Goal: Task Accomplishment & Management: Manage account settings

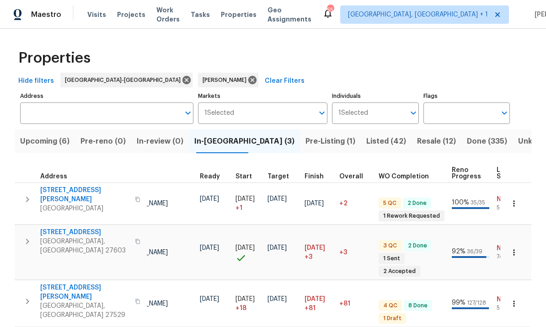
scroll to position [7, 116]
click at [229, 146] on span "In-[GEOGRAPHIC_DATA] (3)" at bounding box center [244, 141] width 100 height 13
click at [217, 143] on span "In-[GEOGRAPHIC_DATA] (3)" at bounding box center [244, 141] width 100 height 13
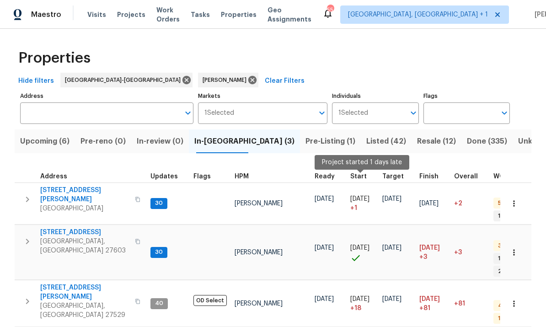
scroll to position [7, 0]
click at [46, 144] on span "Upcoming (6)" at bounding box center [44, 141] width 49 height 13
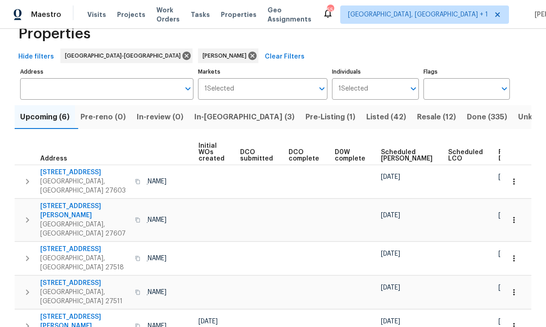
scroll to position [0, 64]
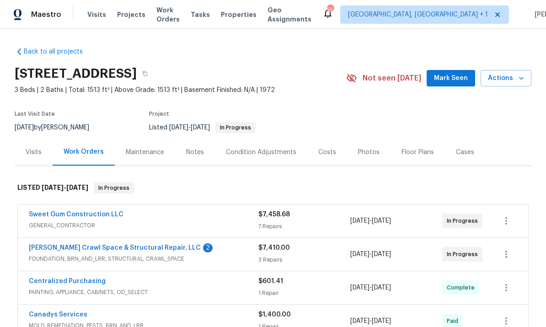
click at [147, 237] on div "Falcone Crawl Space & Structural Repair, LLC 2 FOUNDATION, BRN_AND_LRR, STRUCTU…" at bounding box center [272, 254] width 511 height 34
click at [146, 249] on link "Falcone Crawl Space & Structural Repair, LLC" at bounding box center [115, 248] width 172 height 6
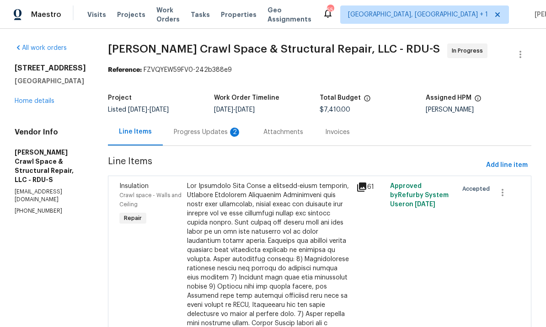
click at [213, 129] on div "Progress Updates 2" at bounding box center [208, 132] width 68 height 9
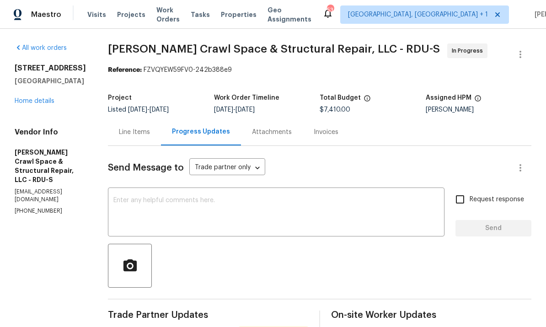
click at [45, 103] on link "Home details" at bounding box center [35, 101] width 40 height 6
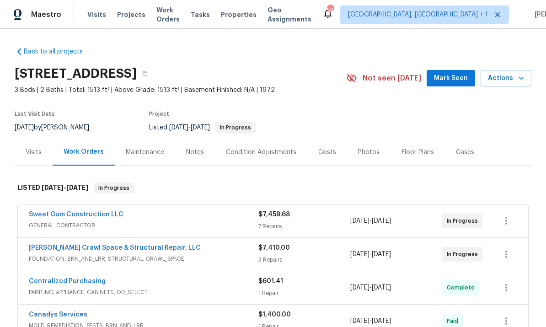
click at [101, 216] on link "Sweet Gum Construction LLC" at bounding box center [76, 214] width 95 height 6
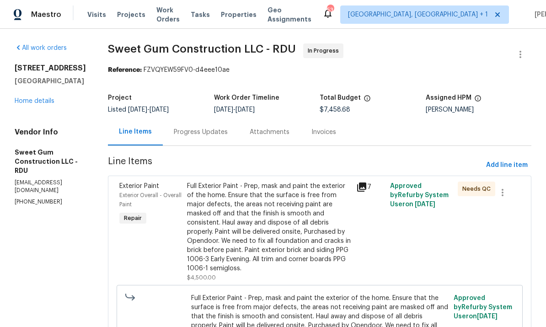
click at [219, 139] on div "Progress Updates" at bounding box center [201, 131] width 76 height 27
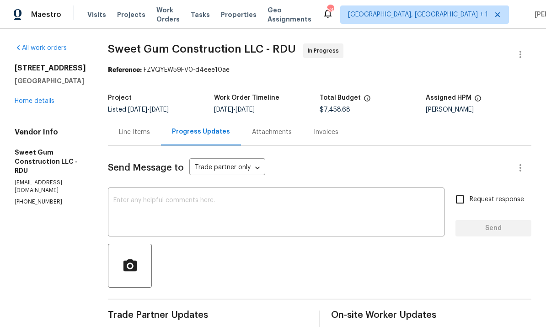
click at [48, 103] on link "Home details" at bounding box center [35, 101] width 40 height 6
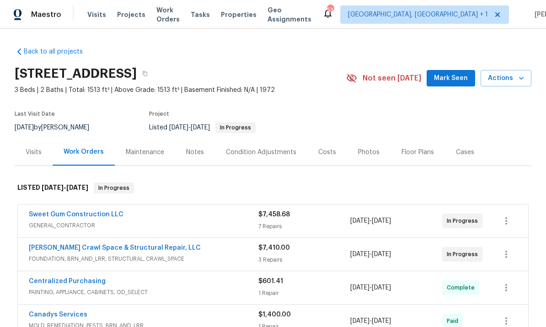
scroll to position [25, 0]
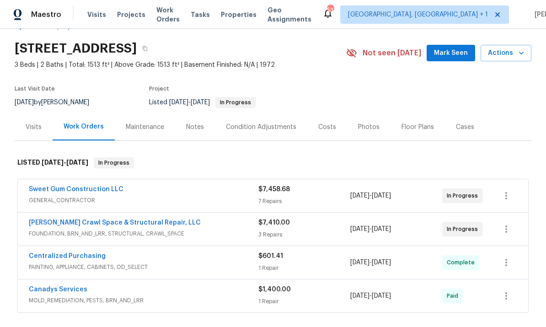
click at [103, 191] on link "Sweet Gum Construction LLC" at bounding box center [76, 189] width 95 height 6
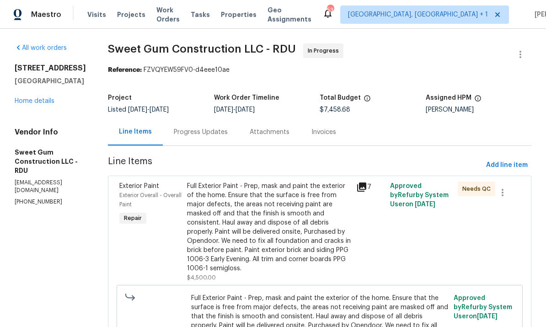
click at [59, 101] on div "3721 Suffolk St Durham, NC 27707 Home details" at bounding box center [50, 85] width 71 height 42
click at [53, 101] on link "Home details" at bounding box center [35, 101] width 40 height 6
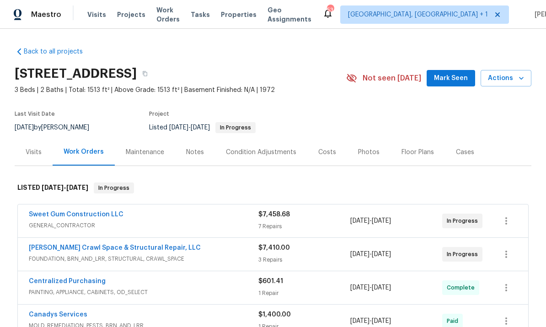
click at [195, 153] on div "Notes" at bounding box center [195, 152] width 18 height 9
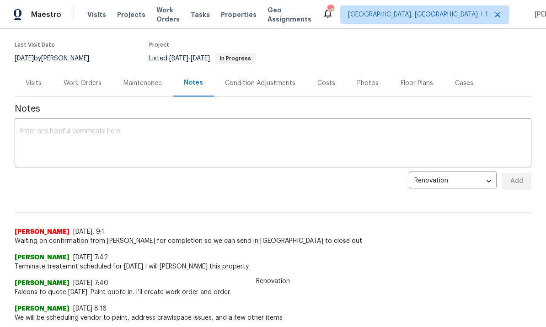
scroll to position [66, 0]
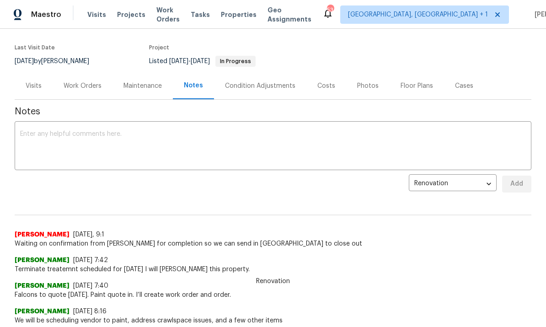
click at [85, 90] on div "Work Orders" at bounding box center [83, 85] width 38 height 9
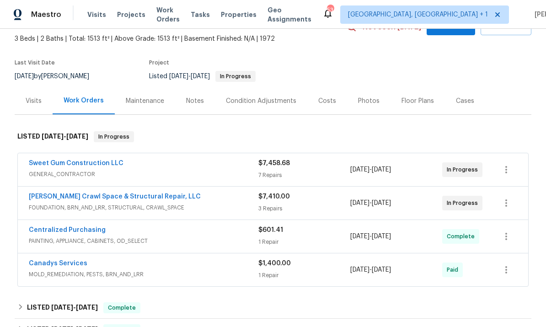
scroll to position [48, 0]
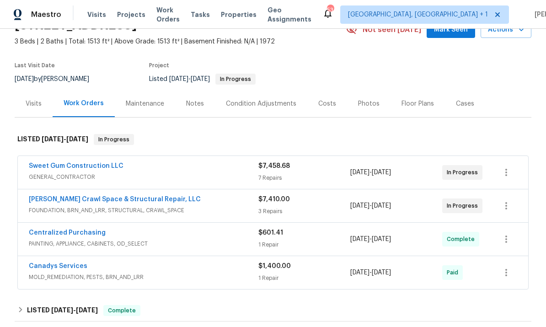
click at [95, 163] on link "Sweet Gum Construction LLC" at bounding box center [76, 166] width 95 height 6
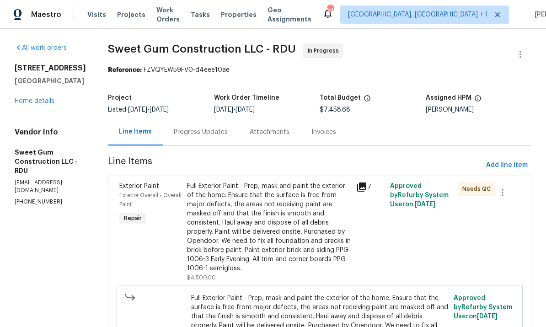
click at [218, 126] on div "Progress Updates" at bounding box center [201, 131] width 76 height 27
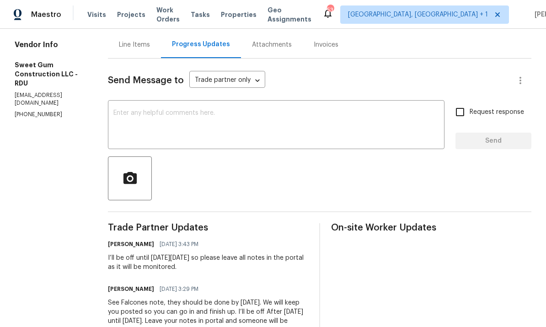
scroll to position [79, 0]
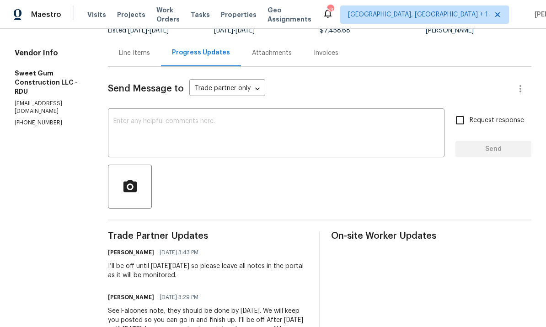
click at [154, 124] on textarea at bounding box center [276, 134] width 326 height 32
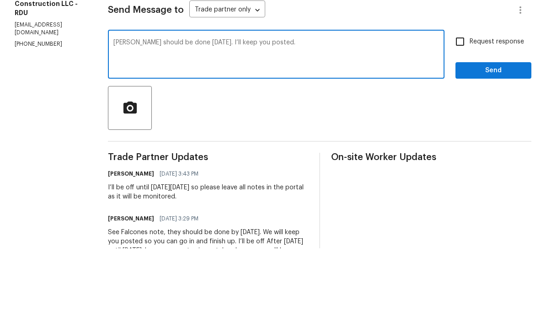
type textarea "Falcone should be done today. I’ll keep you posted."
click at [468, 111] on input "Request response" at bounding box center [459, 120] width 19 height 19
checkbox input "true"
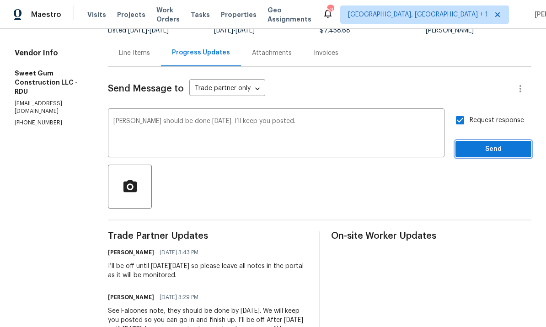
click at [499, 144] on span "Send" at bounding box center [493, 149] width 61 height 11
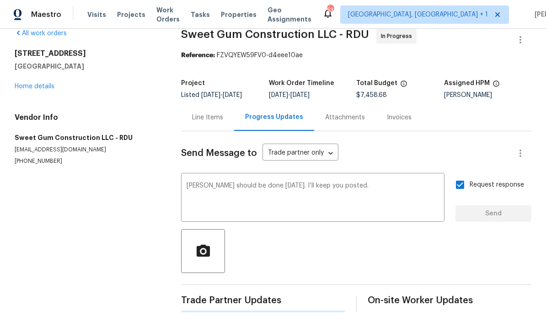
scroll to position [0, 0]
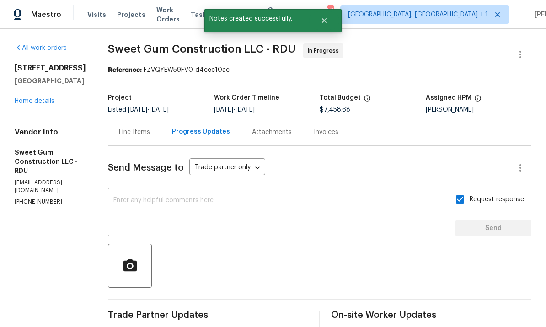
click at [52, 98] on link "Home details" at bounding box center [35, 101] width 40 height 6
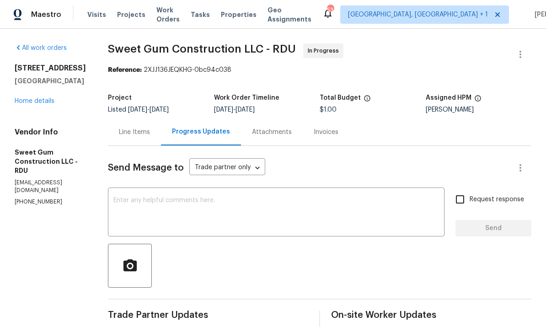
click at [55, 96] on div "[STREET_ADDRESS][PERSON_NAME] Home details" at bounding box center [50, 85] width 71 height 42
click at [43, 103] on link "Home details" at bounding box center [35, 101] width 40 height 6
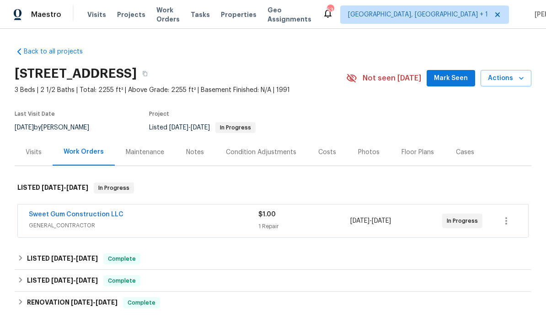
click at [83, 212] on link "Sweet Gum Construction LLC" at bounding box center [76, 214] width 95 height 6
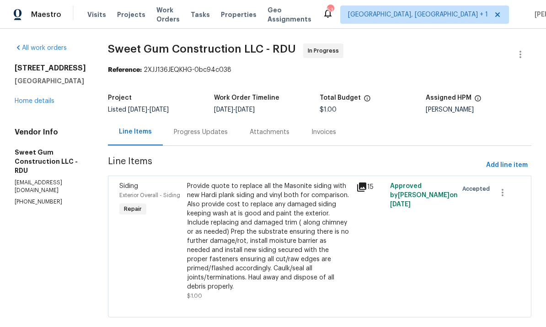
click at [208, 133] on div "Progress Updates" at bounding box center [201, 132] width 54 height 9
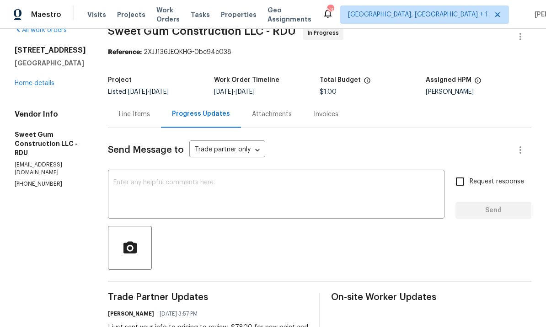
scroll to position [8, 0]
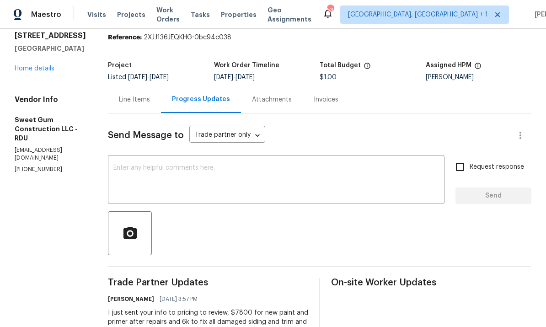
scroll to position [33, 0]
click at [143, 100] on div "Line Items" at bounding box center [134, 99] width 31 height 9
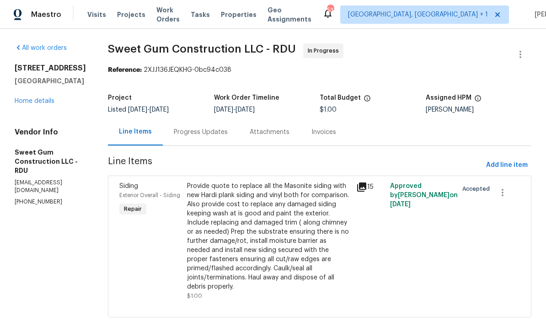
click at [49, 102] on link "Home details" at bounding box center [35, 101] width 40 height 6
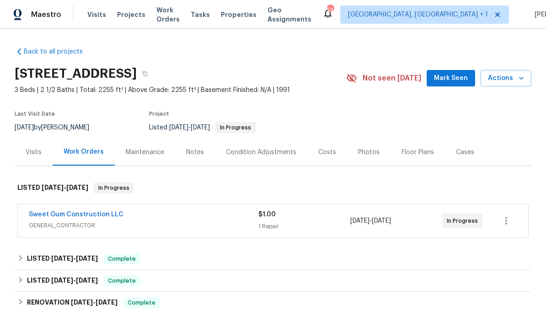
click at [194, 150] on div "Notes" at bounding box center [195, 152] width 18 height 9
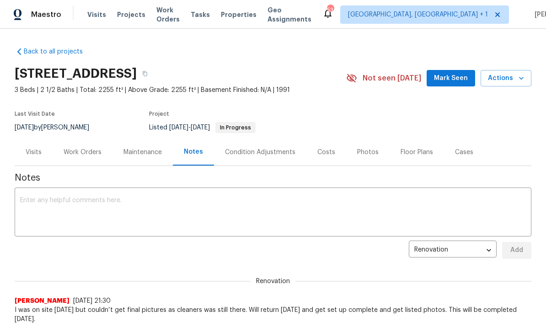
scroll to position [-2, 0]
click at [273, 282] on span "Renovation" at bounding box center [273, 281] width 45 height 9
click at [81, 152] on div "Work Orders" at bounding box center [83, 152] width 38 height 9
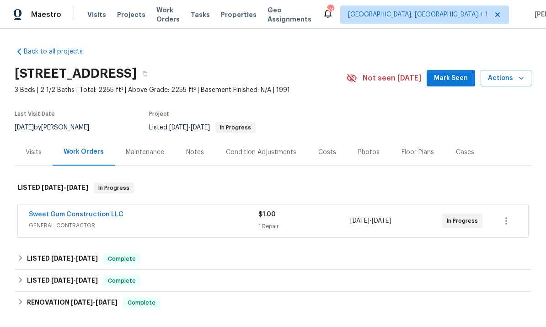
click at [83, 216] on link "Sweet Gum Construction LLC" at bounding box center [76, 214] width 95 height 6
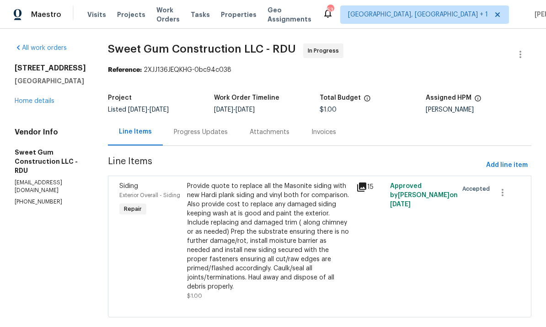
click at [214, 132] on div "Progress Updates" at bounding box center [201, 132] width 54 height 9
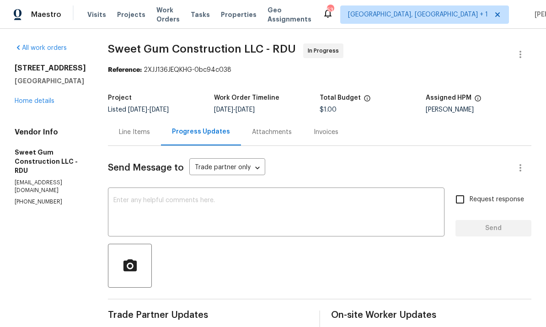
click at [187, 206] on textarea at bounding box center [276, 213] width 326 height 32
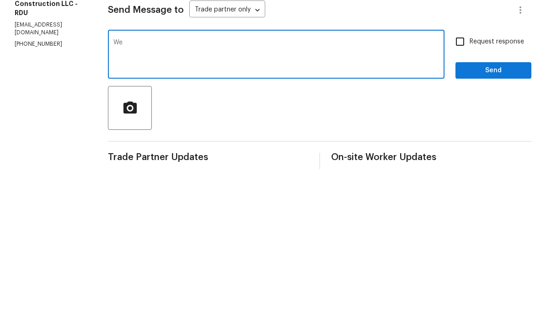
type textarea "W"
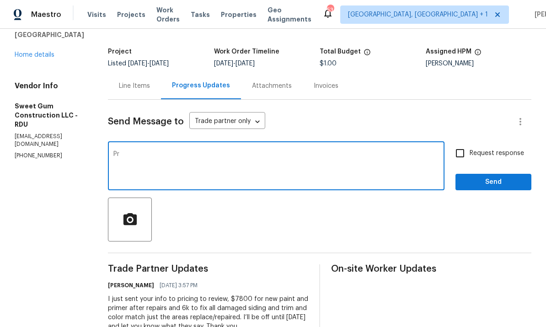
scroll to position [42, 0]
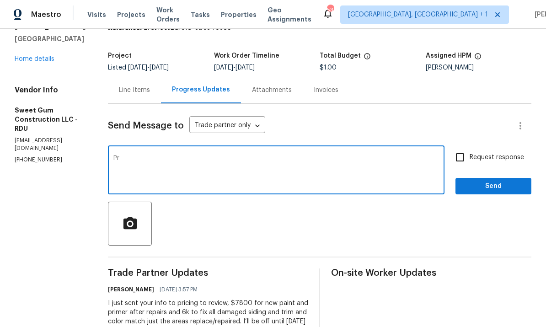
click at [166, 155] on textarea "Pr" at bounding box center [276, 171] width 326 height 32
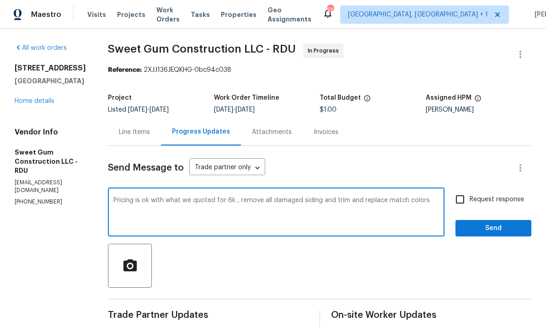
scroll to position [0, 0]
click at [429, 197] on textarea "Pricing is ok with what we quoted for 6k , remove all damaged siding and trim a…" at bounding box center [276, 213] width 326 height 32
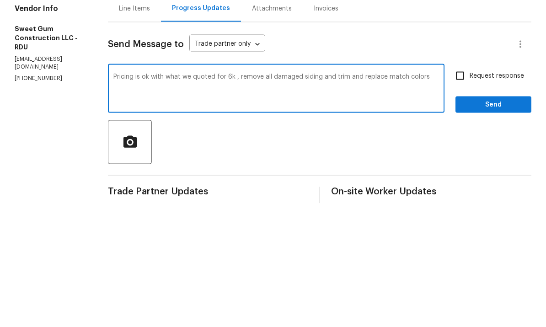
click at [431, 197] on textarea "Pricing is ok with what we quoted for 6k , remove all damaged siding and trim a…" at bounding box center [276, 213] width 326 height 32
click at [419, 197] on textarea "Pricing is ok with what we quoted for 6k , remove all damaged siding and trim a…" at bounding box center [276, 213] width 326 height 32
click at [428, 197] on textarea "Pricing is ok with what we quoted for 6k , remove all damaged siding and trim a…" at bounding box center [276, 213] width 326 height 32
click at [190, 197] on textarea "Pricing is ok with what we quoted for 6k , remove all damaged siding and trim a…" at bounding box center [276, 213] width 326 height 32
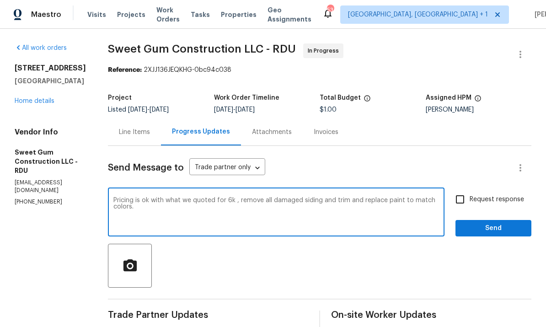
click at [181, 197] on textarea "Pricing is ok with what we quoted for 6k , remove all damaged siding and trim a…" at bounding box center [276, 213] width 326 height 32
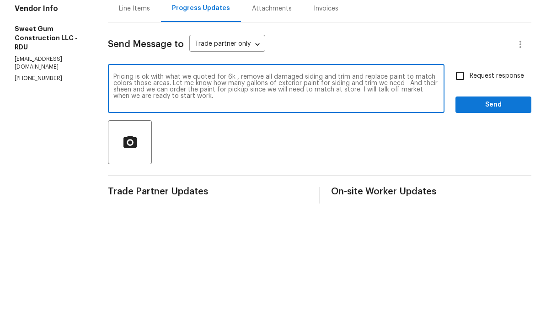
type textarea "Pricing is ok with what we quoted for 6k , remove all damaged siding and trim a…"
click at [458, 190] on input "Request response" at bounding box center [459, 199] width 19 height 19
checkbox input "true"
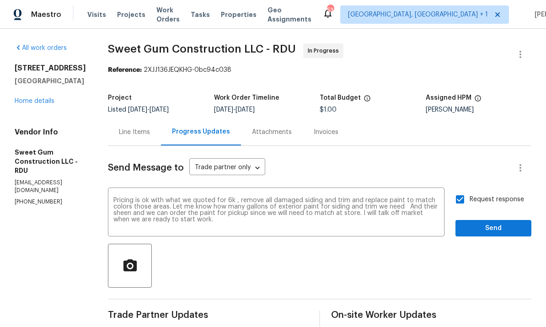
click at [433, 197] on textarea "Pricing is ok with what we quoted for 6k , remove all damaged siding and trim a…" at bounding box center [276, 213] width 326 height 32
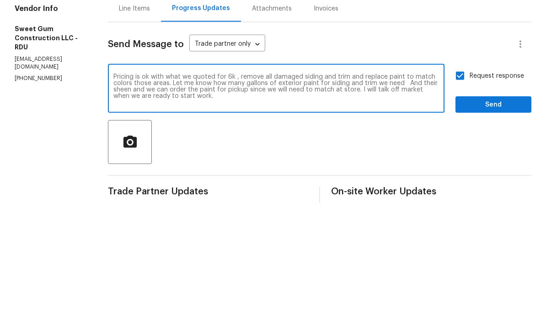
click at [432, 197] on textarea "Pricing is ok with what we quoted for 6k , remove all damaged siding and trim a…" at bounding box center [276, 213] width 326 height 32
type textarea "Pricing is ok with what we quoted for 6k , remove all damaged siding and trim a…"
click at [509, 223] on span "Send" at bounding box center [493, 228] width 61 height 11
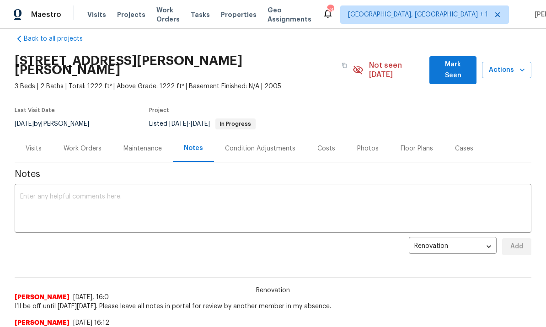
scroll to position [13, 0]
click at [88, 144] on div "Work Orders" at bounding box center [83, 147] width 60 height 27
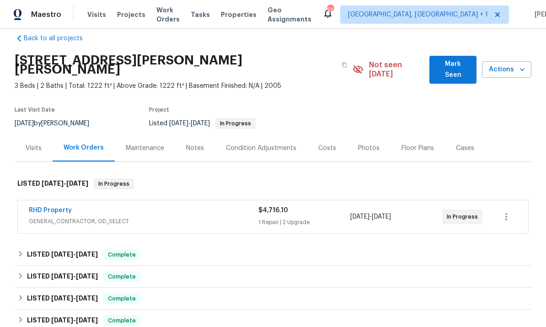
click at [55, 217] on span "GENERAL_CONTRACTOR, OD_SELECT" at bounding box center [144, 221] width 230 height 9
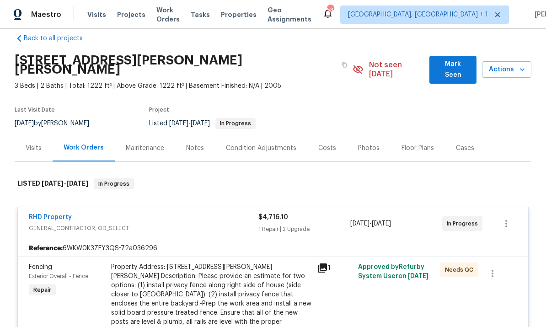
click at [56, 214] on link "RHD Property" at bounding box center [50, 217] width 43 height 6
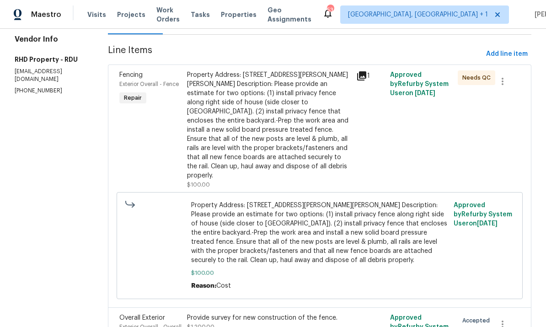
scroll to position [65, 0]
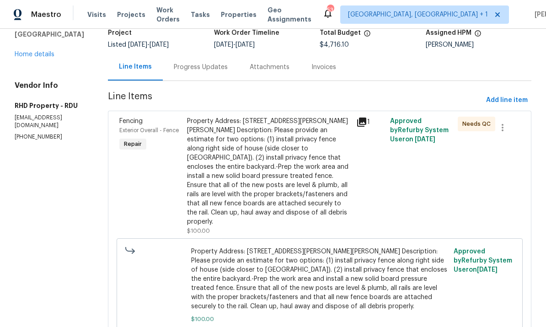
click at [207, 64] on div "Progress Updates" at bounding box center [201, 67] width 54 height 9
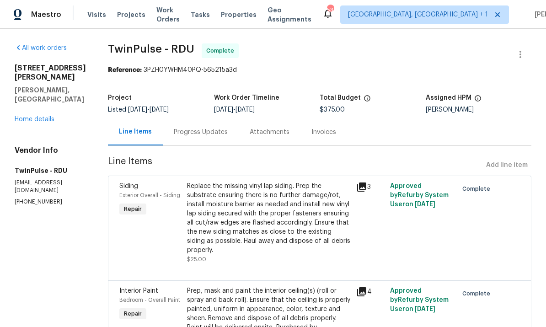
click at [194, 137] on div "Progress Updates" at bounding box center [201, 131] width 76 height 27
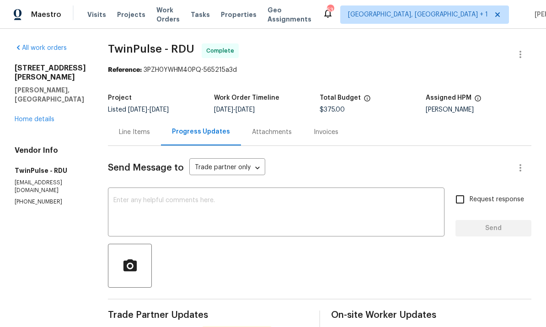
click at [35, 116] on link "Home details" at bounding box center [35, 119] width 40 height 6
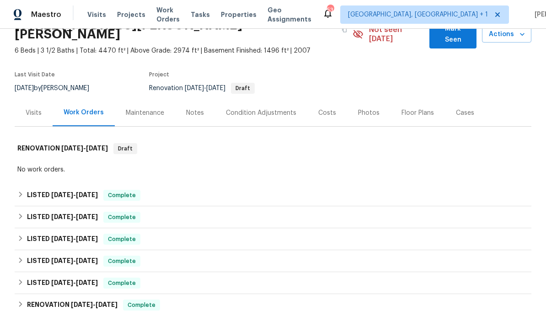
scroll to position [48, 0]
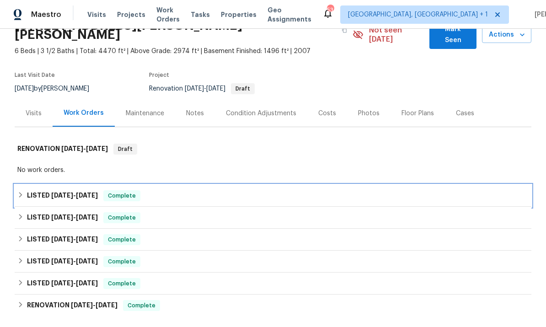
click at [72, 192] on span "[DATE]" at bounding box center [62, 195] width 22 height 6
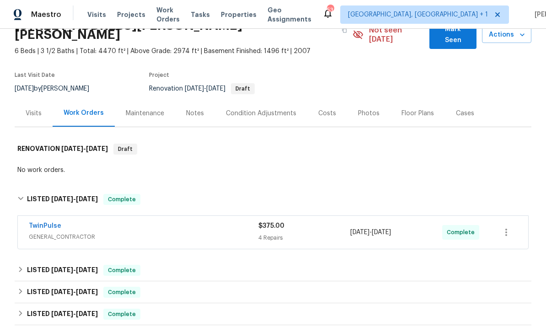
click at [195, 109] on div "Notes" at bounding box center [195, 113] width 18 height 9
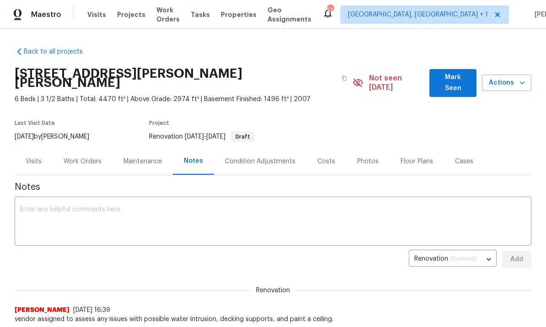
click at [82, 157] on div "Work Orders" at bounding box center [83, 161] width 38 height 9
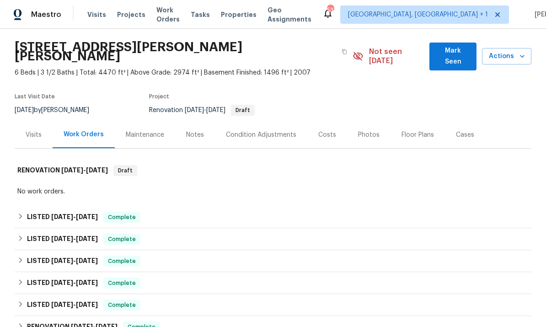
scroll to position [25, 0]
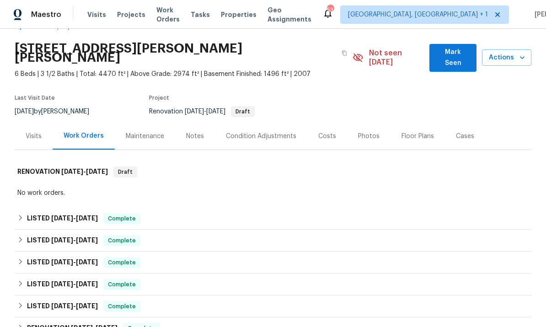
click at [85, 131] on div "Work Orders" at bounding box center [84, 135] width 40 height 9
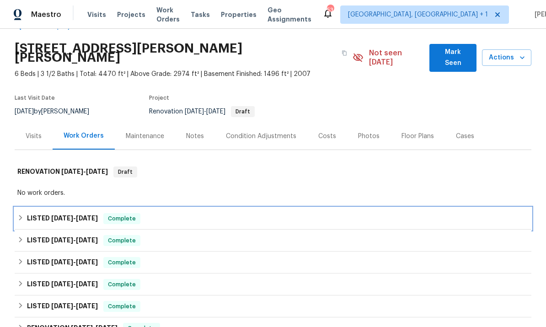
click at [84, 215] on span "[DATE]" at bounding box center [87, 218] width 22 height 6
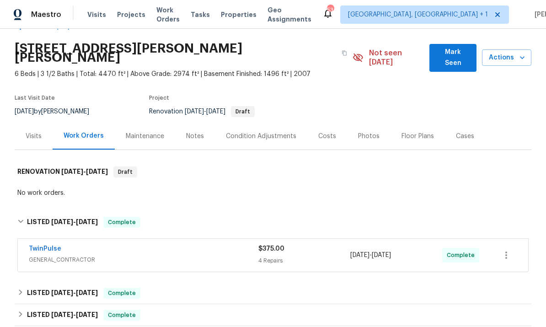
click at [46, 246] on link "TwinPulse" at bounding box center [45, 249] width 32 height 6
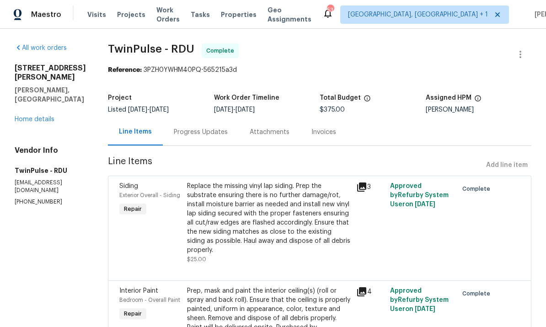
click at [209, 128] on div "Progress Updates" at bounding box center [201, 132] width 54 height 9
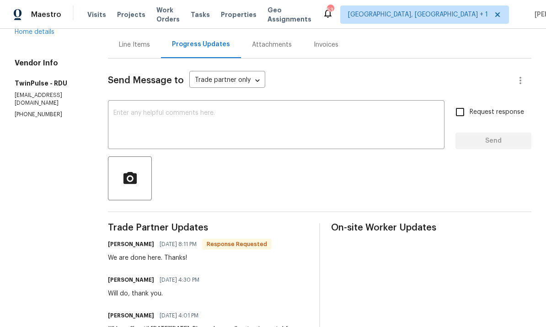
scroll to position [89, 0]
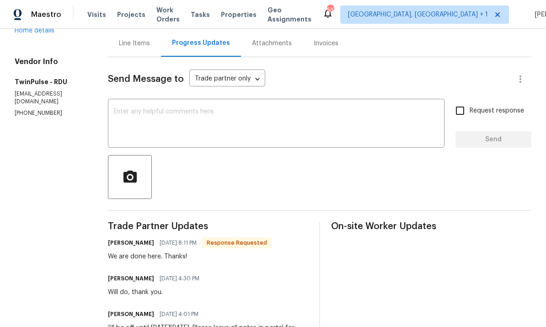
click at [136, 46] on div "Line Items" at bounding box center [134, 43] width 31 height 9
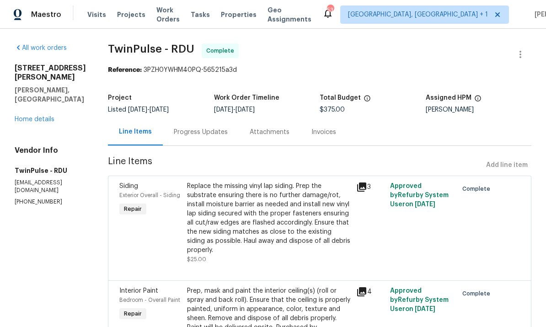
click at [51, 116] on link "Home details" at bounding box center [35, 119] width 40 height 6
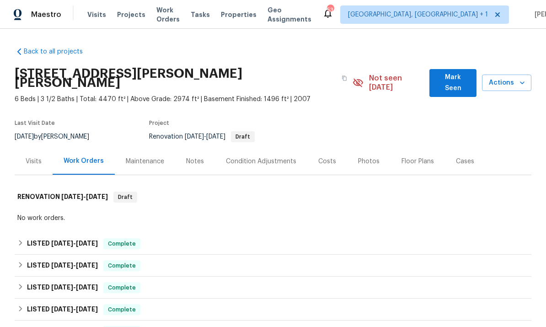
click at [198, 157] on div "Notes" at bounding box center [195, 161] width 18 height 9
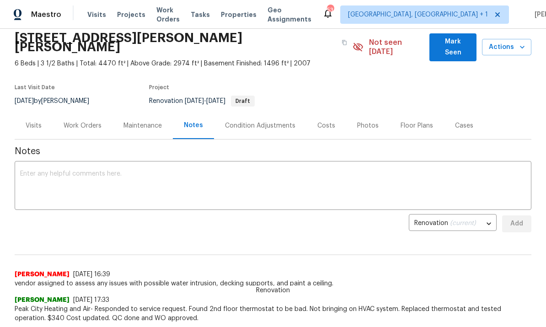
scroll to position [14, 0]
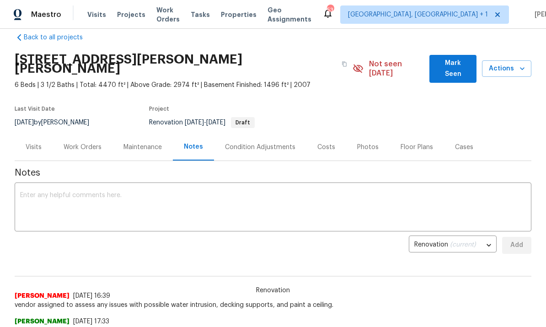
click at [82, 143] on div "Work Orders" at bounding box center [83, 147] width 38 height 9
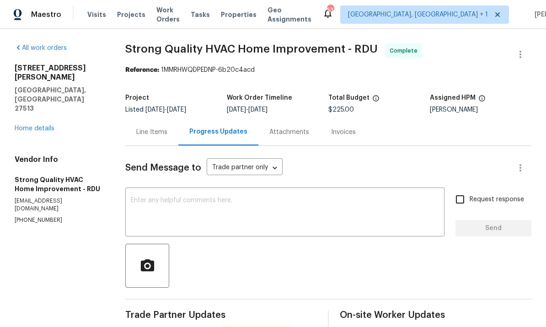
click at [49, 125] on link "Home details" at bounding box center [35, 128] width 40 height 6
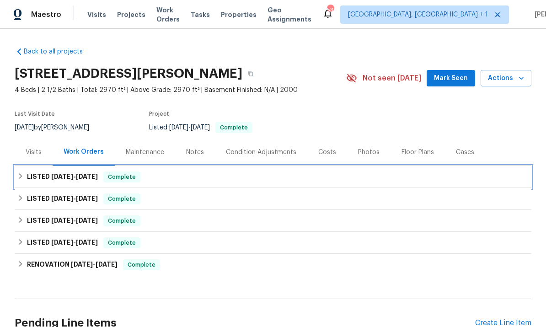
click at [89, 179] on span "9/29/25" at bounding box center [87, 176] width 22 height 6
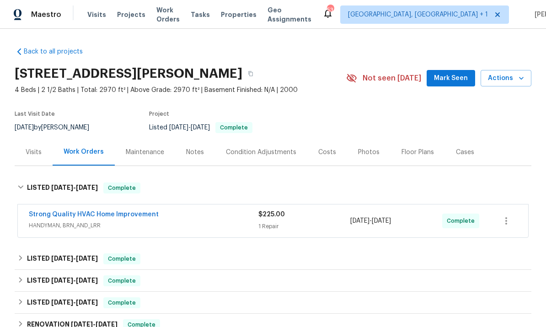
click at [125, 214] on link "Strong Quality HVAC Home Improvement" at bounding box center [94, 214] width 130 height 6
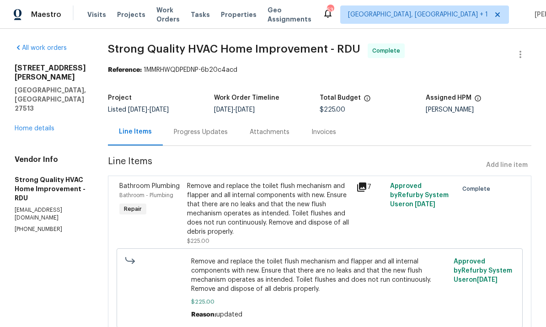
click at [210, 132] on div "Progress Updates" at bounding box center [201, 132] width 54 height 9
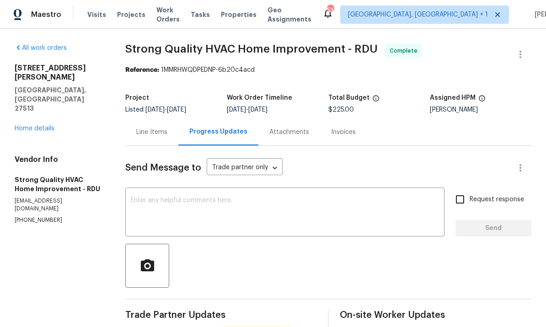
click at [154, 118] on div "Line Items" at bounding box center [151, 131] width 53 height 27
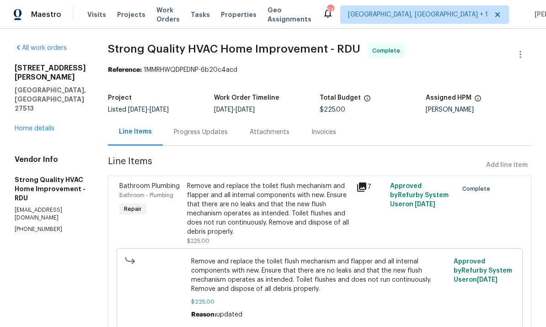
click at [208, 118] on div "Progress Updates" at bounding box center [201, 131] width 76 height 27
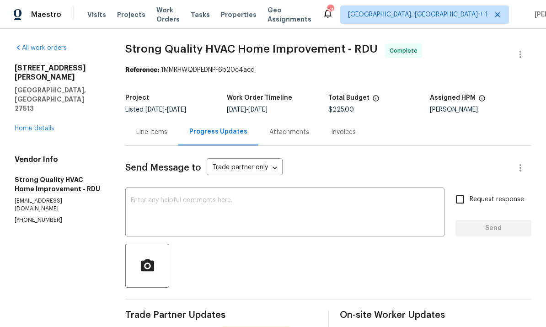
click at [53, 125] on link "Home details" at bounding box center [35, 128] width 40 height 6
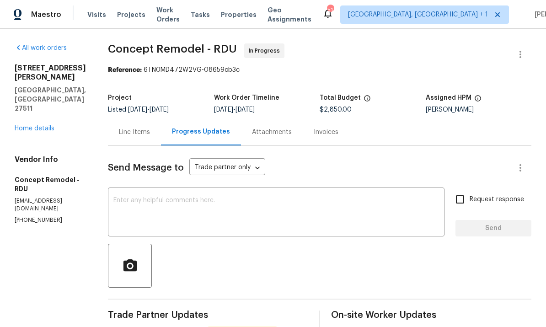
click at [46, 125] on link "Home details" at bounding box center [35, 128] width 40 height 6
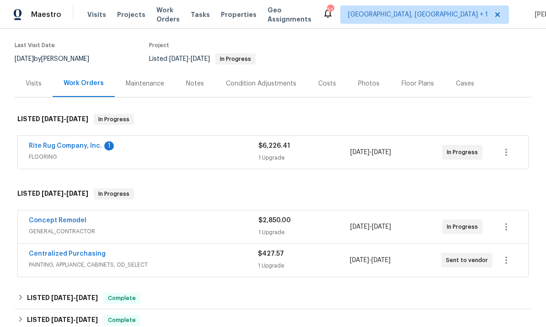
scroll to position [57, 0]
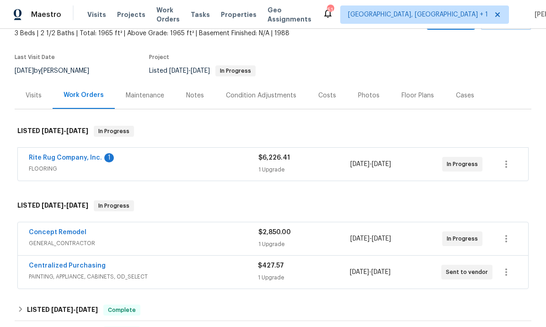
click at [195, 94] on div "Notes" at bounding box center [195, 95] width 18 height 9
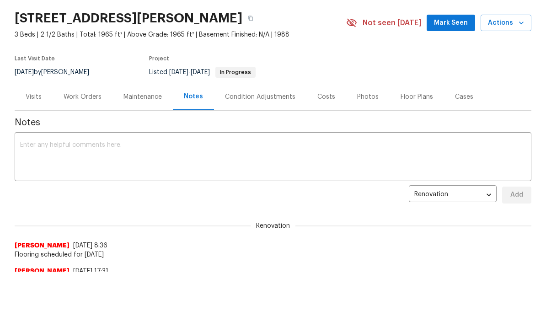
scroll to position [55, 0]
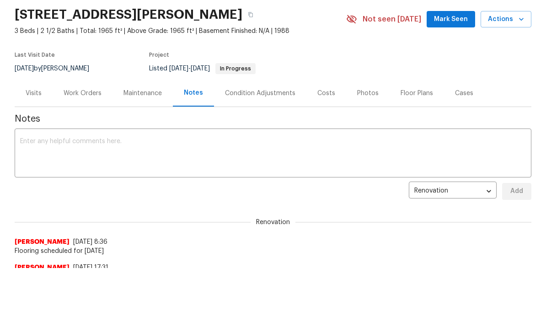
click at [87, 90] on div "Work Orders" at bounding box center [83, 93] width 38 height 9
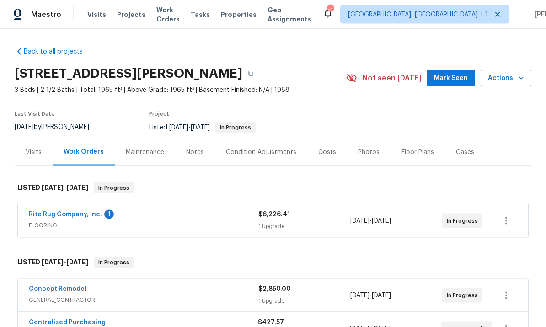
scroll to position [34, 0]
click at [63, 286] on link "Concept Remodel" at bounding box center [58, 289] width 58 height 6
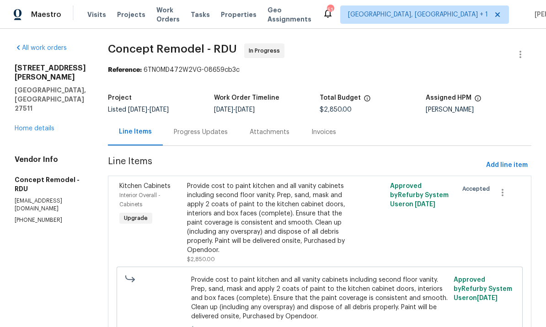
click at [183, 133] on div "Progress Updates" at bounding box center [201, 132] width 54 height 9
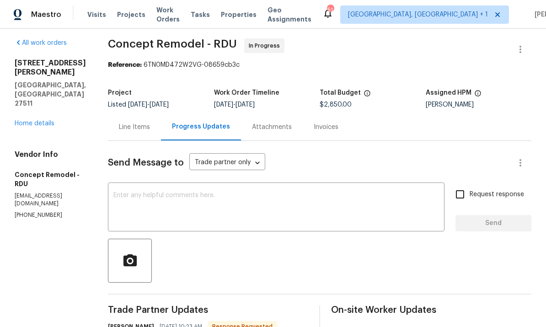
scroll to position [5, 0]
click at [44, 120] on link "Home details" at bounding box center [35, 123] width 40 height 6
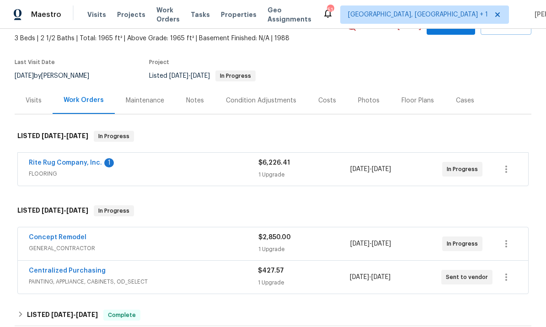
scroll to position [57, 0]
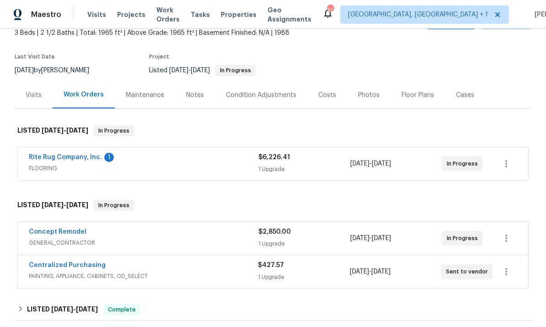
click at [79, 230] on link "Concept Remodel" at bounding box center [58, 232] width 58 height 6
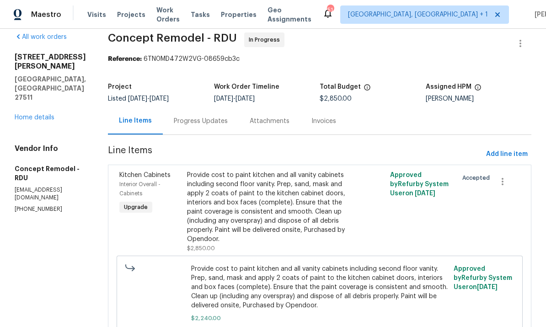
scroll to position [12, 0]
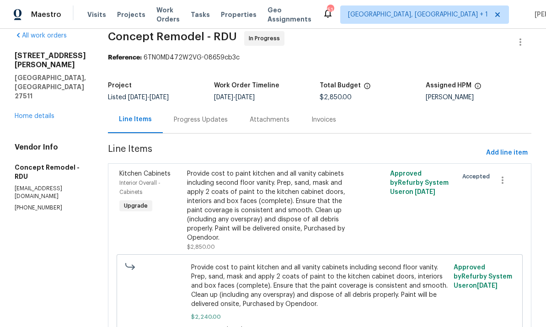
click at [393, 183] on span "Approved by Refurby System User on 9/29/2025" at bounding box center [419, 183] width 59 height 25
click at [177, 121] on div "Progress Updates" at bounding box center [201, 119] width 54 height 9
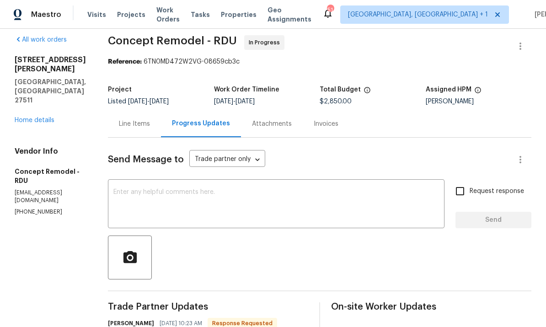
scroll to position [6, 0]
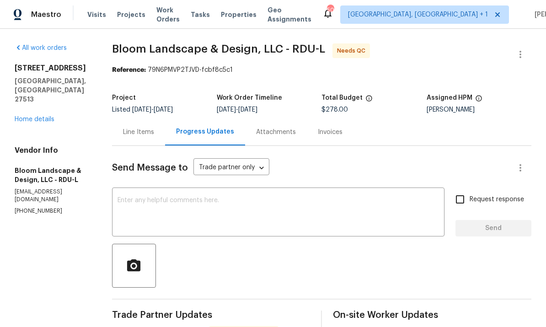
click at [49, 116] on link "Home details" at bounding box center [35, 119] width 40 height 6
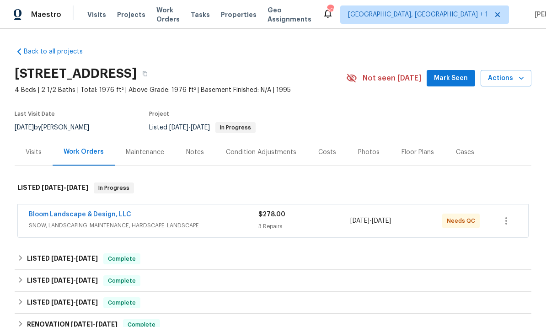
click at [97, 215] on link "Bloom Landscape & Design, LLC" at bounding box center [80, 214] width 102 height 6
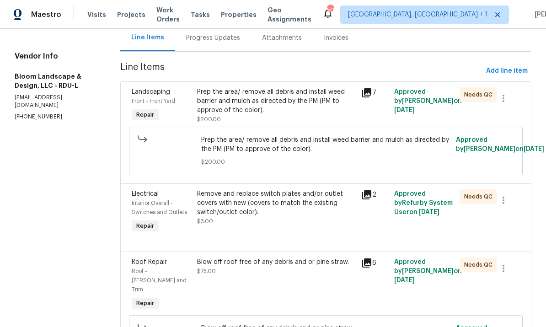
scroll to position [87, 0]
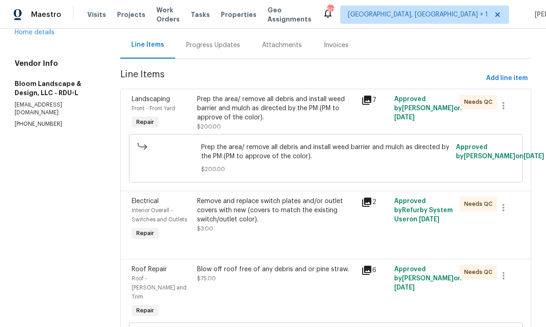
click at [272, 112] on div "Prep the area/ remove all debris and install weed barrier and mulch as directed…" at bounding box center [276, 108] width 159 height 27
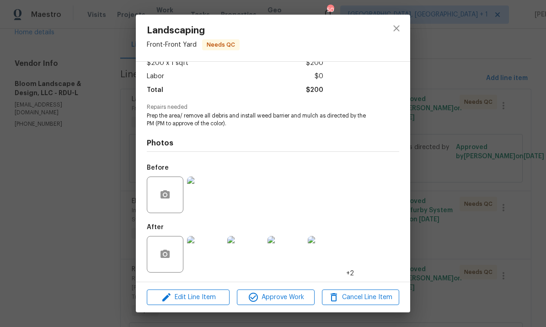
scroll to position [58, 0]
click at [214, 258] on img at bounding box center [205, 254] width 37 height 37
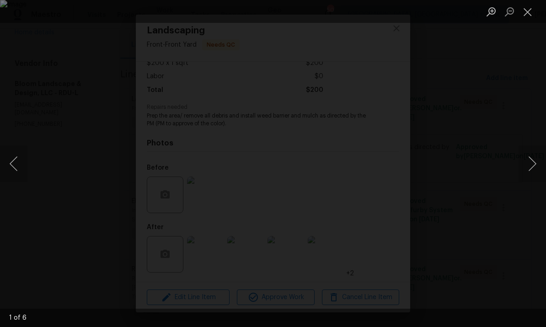
click at [526, 165] on button "Next image" at bounding box center [531, 163] width 27 height 37
click at [527, 169] on button "Next image" at bounding box center [531, 163] width 27 height 37
click at [527, 165] on button "Next image" at bounding box center [531, 163] width 27 height 37
click at [531, 167] on button "Next image" at bounding box center [531, 163] width 27 height 37
click at [529, 167] on button "Next image" at bounding box center [531, 163] width 27 height 37
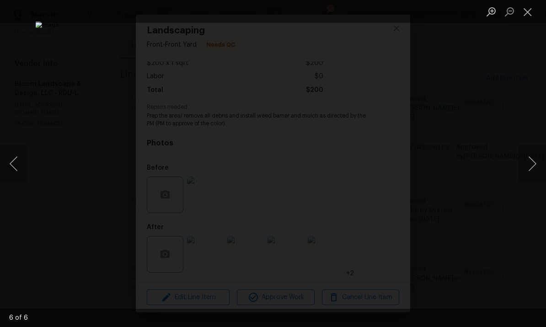
click at [532, 131] on div "Lightbox" at bounding box center [273, 163] width 546 height 327
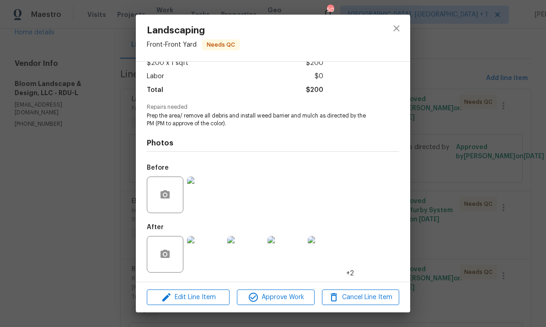
click at [448, 250] on div "Landscaping Front - Front Yard Needs QC Vendor Bloom Landscape & Design, LLC Ac…" at bounding box center [273, 163] width 546 height 327
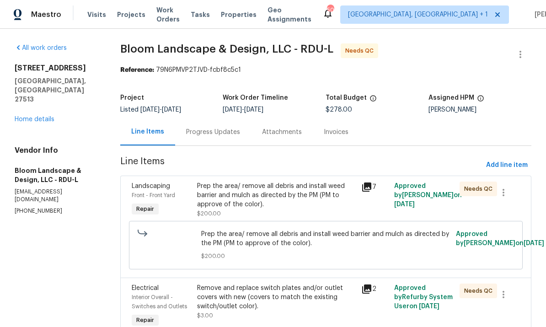
scroll to position [0, 0]
click at [52, 116] on link "Home details" at bounding box center [35, 119] width 40 height 6
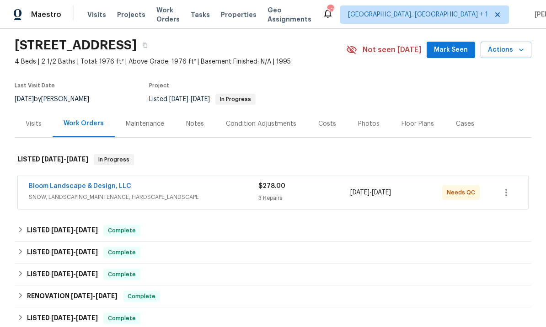
scroll to position [27, 0]
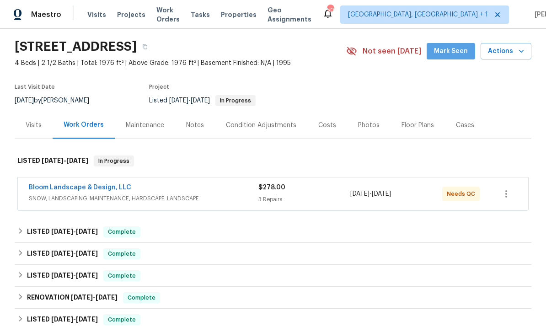
click at [459, 48] on span "Mark Seen" at bounding box center [451, 51] width 34 height 11
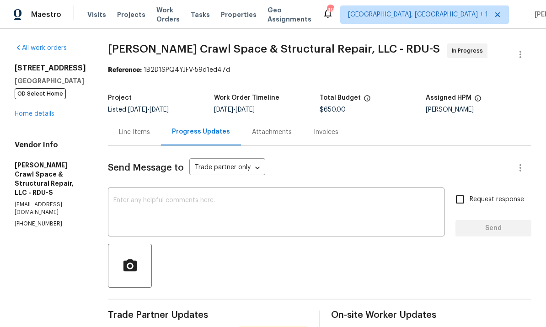
click at [46, 117] on link "Home details" at bounding box center [35, 114] width 40 height 6
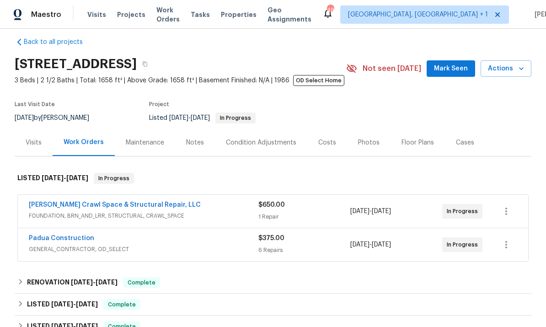
scroll to position [11, 0]
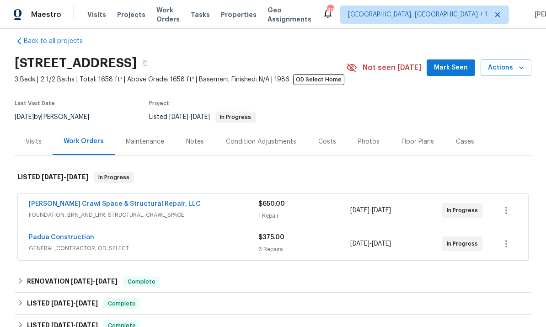
click at [72, 237] on link "Padua Construction" at bounding box center [61, 237] width 65 height 6
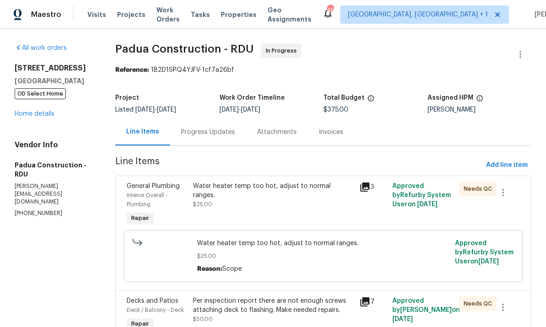
click at [196, 132] on div "Progress Updates" at bounding box center [208, 132] width 54 height 9
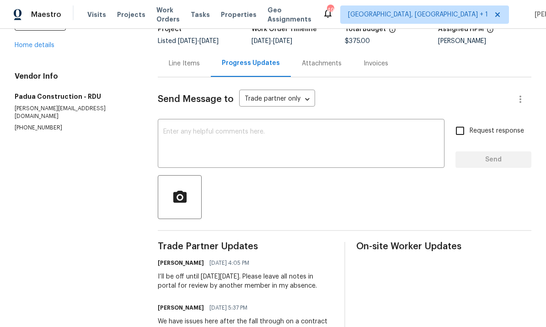
click at [179, 63] on div "Line Items" at bounding box center [184, 63] width 31 height 9
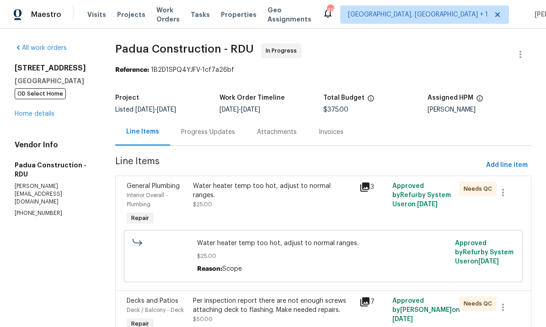
click at [296, 191] on div "Water heater temp too hot, adjust to normal ranges. $25.00" at bounding box center [273, 195] width 160 height 27
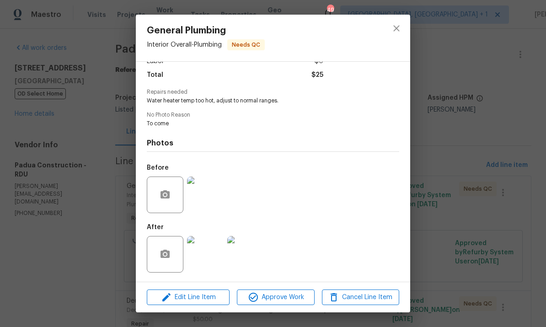
scroll to position [74, 0]
click at [219, 253] on img at bounding box center [205, 254] width 37 height 37
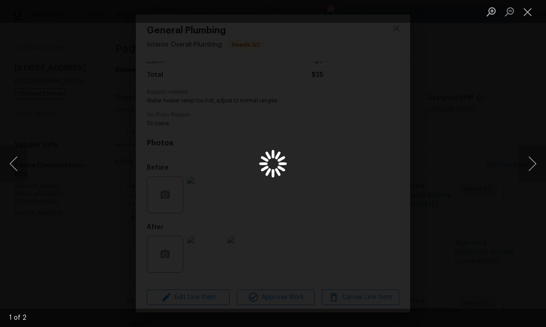
click at [219, 253] on div "Lightbox" at bounding box center [273, 163] width 546 height 327
click at [529, 119] on div "Lightbox" at bounding box center [273, 163] width 546 height 327
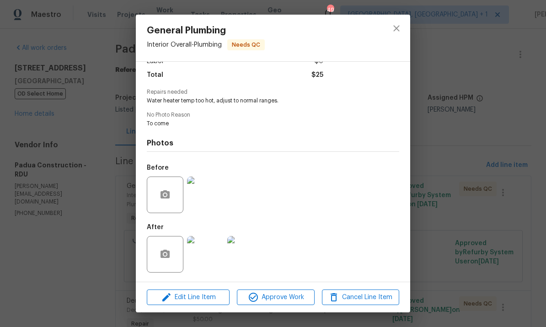
click at [527, 121] on div "General Plumbing Interior Overall - Plumbing Needs QC Vendor Padua Construction…" at bounding box center [273, 163] width 546 height 327
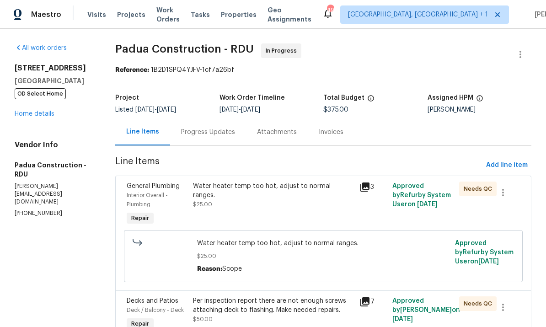
click at [53, 112] on link "Home details" at bounding box center [35, 114] width 40 height 6
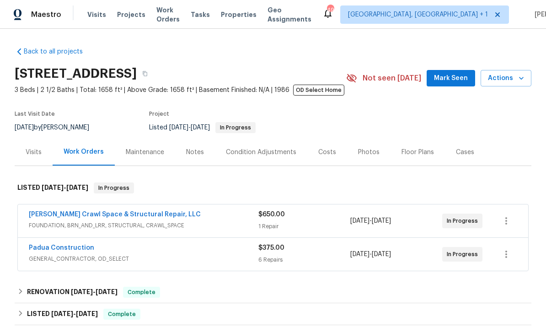
click at [145, 213] on link "Falcone Crawl Space & Structural Repair, LLC" at bounding box center [115, 214] width 172 height 6
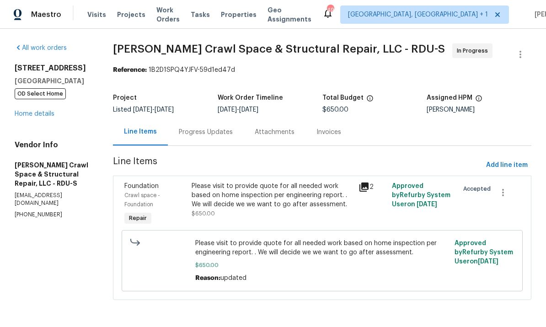
click at [206, 136] on div "Progress Updates" at bounding box center [206, 132] width 54 height 9
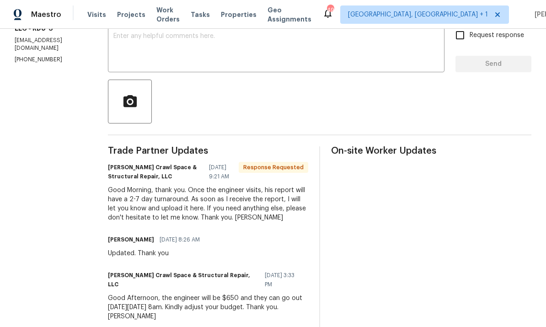
scroll to position [27, 0]
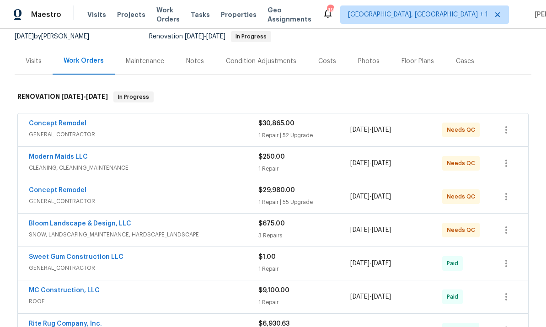
scroll to position [92, 0]
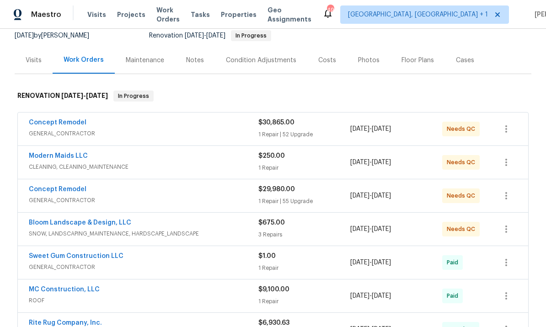
click at [198, 62] on div "Notes" at bounding box center [195, 60] width 18 height 9
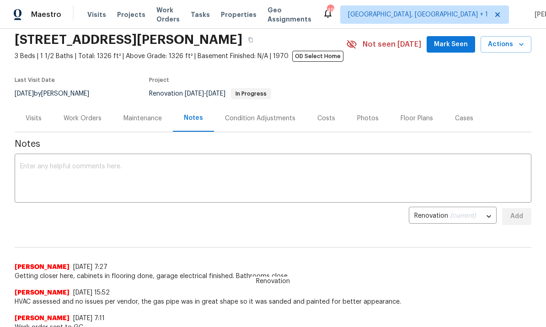
scroll to position [14, 0]
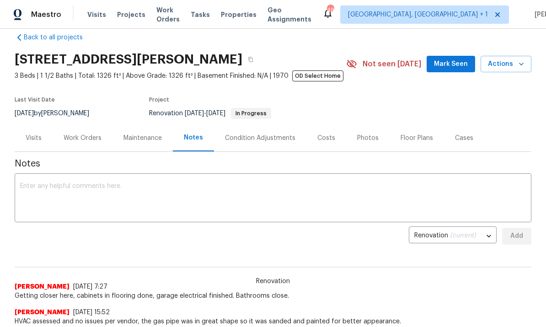
click at [81, 143] on div "Work Orders" at bounding box center [83, 138] width 38 height 9
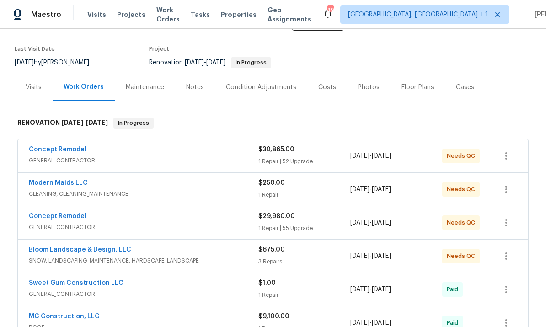
scroll to position [67, 0]
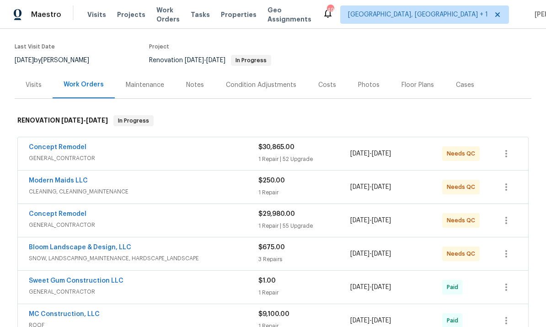
click at [104, 250] on link "Bloom Landscape & Design, LLC" at bounding box center [80, 247] width 102 height 6
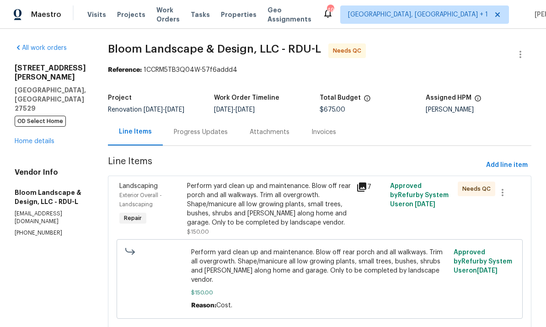
click at [283, 215] on div "Perform yard clean up and maintenance. Blow off rear porch and all walkways. Tr…" at bounding box center [269, 205] width 164 height 46
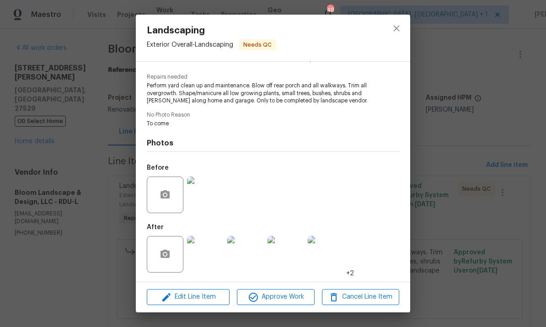
scroll to position [88, 0]
click at [209, 261] on img at bounding box center [205, 254] width 37 height 37
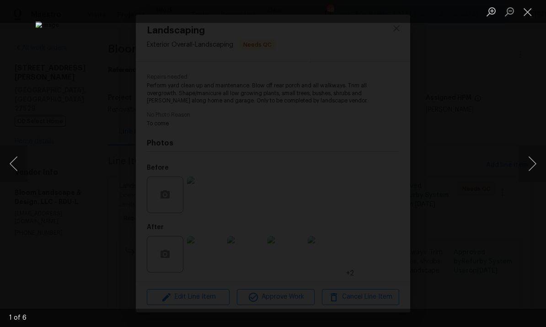
click at [529, 163] on button "Next image" at bounding box center [531, 163] width 27 height 37
click at [529, 158] on button "Next image" at bounding box center [531, 163] width 27 height 37
click at [533, 156] on button "Next image" at bounding box center [531, 163] width 27 height 37
click at [534, 161] on button "Next image" at bounding box center [531, 163] width 27 height 37
click at [536, 163] on button "Next image" at bounding box center [531, 163] width 27 height 37
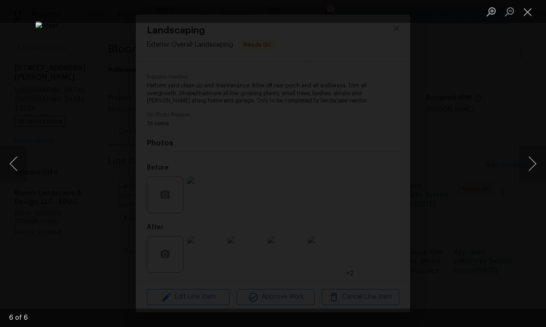
click at [531, 167] on button "Next image" at bounding box center [531, 163] width 27 height 37
click at [541, 138] on div "Lightbox" at bounding box center [273, 163] width 546 height 327
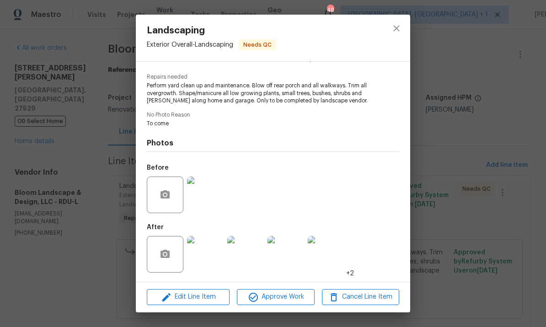
click at [461, 88] on div "Landscaping Exterior Overall - Landscaping Needs QC Vendor Bloom Landscape & De…" at bounding box center [273, 163] width 546 height 327
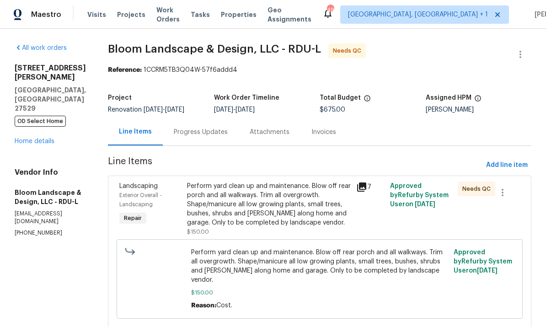
click at [42, 123] on div "All work orders 213 Gatewood Dr Garner, NC 27529 OD Select Home Home details Ve…" at bounding box center [50, 139] width 71 height 193
click at [43, 138] on link "Home details" at bounding box center [35, 141] width 40 height 6
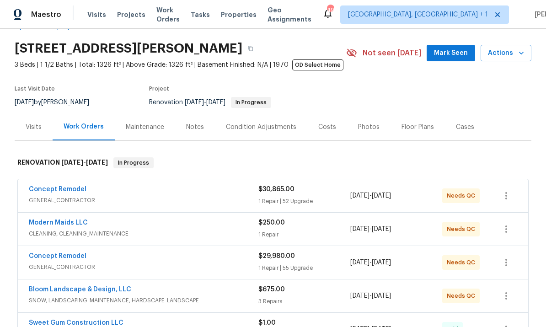
scroll to position [42, 0]
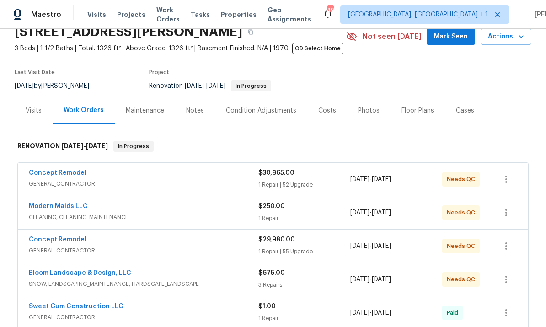
click at [61, 176] on link "Concept Remodel" at bounding box center [58, 173] width 58 height 6
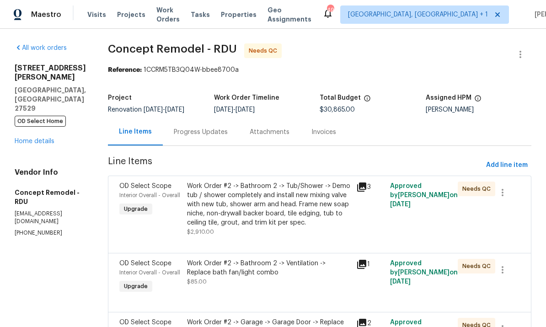
click at [45, 138] on link "Home details" at bounding box center [35, 141] width 40 height 6
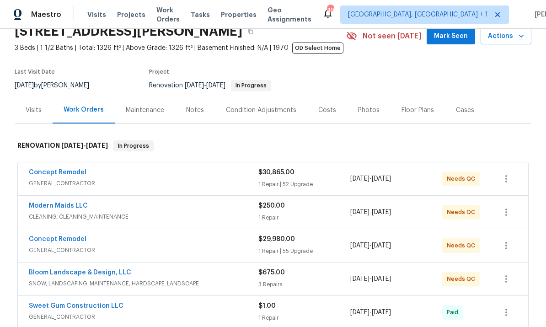
scroll to position [44, 0]
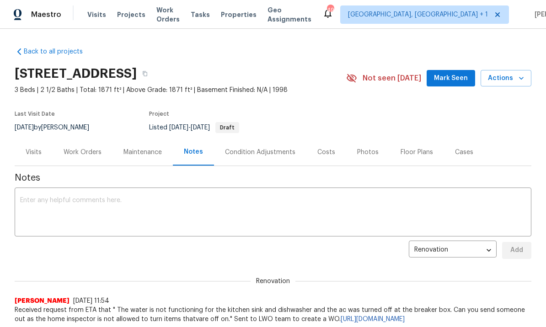
click at [86, 160] on div "Work Orders" at bounding box center [83, 152] width 60 height 27
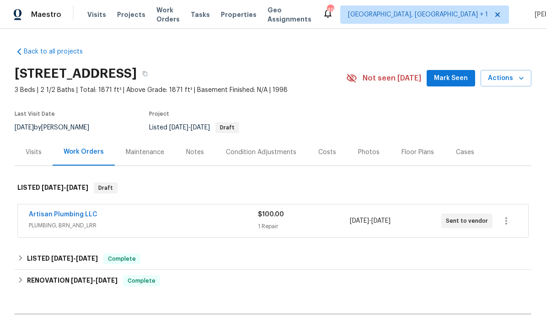
click at [61, 215] on link "Artisan Plumbing LLC" at bounding box center [63, 214] width 69 height 6
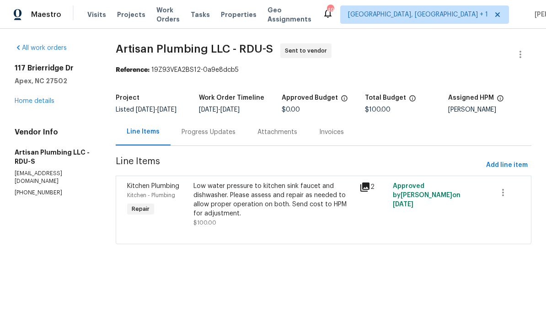
click at [218, 137] on div "Progress Updates" at bounding box center [209, 132] width 54 height 9
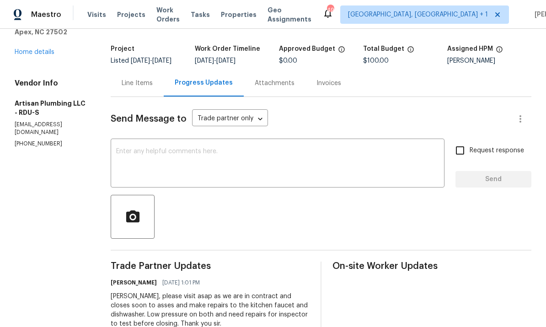
scroll to position [48, 0]
click at [144, 88] on div "Line Items" at bounding box center [137, 83] width 31 height 9
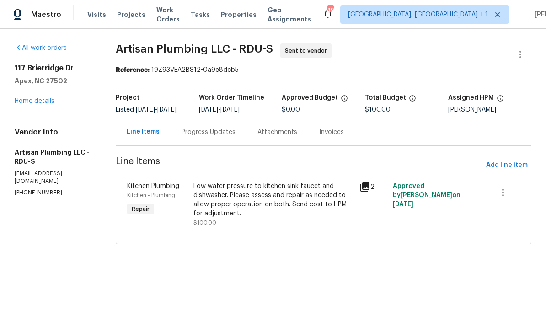
click at [218, 137] on div "Progress Updates" at bounding box center [209, 132] width 54 height 9
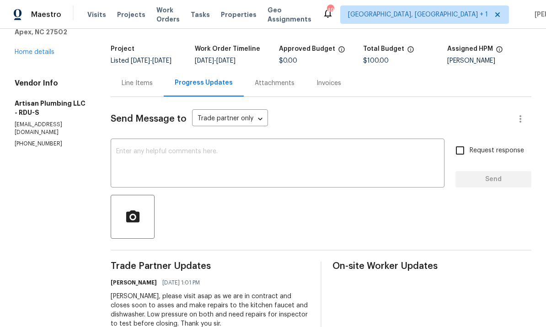
scroll to position [48, 0]
click at [174, 168] on textarea at bounding box center [277, 165] width 323 height 32
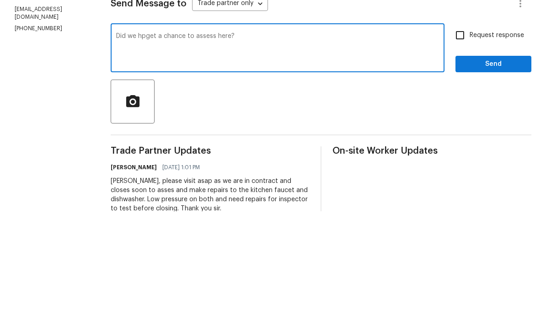
click at [165, 149] on textarea "Did we hpget a chance to assess here?" at bounding box center [277, 165] width 323 height 32
type textarea "Did we get a chance to assess here?"
click at [459, 141] on input "Request response" at bounding box center [459, 150] width 19 height 19
checkbox input "true"
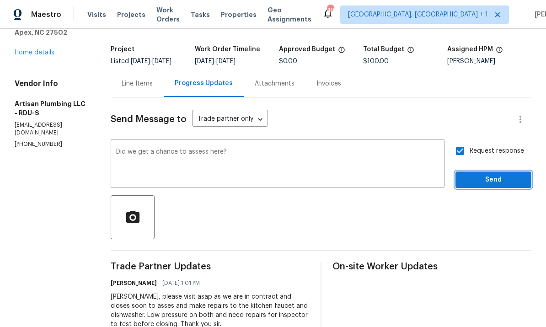
click at [500, 174] on span "Send" at bounding box center [493, 179] width 61 height 11
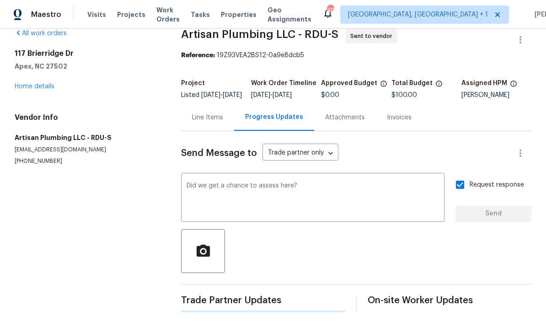
scroll to position [0, 0]
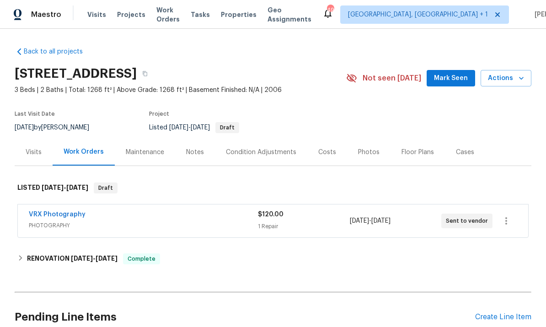
click at [361, 153] on div "Photos" at bounding box center [368, 152] width 21 height 9
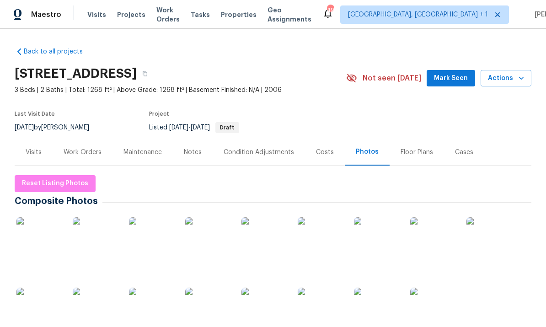
click at [53, 240] on img at bounding box center [39, 240] width 46 height 46
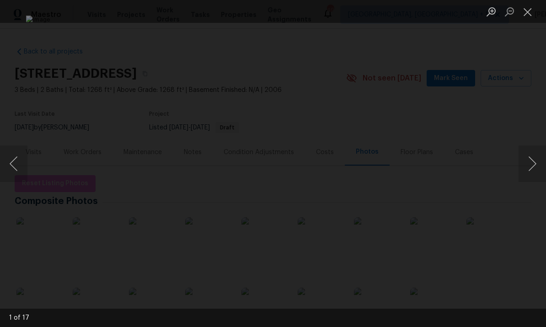
click at [536, 171] on button "Next image" at bounding box center [531, 163] width 27 height 37
click at [540, 168] on button "Next image" at bounding box center [531, 163] width 27 height 37
click at [536, 170] on button "Next image" at bounding box center [531, 163] width 27 height 37
click at [535, 169] on button "Next image" at bounding box center [531, 163] width 27 height 37
click at [540, 168] on button "Next image" at bounding box center [531, 163] width 27 height 37
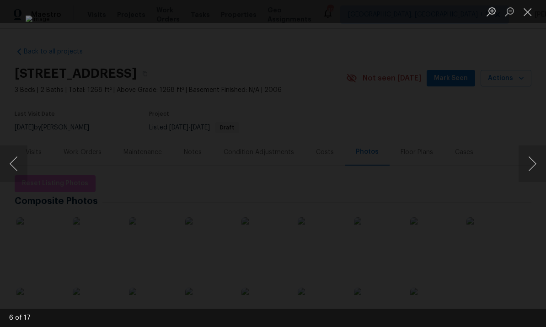
click at [540, 168] on button "Next image" at bounding box center [531, 163] width 27 height 37
click at [542, 170] on button "Next image" at bounding box center [531, 163] width 27 height 37
click at [544, 166] on button "Next image" at bounding box center [531, 163] width 27 height 37
click at [542, 166] on button "Next image" at bounding box center [531, 163] width 27 height 37
click at [543, 165] on button "Next image" at bounding box center [531, 163] width 27 height 37
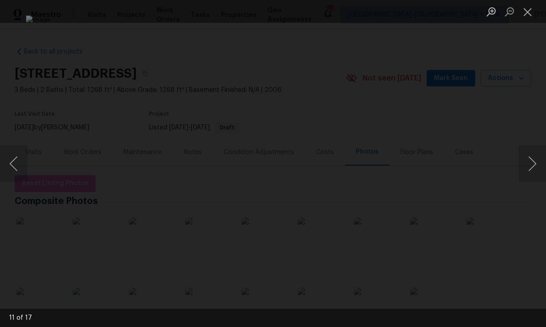
click at [542, 166] on button "Next image" at bounding box center [531, 163] width 27 height 37
click at [544, 165] on button "Next image" at bounding box center [531, 163] width 27 height 37
click at [529, 166] on button "Next image" at bounding box center [531, 163] width 27 height 37
click at [540, 227] on div "Lightbox" at bounding box center [273, 163] width 546 height 327
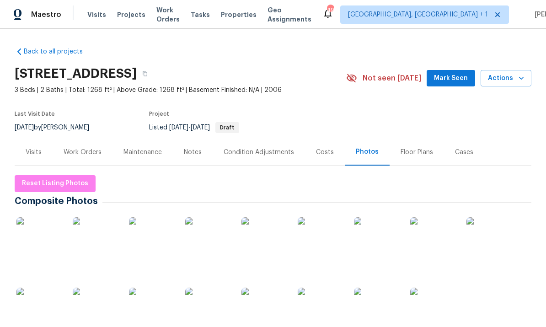
click at [186, 155] on div "Notes" at bounding box center [193, 152] width 18 height 9
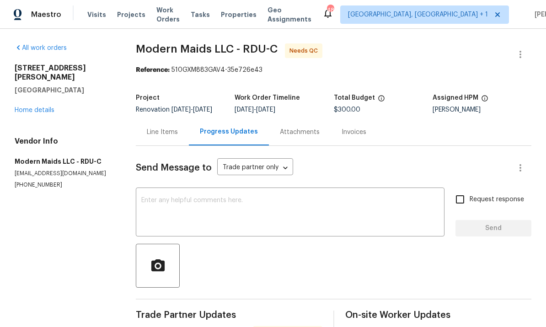
click at [49, 107] on link "Home details" at bounding box center [35, 110] width 40 height 6
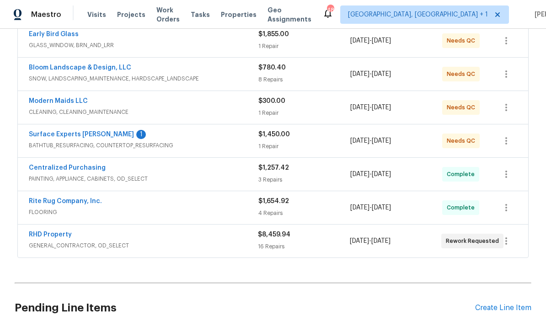
scroll to position [228, 0]
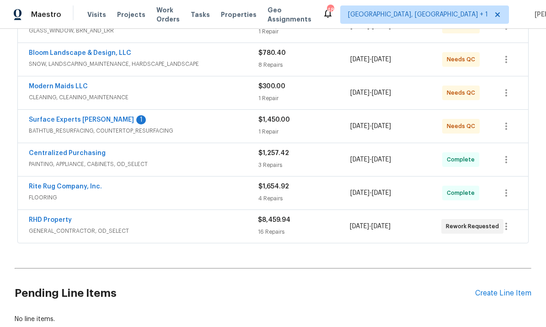
click at [63, 219] on link "RHD Property" at bounding box center [50, 220] width 43 height 6
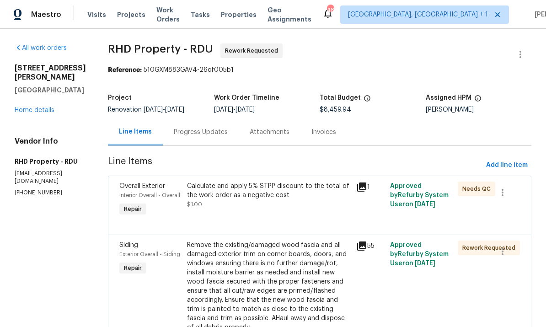
click at [207, 138] on div "Progress Updates" at bounding box center [201, 131] width 76 height 27
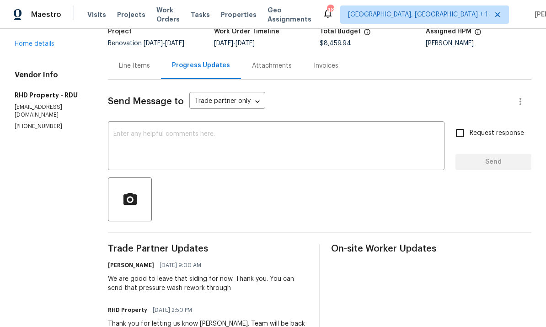
scroll to position [63, 0]
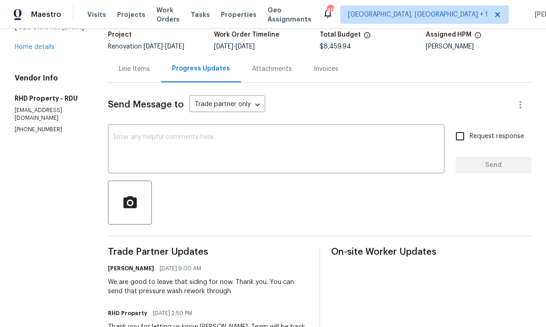
click at [150, 64] on div "Line Items" at bounding box center [134, 68] width 53 height 27
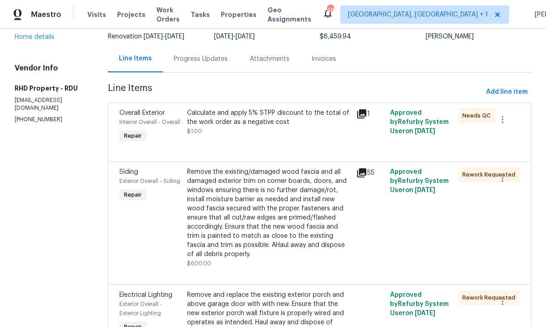
scroll to position [81, 0]
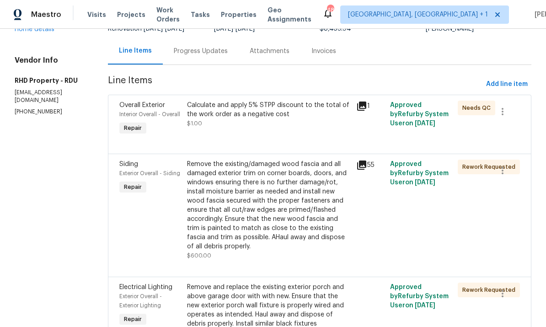
click at [307, 227] on div "Remove the existing/damaged wood fascia and all damaged exterior trim on corner…" at bounding box center [269, 205] width 164 height 91
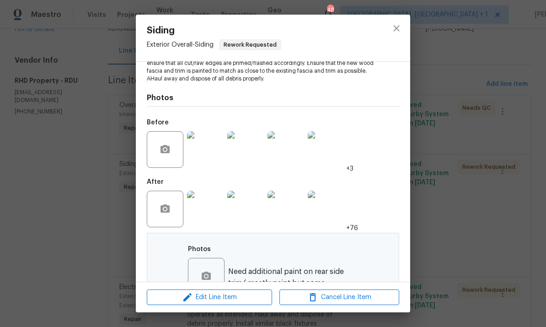
scroll to position [150, 0]
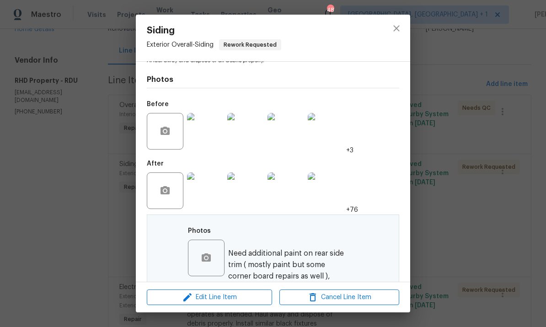
click at [208, 199] on img at bounding box center [205, 190] width 37 height 37
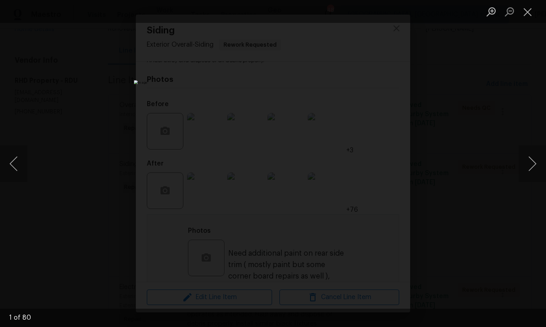
click at [541, 160] on button "Next image" at bounding box center [531, 163] width 27 height 37
click at [529, 164] on button "Next image" at bounding box center [531, 163] width 27 height 37
click at [531, 171] on button "Next image" at bounding box center [531, 163] width 27 height 37
click at [530, 162] on button "Next image" at bounding box center [531, 163] width 27 height 37
click at [524, 160] on button "Next image" at bounding box center [531, 163] width 27 height 37
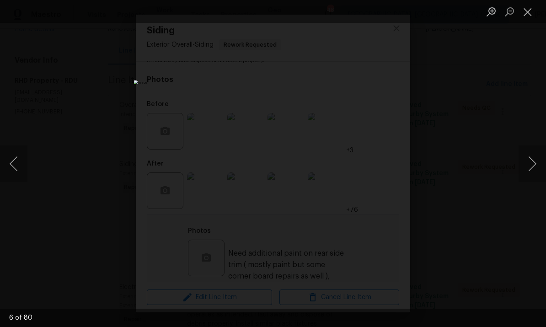
click at [527, 156] on button "Next image" at bounding box center [531, 163] width 27 height 37
click at [517, 113] on div "This image failed to load" at bounding box center [273, 163] width 546 height 327
click at [476, 185] on div "This image failed to load" at bounding box center [273, 163] width 546 height 327
click at [492, 77] on div "This image failed to load" at bounding box center [273, 163] width 546 height 327
click at [531, 10] on button "Close lightbox" at bounding box center [527, 12] width 18 height 16
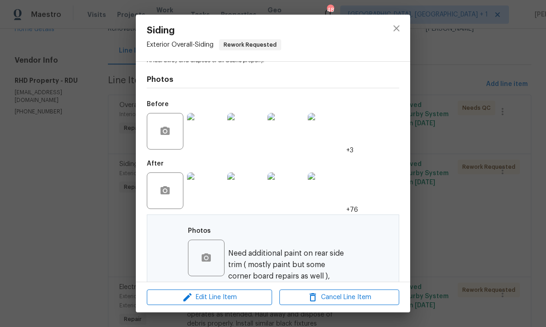
click at [490, 67] on div "Siding Exterior Overall - Siding Rework Requested Vendor RHD Property Account C…" at bounding box center [273, 163] width 546 height 327
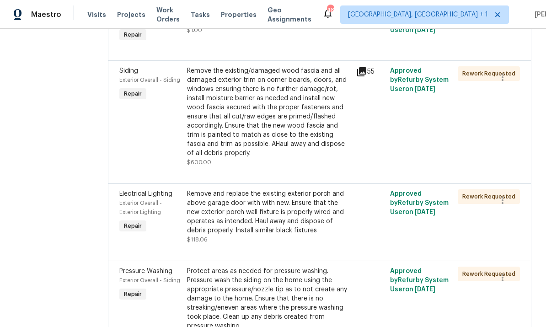
scroll to position [178, 0]
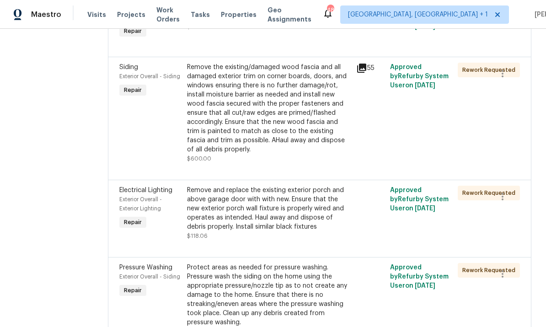
click at [326, 130] on div "Remove the existing/damaged wood fascia and all damaged exterior trim on corner…" at bounding box center [269, 108] width 164 height 91
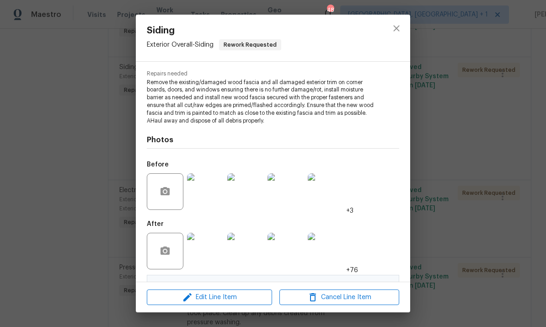
scroll to position [89, 0]
click at [468, 112] on div "Siding Exterior Overall - Siding Rework Requested Vendor RHD Property Account C…" at bounding box center [273, 163] width 546 height 327
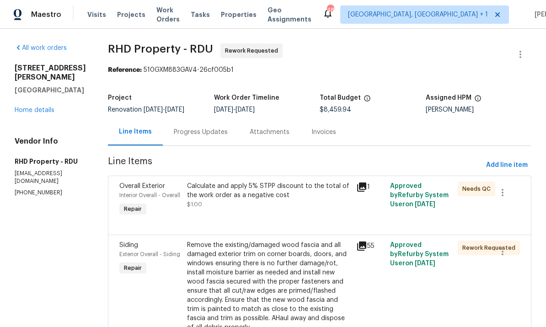
scroll to position [0, 0]
click at [58, 100] on div "705 Morton Farm Rd Holly Springs, NC 27540 Home details" at bounding box center [50, 89] width 71 height 51
click at [50, 107] on link "Home details" at bounding box center [35, 110] width 40 height 6
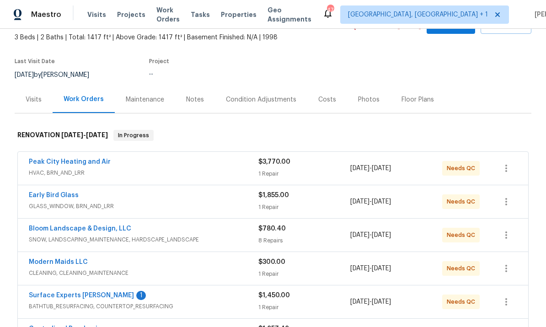
scroll to position [53, 0]
click at [67, 197] on link "Early Bird Glass" at bounding box center [54, 195] width 50 height 6
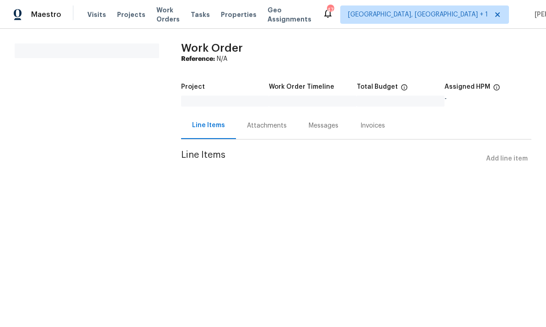
click at [264, 129] on div "Attachments" at bounding box center [267, 125] width 40 height 9
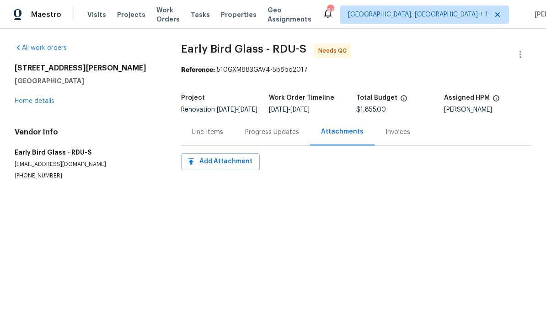
click at [213, 137] on div "Line Items" at bounding box center [207, 132] width 31 height 9
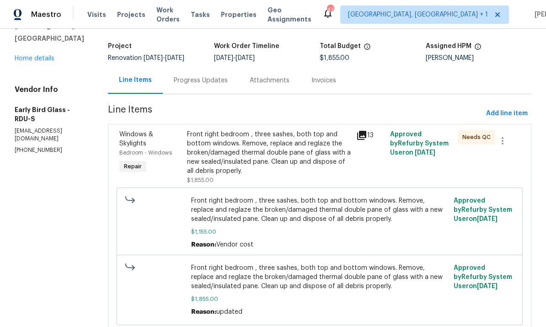
scroll to position [51, 0]
click at [202, 78] on div "Progress Updates" at bounding box center [201, 80] width 54 height 9
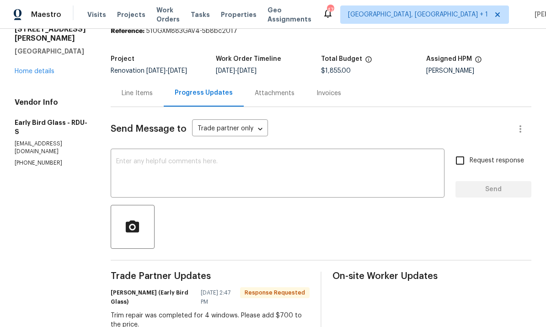
scroll to position [40, 0]
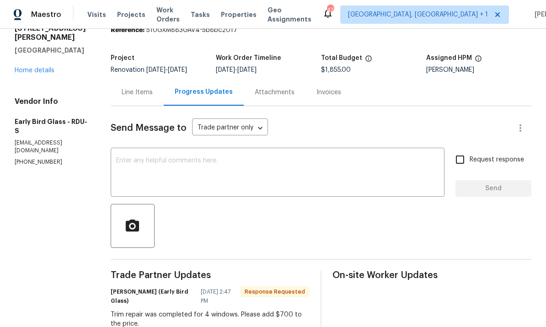
click at [143, 88] on div "Line Items" at bounding box center [137, 92] width 31 height 9
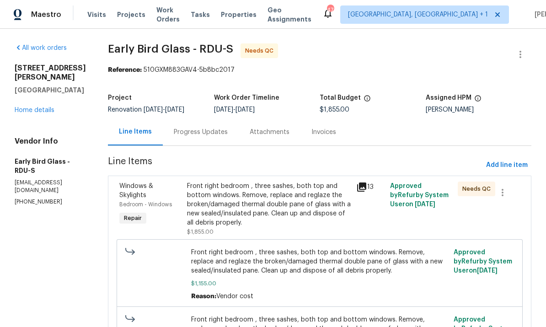
click at [241, 182] on div "Front right bedroom , three sashes, both top and bottom windows. Remove, replac…" at bounding box center [269, 205] width 164 height 46
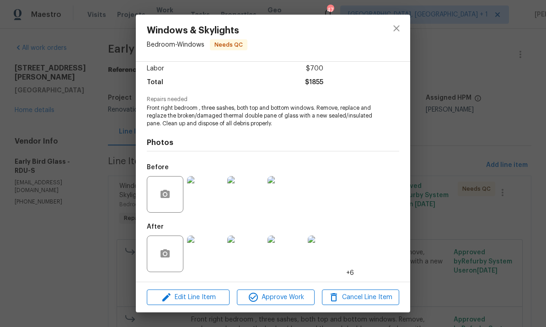
scroll to position [65, 0]
click at [199, 253] on img at bounding box center [205, 253] width 37 height 37
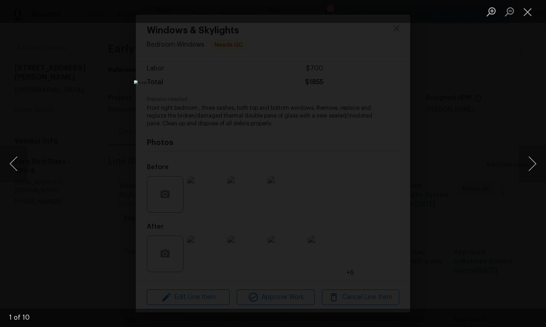
click at [531, 164] on button "Next image" at bounding box center [531, 163] width 27 height 37
click at [527, 165] on button "Next image" at bounding box center [531, 163] width 27 height 37
click at [525, 167] on button "Next image" at bounding box center [531, 163] width 27 height 37
click at [527, 166] on button "Next image" at bounding box center [531, 163] width 27 height 37
click at [530, 166] on button "Next image" at bounding box center [531, 163] width 27 height 37
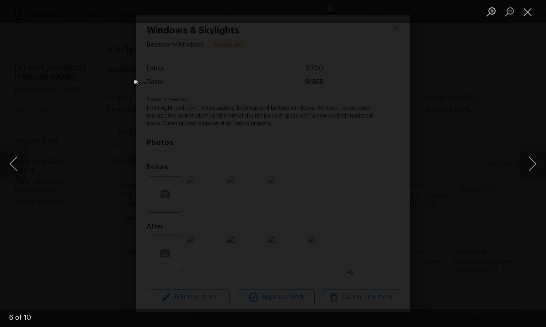
click at [528, 170] on button "Next image" at bounding box center [531, 163] width 27 height 37
click at [518, 226] on div "Lightbox" at bounding box center [273, 163] width 546 height 327
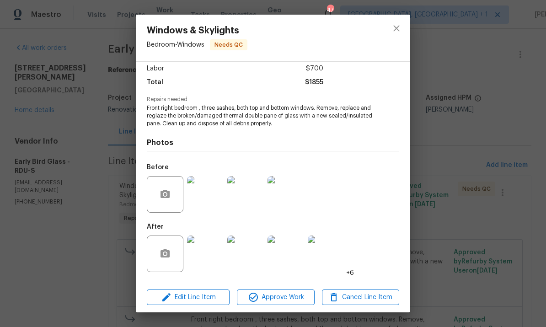
click at [528, 100] on div "Windows & Skylights Bedroom - Windows Needs QC Vendor Early Bird Glass Account …" at bounding box center [273, 163] width 546 height 327
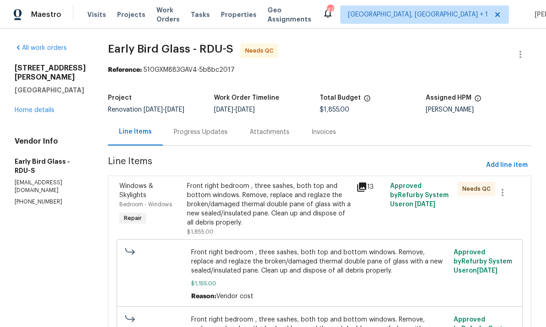
click at [190, 121] on div "Progress Updates" at bounding box center [201, 131] width 76 height 27
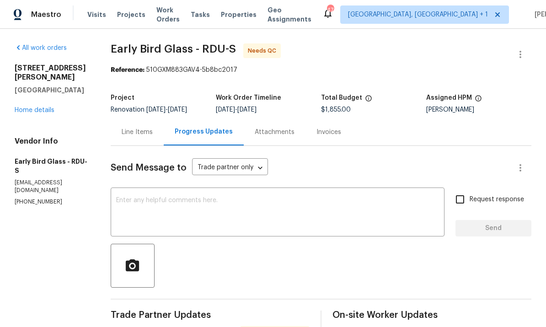
click at [49, 111] on link "Home details" at bounding box center [35, 110] width 40 height 6
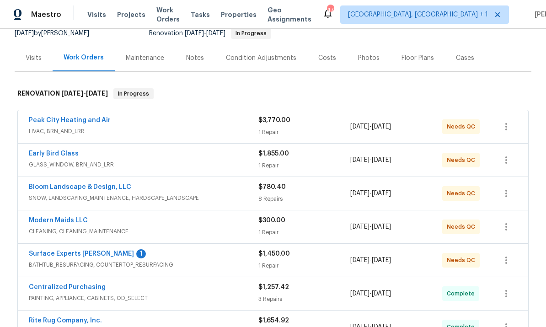
scroll to position [97, 0]
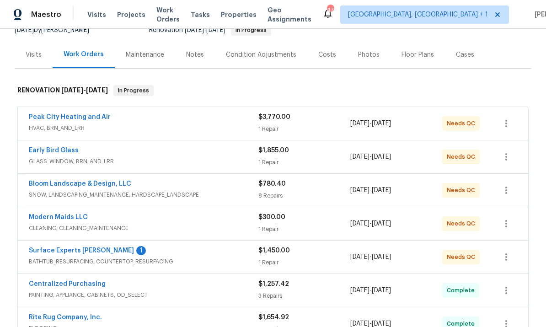
click at [77, 118] on link "Peak City Heating and Air" at bounding box center [70, 117] width 82 height 6
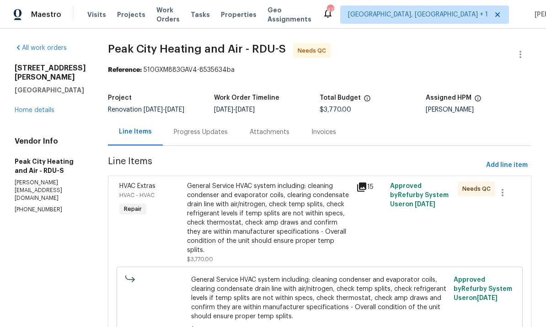
click at [202, 134] on div "Progress Updates" at bounding box center [201, 132] width 54 height 9
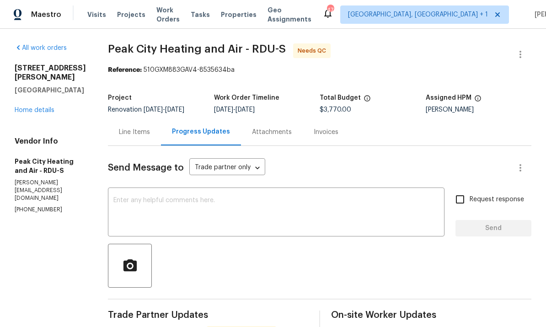
click at [134, 132] on div "Line Items" at bounding box center [134, 132] width 31 height 9
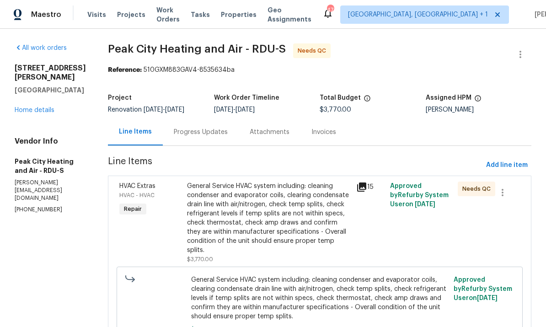
click at [268, 230] on div "General Service HVAC system including: cleaning condenser and evaporator coils,…" at bounding box center [269, 218] width 164 height 73
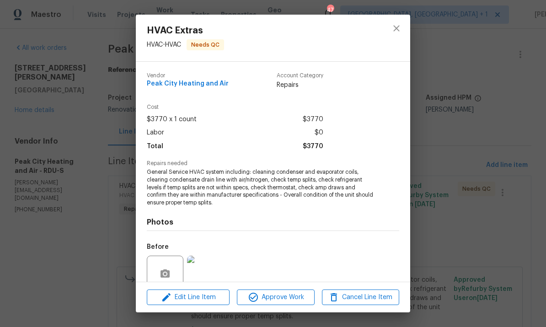
click at [460, 133] on div "HVAC Extras HVAC - HVAC Needs QC Vendor Peak City Heating and Air Account Categ…" at bounding box center [273, 163] width 546 height 327
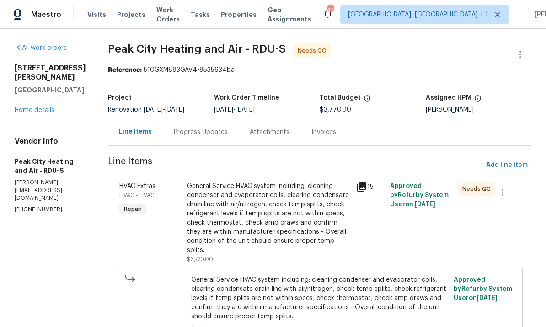
click at [44, 113] on link "Home details" at bounding box center [35, 110] width 40 height 6
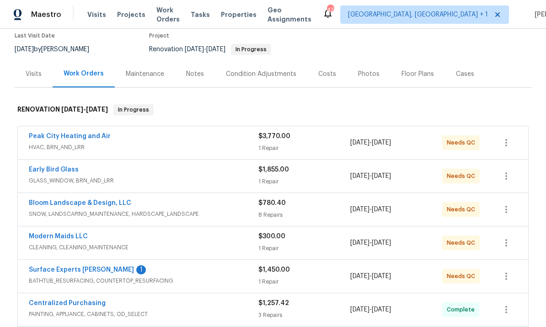
scroll to position [93, 0]
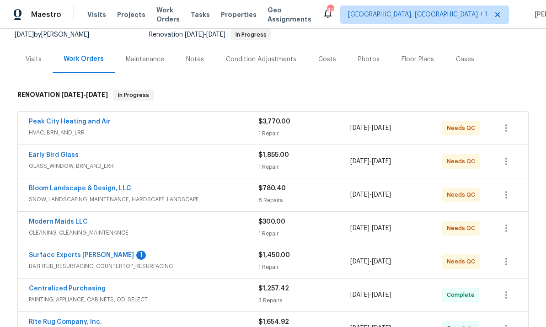
click at [84, 252] on link "Surface Experts Cary" at bounding box center [81, 255] width 105 height 6
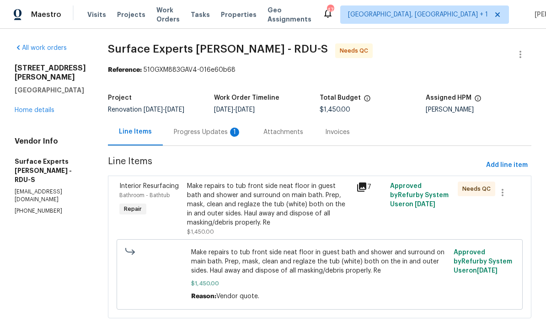
click at [204, 134] on div "Progress Updates 1" at bounding box center [208, 132] width 68 height 9
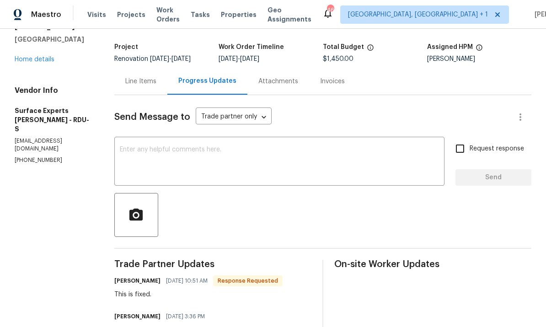
scroll to position [51, 0]
click at [139, 86] on div "Line Items" at bounding box center [140, 80] width 53 height 27
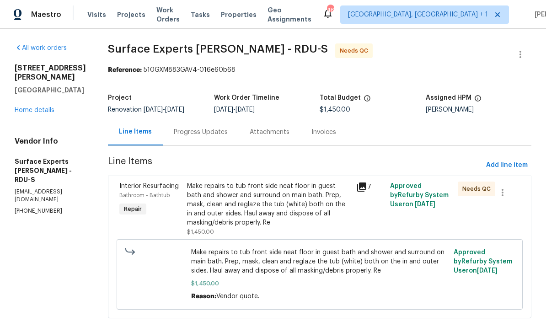
scroll to position [18, 0]
click at [287, 183] on div "Make repairs to tub front side neat floor in guest bath and shower and surround…" at bounding box center [269, 205] width 164 height 46
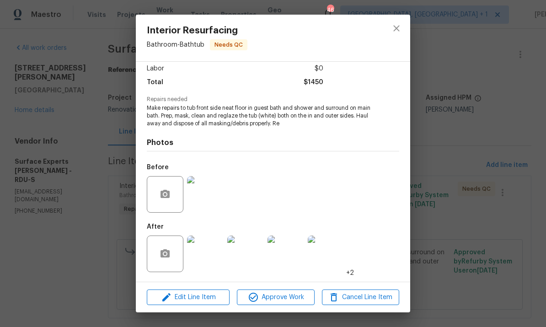
scroll to position [65, 0]
click at [334, 257] on img at bounding box center [326, 253] width 37 height 37
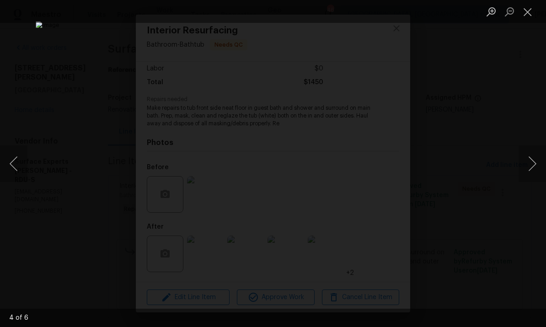
click at [524, 170] on button "Next image" at bounding box center [531, 163] width 27 height 37
click at [527, 156] on button "Next image" at bounding box center [531, 163] width 27 height 37
click at [517, 214] on div "Lightbox" at bounding box center [273, 163] width 546 height 327
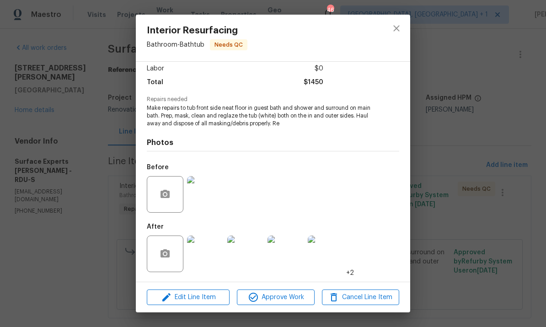
click at [535, 103] on div "Interior Resurfacing Bathroom - Bathtub Needs QC Vendor Surface Experts Cary Ac…" at bounding box center [273, 163] width 546 height 327
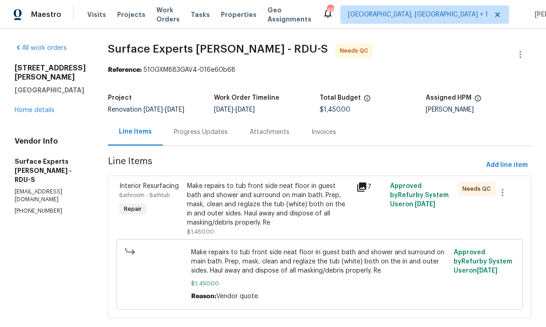
scroll to position [0, 0]
click at [203, 134] on div "Progress Updates" at bounding box center [201, 132] width 54 height 9
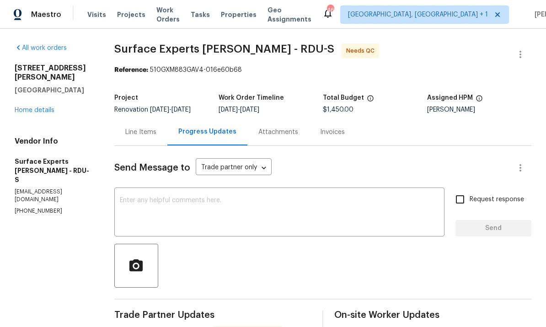
click at [53, 107] on link "Home details" at bounding box center [35, 110] width 40 height 6
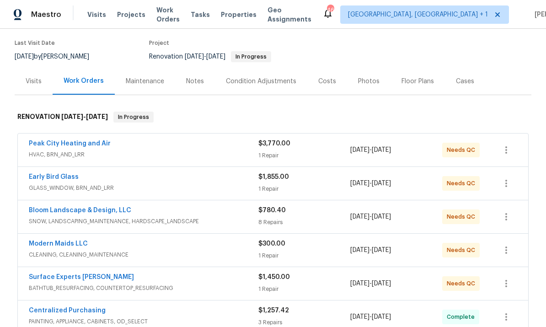
scroll to position [75, 0]
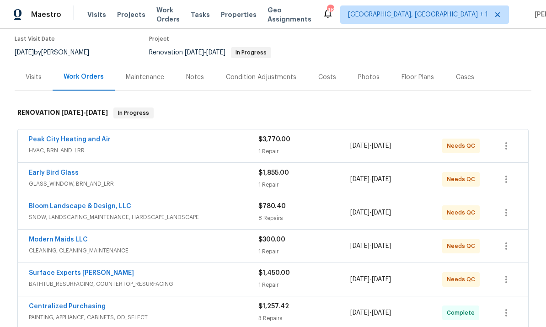
click at [75, 281] on span "BATHTUB_RESURFACING, COUNTERTOP_RESURFACING" at bounding box center [144, 283] width 230 height 9
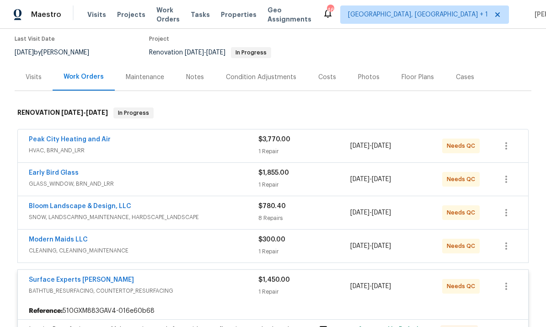
click at [59, 283] on link "Surface Experts Cary" at bounding box center [81, 280] width 105 height 6
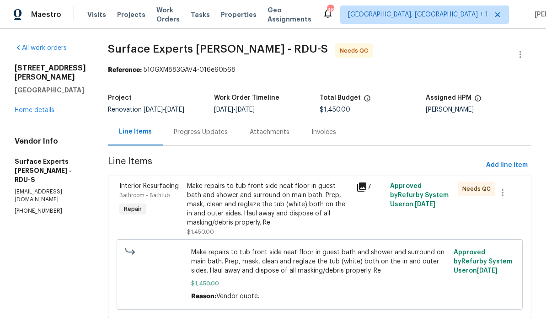
click at [246, 212] on div "Make repairs to tub front side neat floor in guest bath and shower and surround…" at bounding box center [269, 205] width 164 height 46
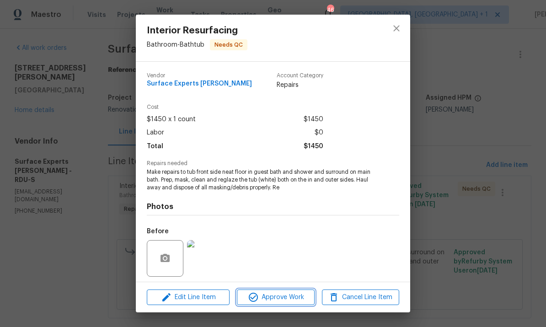
click at [291, 298] on span "Approve Work" at bounding box center [276, 297] width 72 height 11
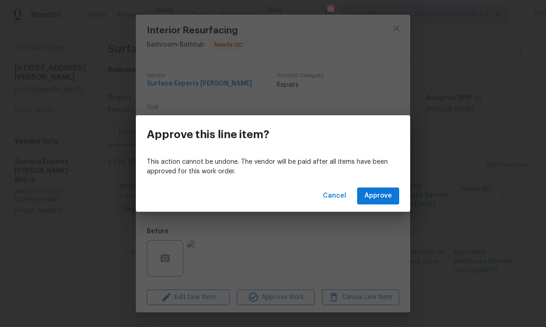
click at [386, 191] on span "Approve" at bounding box center [377, 195] width 27 height 11
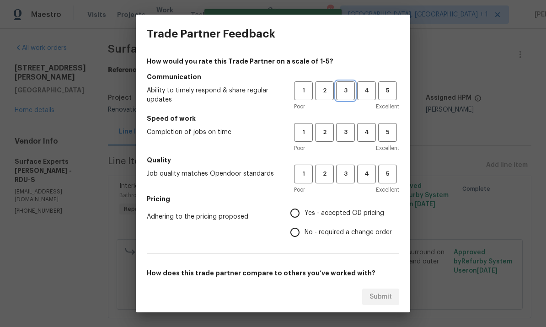
click at [345, 89] on span "3" at bounding box center [345, 90] width 17 height 11
click at [347, 136] on span "3" at bounding box center [345, 132] width 17 height 11
click at [348, 169] on span "3" at bounding box center [345, 174] width 17 height 11
click at [303, 210] on input "Yes - accepted OD pricing" at bounding box center [294, 212] width 19 height 19
radio input "true"
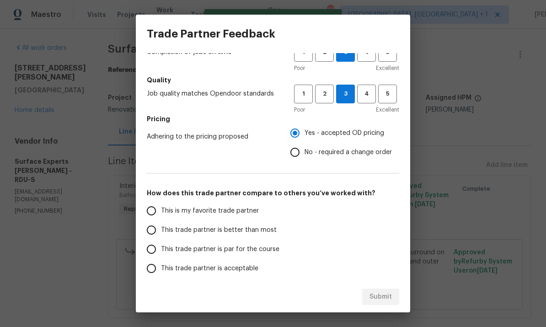
scroll to position [80, 0]
click at [158, 249] on input "This trade partner is par for the course" at bounding box center [151, 248] width 19 height 19
click at [374, 301] on span "Submit" at bounding box center [380, 296] width 22 height 11
radio input "true"
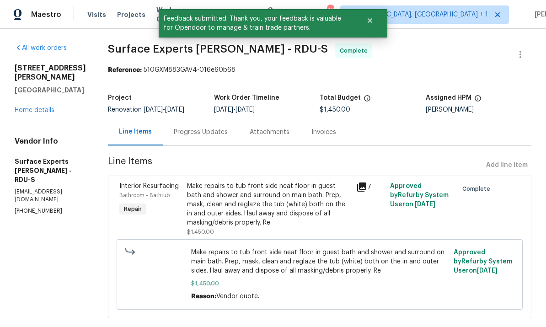
click at [42, 113] on link "Home details" at bounding box center [35, 110] width 40 height 6
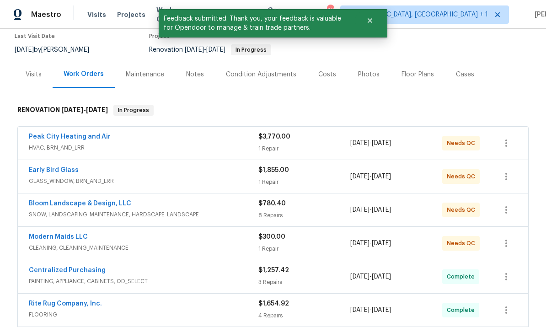
scroll to position [63, 0]
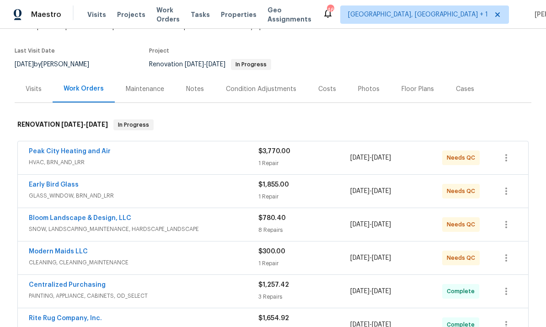
click at [53, 187] on link "Early Bird Glass" at bounding box center [54, 185] width 50 height 6
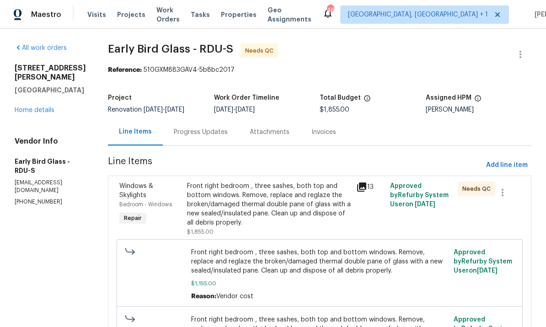
click at [185, 134] on div "Progress Updates" at bounding box center [201, 132] width 54 height 9
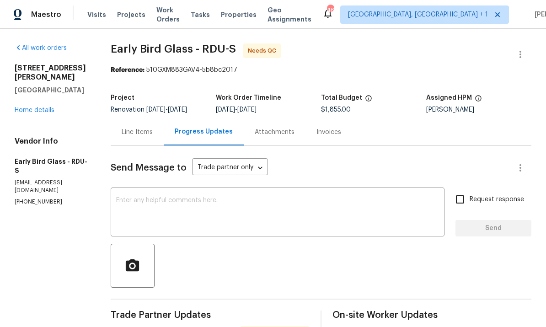
click at [145, 130] on div "Line Items" at bounding box center [137, 132] width 31 height 9
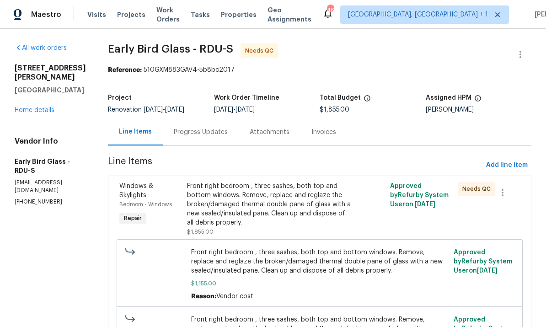
click at [145, 130] on div "Line Items" at bounding box center [135, 131] width 33 height 9
click at [269, 211] on div "Front right bedroom , three sashes, both top and bottom windows. Remove, replac…" at bounding box center [269, 205] width 164 height 46
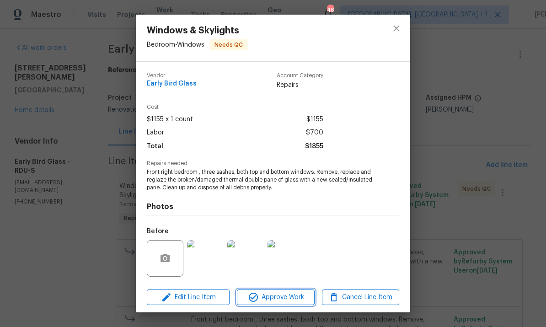
click at [293, 296] on span "Approve Work" at bounding box center [276, 297] width 72 height 11
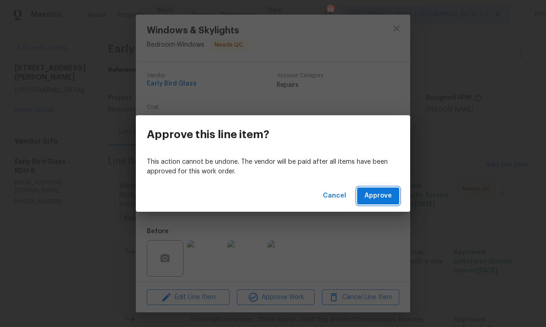
click at [375, 188] on button "Approve" at bounding box center [378, 195] width 42 height 17
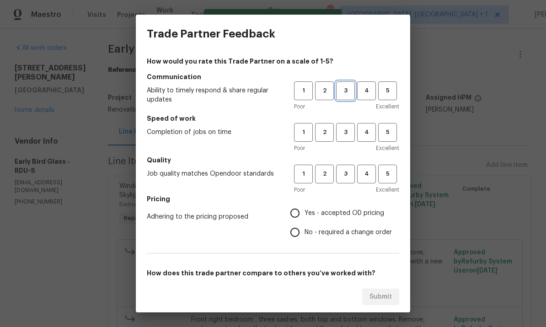
click at [351, 96] on button "3" at bounding box center [345, 90] width 19 height 19
click at [344, 128] on span "3" at bounding box center [345, 132] width 17 height 11
click at [347, 170] on span "3" at bounding box center [345, 174] width 17 height 11
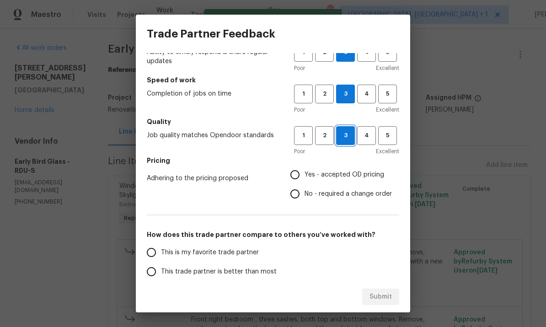
scroll to position [56, 0]
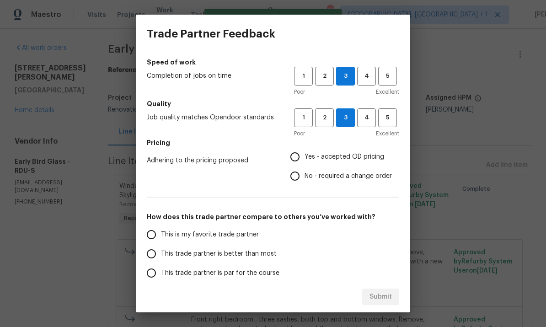
click at [160, 257] on input "This trade partner is better than most" at bounding box center [151, 253] width 19 height 19
radio input "true"
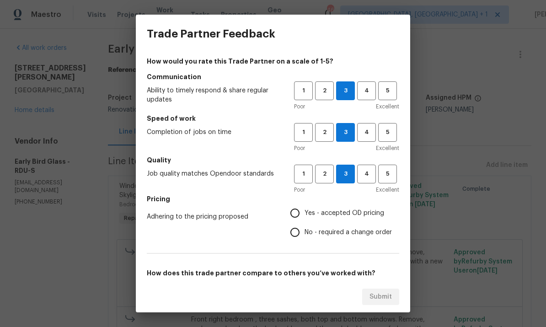
scroll to position [0, 0]
click at [499, 56] on div "Trade Partner Feedback How would you rate this Trade Partner on a scale of 1-5?…" at bounding box center [273, 163] width 546 height 327
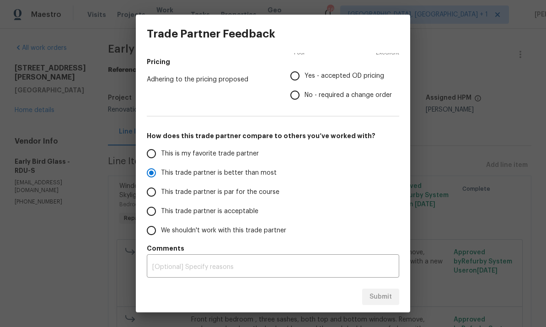
scroll to position [137, 0]
click at [148, 192] on input "This trade partner is par for the course" at bounding box center [151, 191] width 19 height 19
radio input "true"
click at [451, 154] on div "Trade Partner Feedback How would you rate this Trade Partner on a scale of 1-5?…" at bounding box center [273, 163] width 546 height 327
click at [475, 64] on div "Trade Partner Feedback How would you rate this Trade Partner on a scale of 1-5?…" at bounding box center [273, 163] width 546 height 327
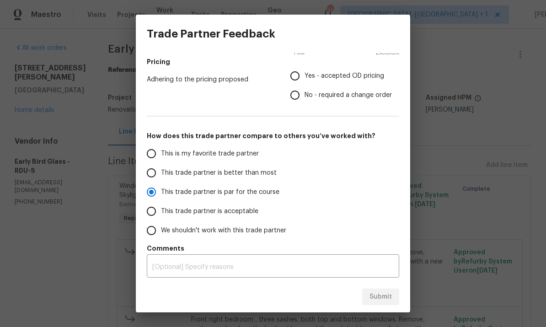
click at [86, 187] on div "Trade Partner Feedback How would you rate this Trade Partner on a scale of 1-5?…" at bounding box center [273, 163] width 546 height 327
click at [446, 36] on div "Trade Partner Feedback How would you rate this Trade Partner on a scale of 1-5?…" at bounding box center [273, 163] width 546 height 327
click at [440, 135] on div "Trade Partner Feedback How would you rate this Trade Partner on a scale of 1-5?…" at bounding box center [273, 163] width 546 height 327
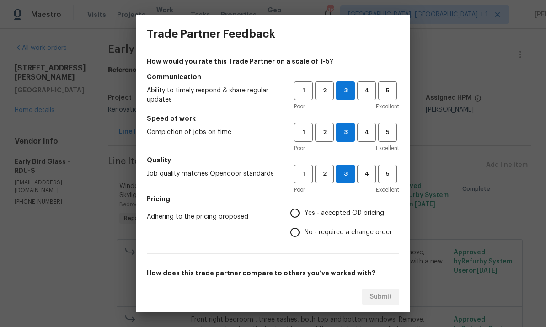
scroll to position [0, 0]
click at [289, 215] on input "Yes - accepted OD pricing" at bounding box center [294, 212] width 19 height 19
click at [378, 303] on button "Submit" at bounding box center [380, 297] width 37 height 17
radio input "false"
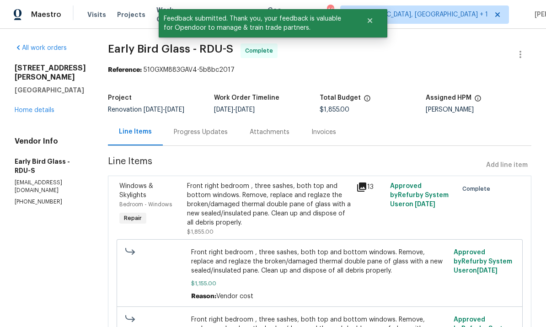
click at [46, 113] on link "Home details" at bounding box center [35, 110] width 40 height 6
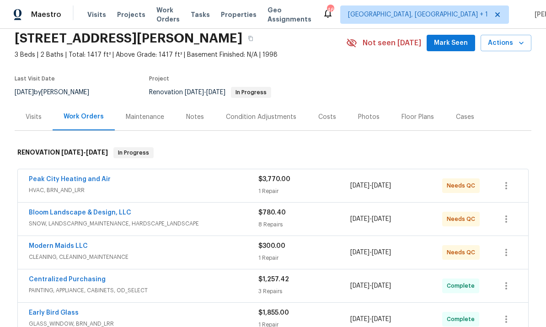
scroll to position [36, 0]
click at [106, 214] on link "Bloom Landscape & Design, LLC" at bounding box center [80, 212] width 102 height 6
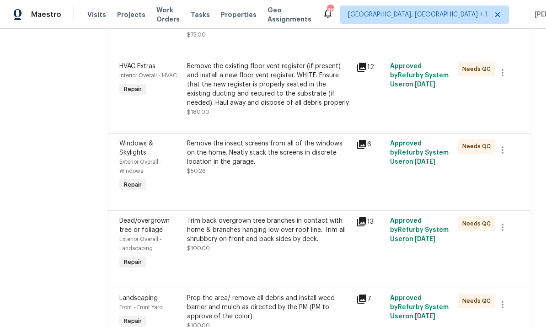
scroll to position [385, 0]
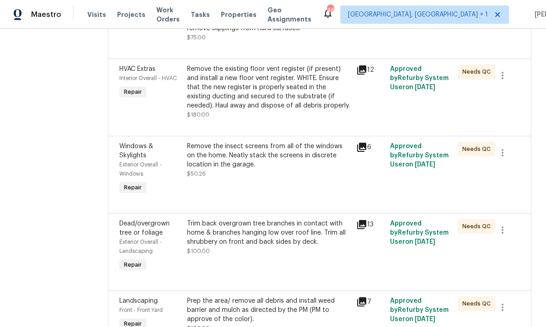
click at [293, 160] on div "Remove the insect screens from all of the windows on the home. Neatly stack the…" at bounding box center [269, 155] width 164 height 27
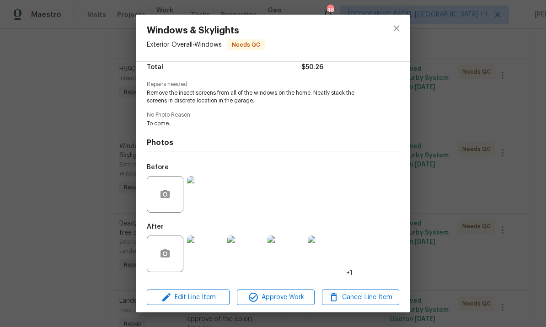
scroll to position [81, 0]
click at [212, 256] on img at bounding box center [205, 253] width 37 height 37
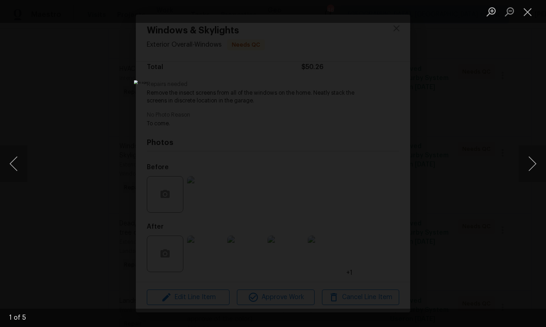
click at [529, 165] on button "Next image" at bounding box center [531, 163] width 27 height 37
click at [527, 163] on button "Next image" at bounding box center [531, 163] width 27 height 37
click at [522, 165] on button "Next image" at bounding box center [531, 163] width 27 height 37
click at [525, 166] on button "Next image" at bounding box center [531, 163] width 27 height 37
click at [527, 235] on div "Lightbox" at bounding box center [273, 163] width 546 height 327
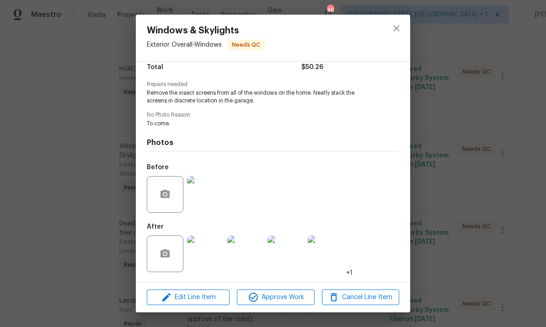
click at [528, 166] on div "Windows & Skylights Exterior Overall - Windows Needs QC Vendor Bloom Landscape …" at bounding box center [273, 163] width 546 height 327
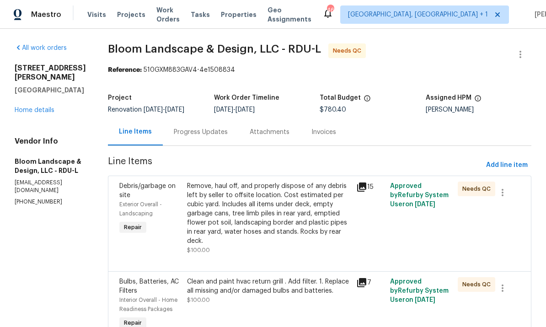
scroll to position [0, 0]
click at [50, 107] on link "Home details" at bounding box center [35, 110] width 40 height 6
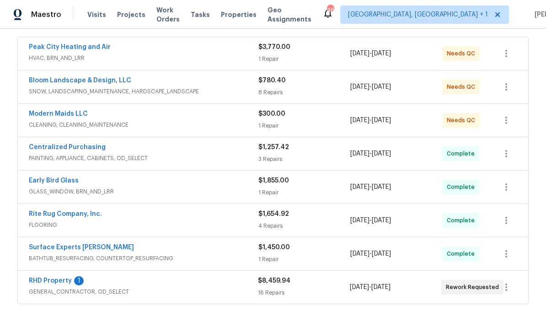
scroll to position [218, 0]
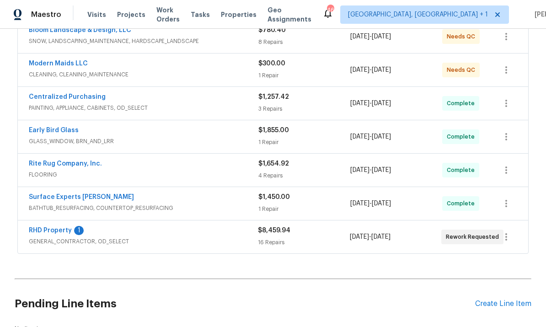
click at [56, 232] on link "RHD Property" at bounding box center [50, 230] width 43 height 6
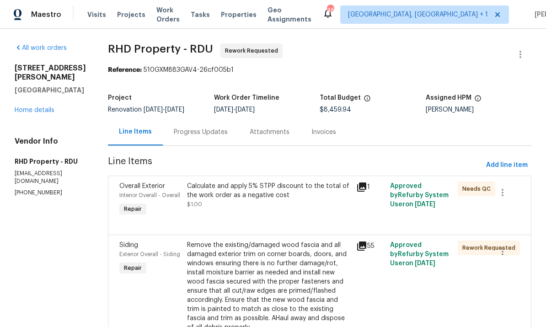
click at [201, 136] on div "Progress Updates" at bounding box center [201, 132] width 54 height 9
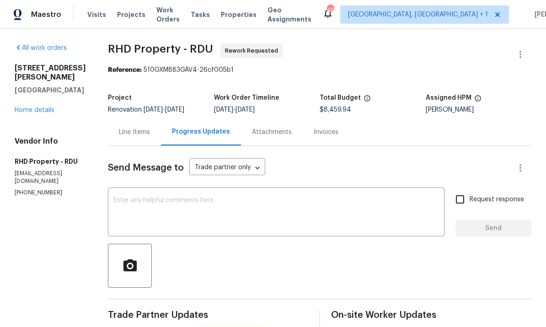
click at [169, 197] on textarea at bounding box center [276, 213] width 326 height 32
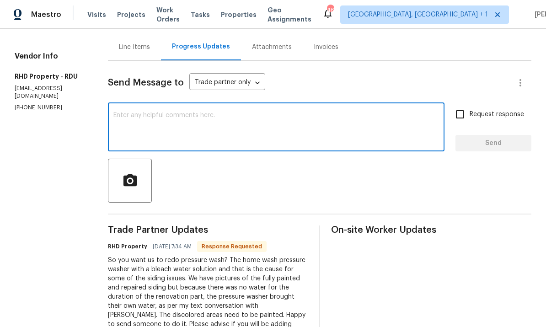
scroll to position [72, 0]
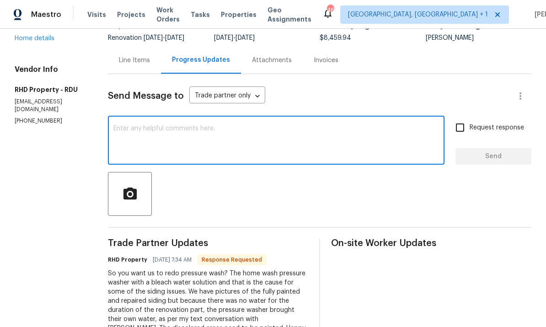
click at [166, 125] on textarea at bounding box center [276, 141] width 326 height 32
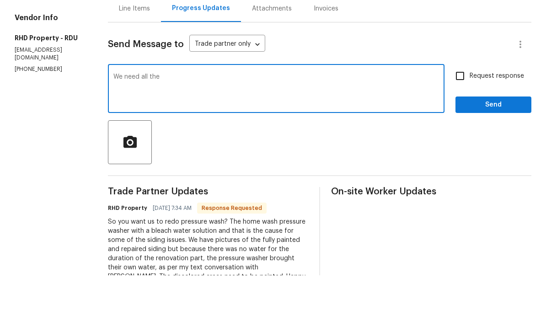
type textarea "We need all the"
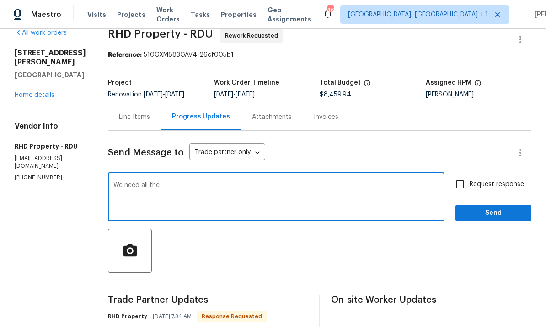
scroll to position [16, 0]
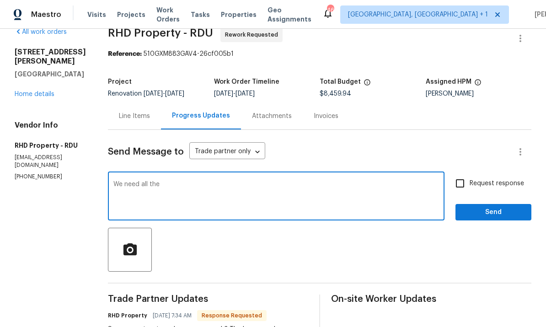
click at [140, 112] on div "Line Items" at bounding box center [134, 116] width 31 height 9
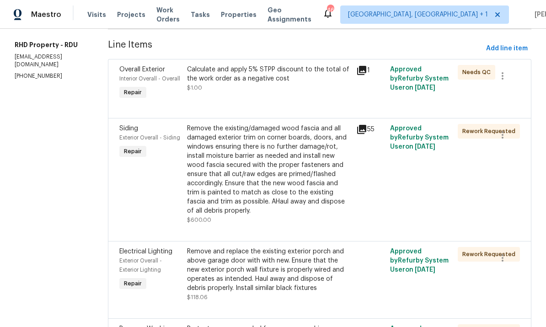
scroll to position [117, 0]
click at [306, 151] on div "Remove the existing/damaged wood fascia and all damaged exterior trim on corner…" at bounding box center [269, 168] width 164 height 91
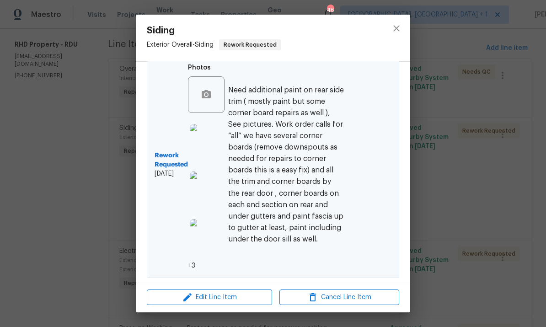
scroll to position [314, 0]
click at [481, 119] on div "Siding Exterior Overall - Siding Rework Requested Vendor RHD Property Account C…" at bounding box center [273, 163] width 546 height 327
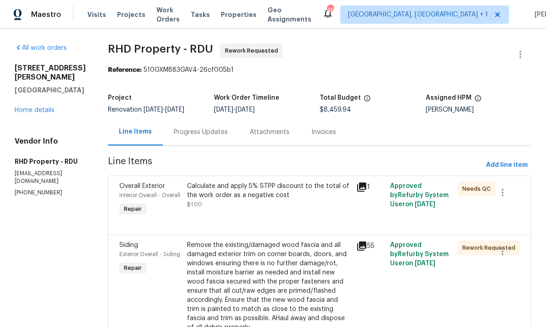
scroll to position [0, 0]
click at [50, 107] on link "Home details" at bounding box center [35, 110] width 40 height 6
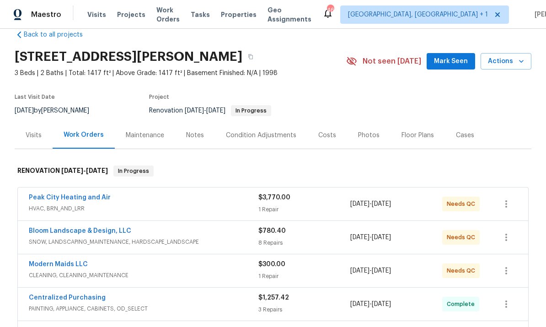
scroll to position [23, 0]
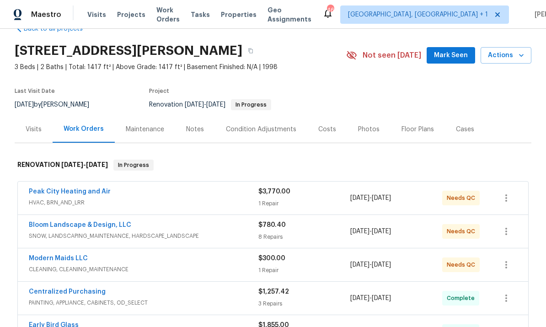
click at [86, 192] on link "Peak City Heating and Air" at bounding box center [70, 191] width 82 height 6
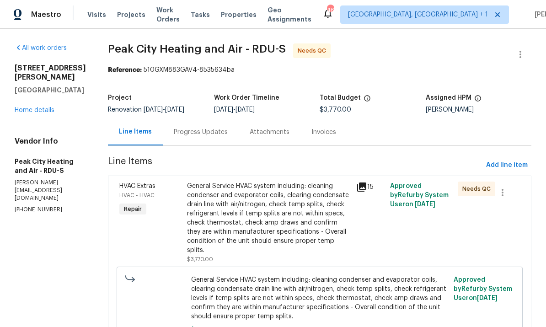
click at [275, 221] on div "General Service HVAC system including: cleaning condenser and evaporator coils,…" at bounding box center [269, 218] width 164 height 73
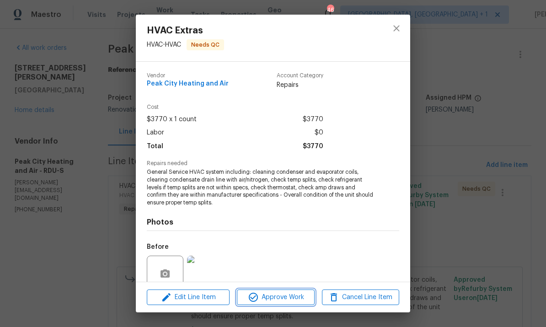
click at [283, 295] on span "Approve Work" at bounding box center [276, 297] width 72 height 11
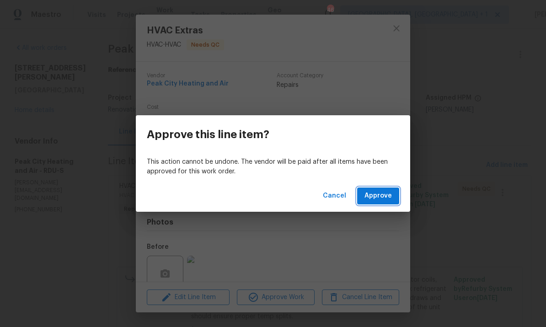
click at [375, 198] on span "Approve" at bounding box center [377, 195] width 27 height 11
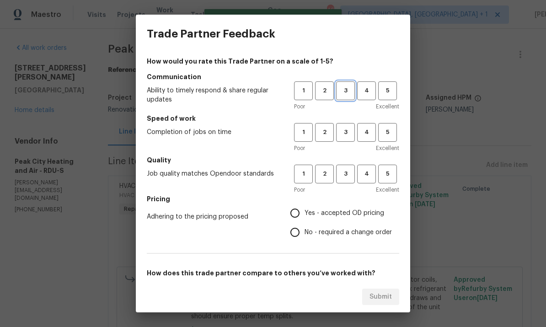
click at [352, 94] on span "3" at bounding box center [345, 90] width 17 height 11
click at [344, 134] on span "3" at bounding box center [345, 132] width 17 height 11
click at [352, 171] on span "3" at bounding box center [345, 174] width 17 height 11
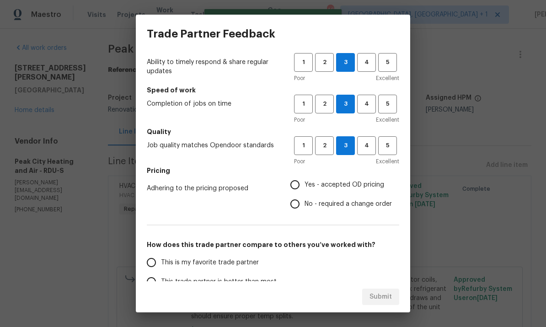
click at [296, 185] on input "Yes - accepted OD pricing" at bounding box center [294, 184] width 19 height 19
radio input "true"
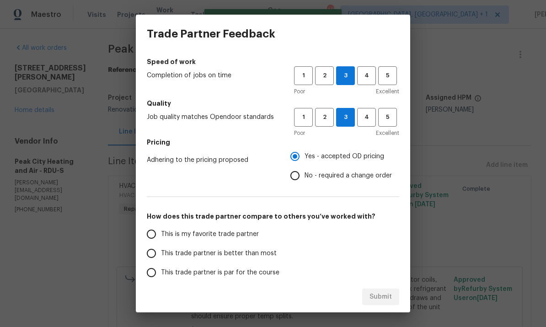
scroll to position [85, 0]
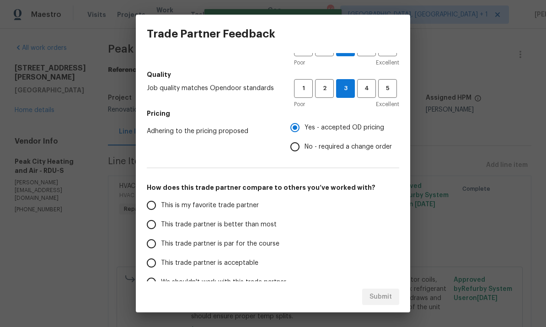
click at [151, 239] on input "This trade partner is par for the course" at bounding box center [151, 243] width 19 height 19
click at [376, 293] on span "Submit" at bounding box center [380, 296] width 22 height 11
radio input "true"
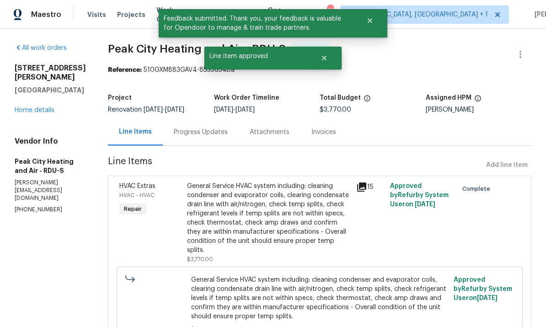
click at [38, 113] on link "Home details" at bounding box center [35, 110] width 40 height 6
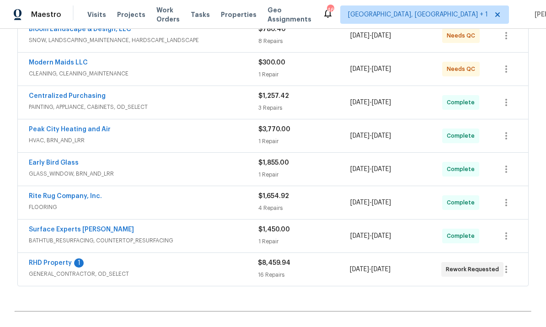
scroll to position [221, 0]
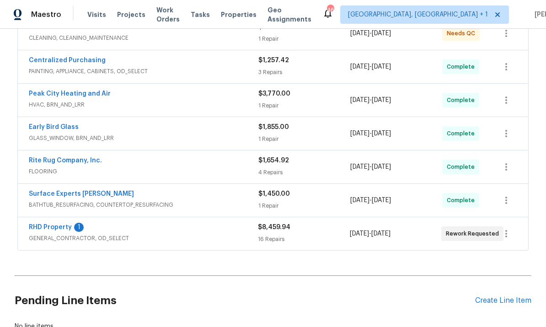
click at [47, 225] on link "RHD Property" at bounding box center [50, 227] width 43 height 6
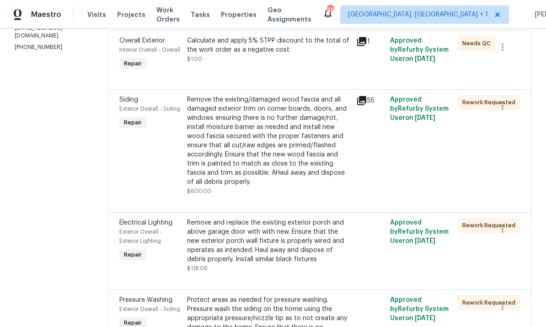
scroll to position [166, 0]
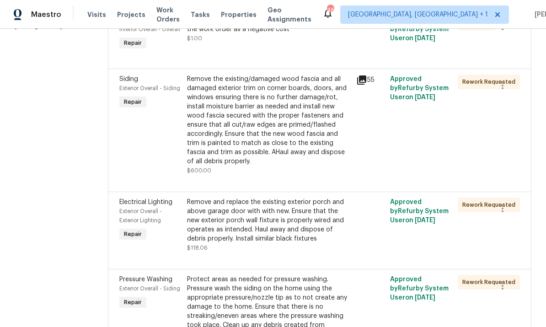
click at [292, 227] on div "Remove and replace the existing exterior porch and above garage door with with …" at bounding box center [269, 221] width 164 height 46
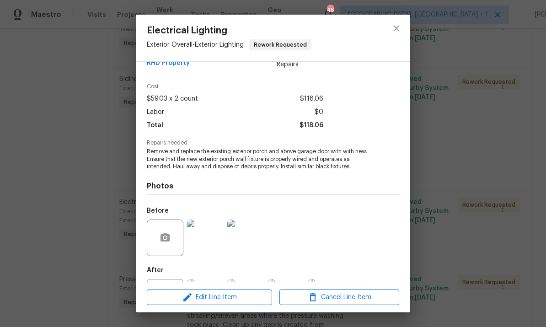
scroll to position [26, 0]
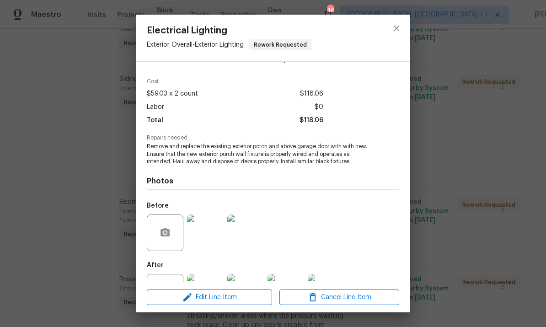
click at [472, 60] on div "Electrical Lighting Exterior Overall - Exterior Lighting Rework Requested Vendo…" at bounding box center [273, 163] width 546 height 327
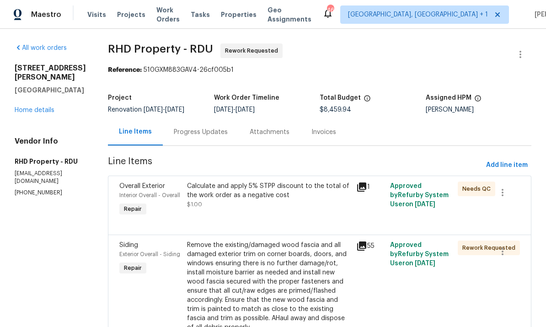
scroll to position [0, 0]
click at [49, 107] on link "Home details" at bounding box center [35, 110] width 40 height 6
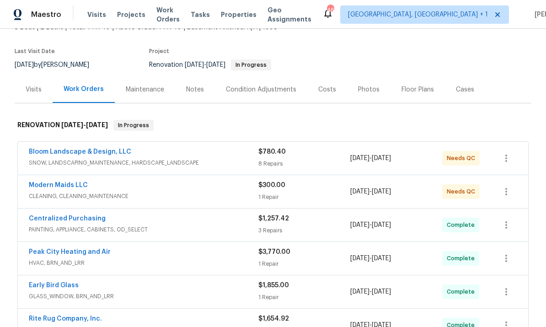
scroll to position [62, 0]
click at [196, 88] on div "Notes" at bounding box center [195, 89] width 18 height 9
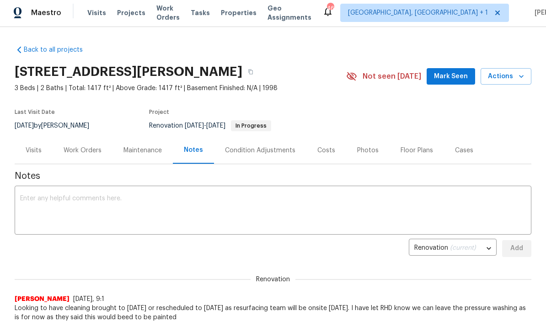
click at [84, 152] on div "Work Orders" at bounding box center [83, 150] width 38 height 9
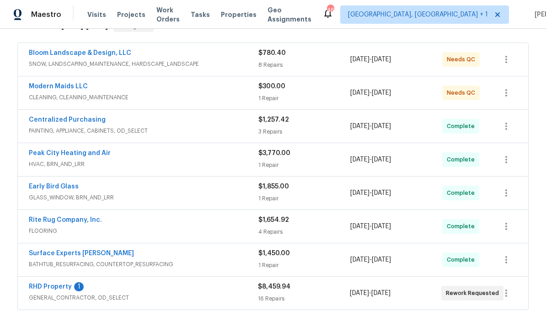
scroll to position [164, 0]
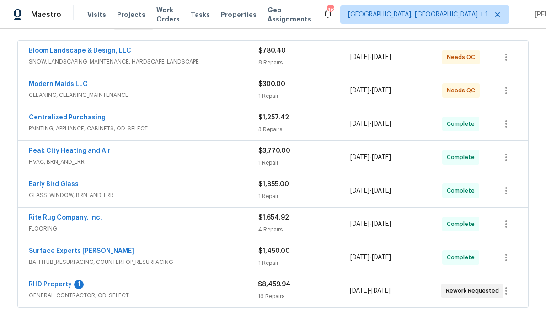
click at [60, 284] on link "RHD Property" at bounding box center [50, 284] width 43 height 6
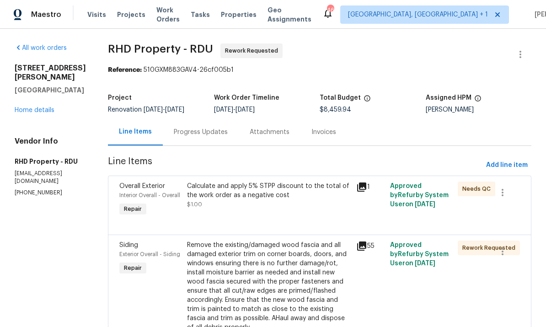
click at [213, 131] on div "Progress Updates" at bounding box center [201, 132] width 54 height 9
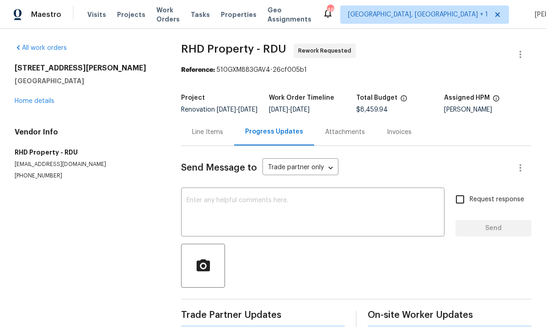
scroll to position [34, 0]
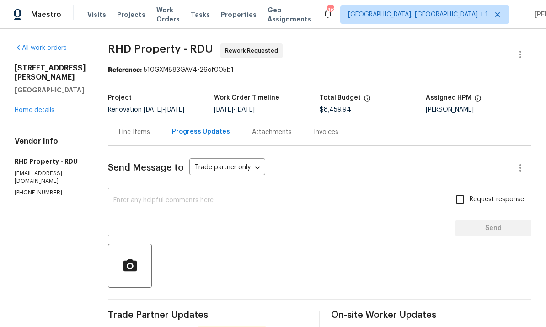
click at [148, 197] on textarea at bounding box center [276, 213] width 326 height 32
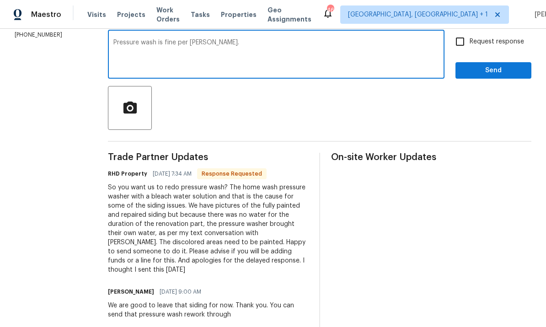
scroll to position [40, 0]
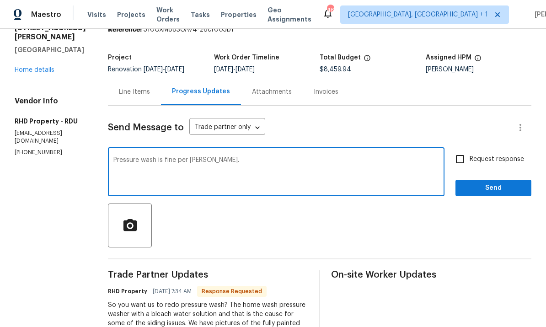
click at [235, 157] on textarea "Pressure wash is fine per Nick." at bounding box center [276, 173] width 326 height 32
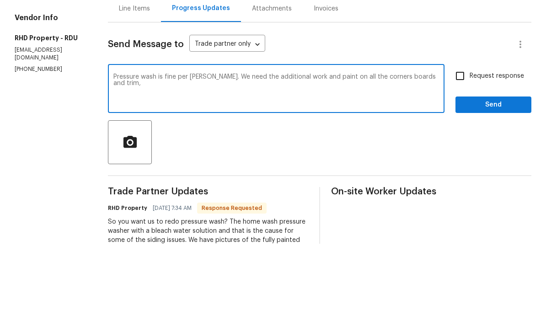
type textarea "Pressure wash is fine per Nick. We need the additional work and paint on all th…"
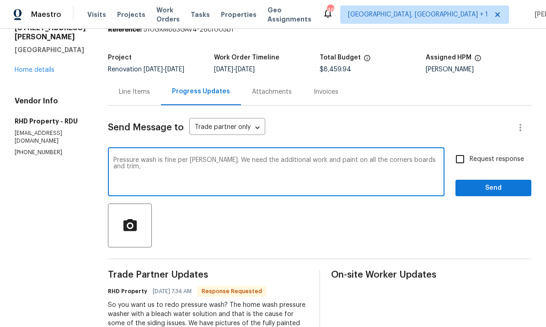
click at [40, 67] on link "Home details" at bounding box center [35, 70] width 40 height 6
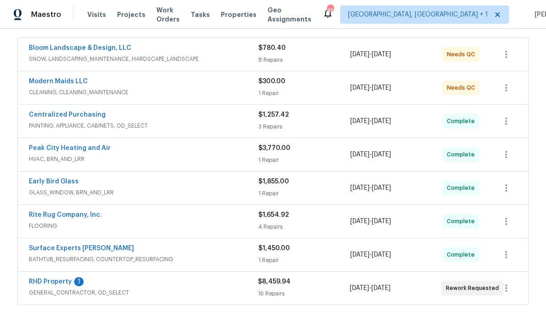
scroll to position [174, 0]
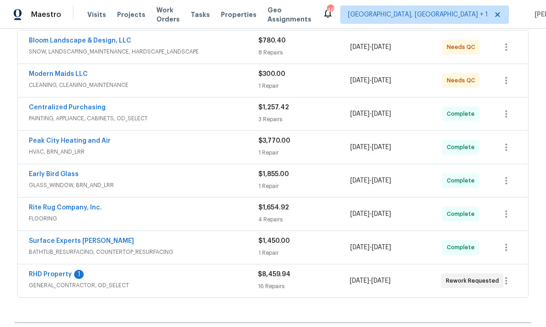
click at [56, 277] on link "RHD Property" at bounding box center [50, 274] width 43 height 6
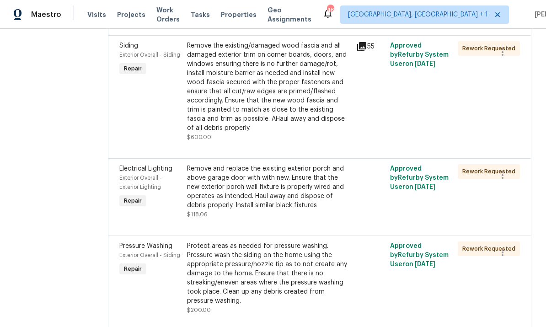
scroll to position [210, 0]
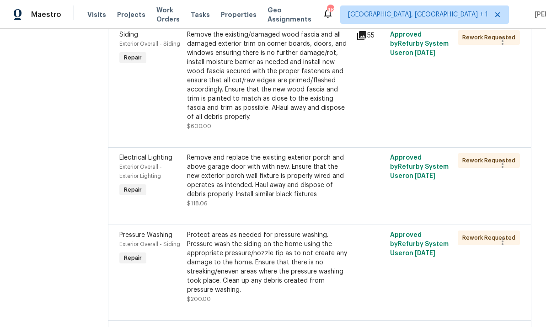
click at [277, 114] on div "Remove the existing/damaged wood fascia and all damaged exterior trim on corner…" at bounding box center [269, 75] width 164 height 91
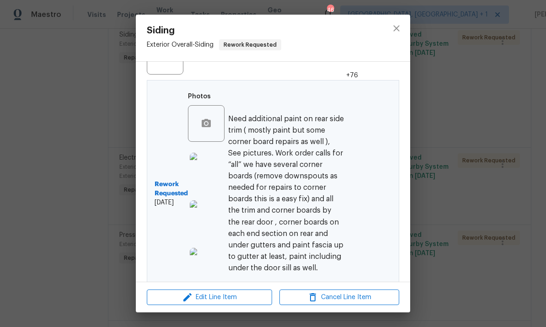
scroll to position [284, 0]
click at [211, 169] on img at bounding box center [208, 171] width 37 height 37
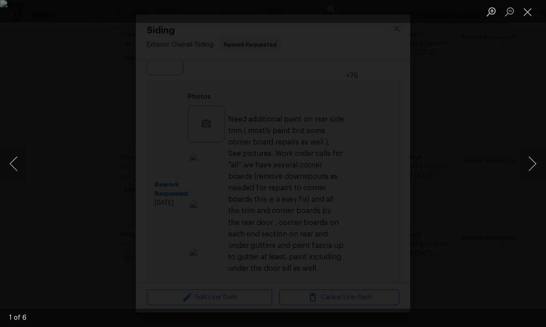
click at [526, 161] on button "Next image" at bounding box center [531, 163] width 27 height 37
click at [522, 159] on button "Next image" at bounding box center [531, 163] width 27 height 37
click at [523, 160] on button "Next image" at bounding box center [531, 163] width 27 height 37
click at [523, 156] on button "Next image" at bounding box center [531, 163] width 27 height 37
click at [524, 155] on button "Next image" at bounding box center [531, 163] width 27 height 37
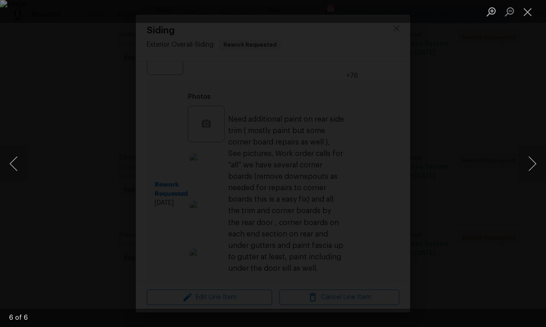
click at [522, 157] on button "Next image" at bounding box center [531, 163] width 27 height 37
click at [530, 108] on div "Lightbox" at bounding box center [273, 163] width 546 height 327
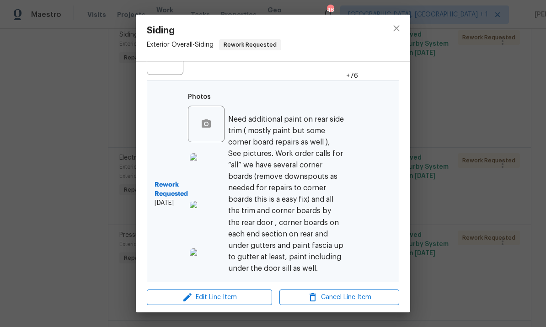
click at [448, 121] on div "Siding Exterior Overall - Siding Rework Requested Vendor RHD Property Account C…" at bounding box center [273, 163] width 546 height 327
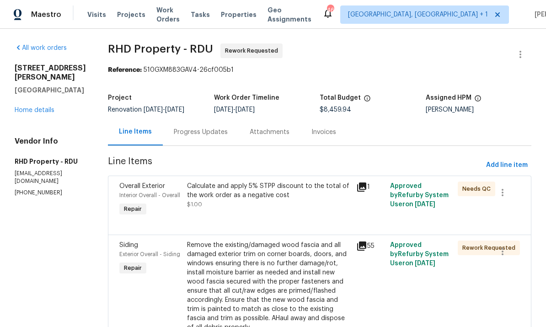
scroll to position [0, 0]
click at [208, 128] on div "Progress Updates" at bounding box center [201, 132] width 54 height 9
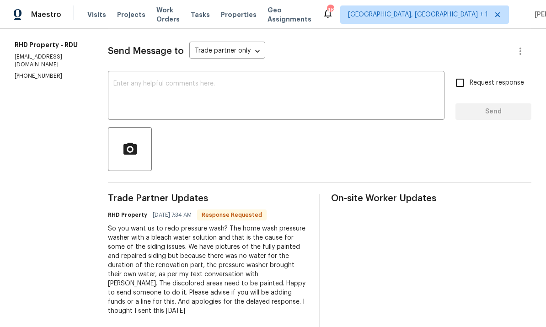
scroll to position [116, 0]
click at [138, 91] on textarea at bounding box center [276, 97] width 326 height 32
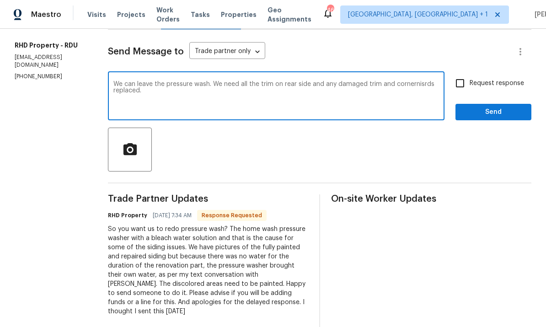
click at [157, 87] on textarea "We can leave the pressure wash. We need all the trim on rear side and any damag…" at bounding box center [276, 97] width 326 height 32
click at [186, 96] on textarea "We can leave the pressure wash. We need all the trim on rear side and any damag…" at bounding box center [276, 97] width 326 height 32
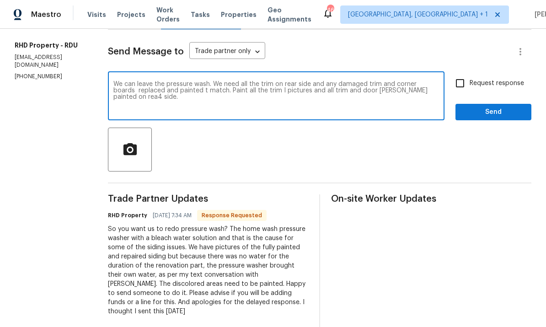
click at [163, 99] on textarea "We can leave the pressure wash. We need all the trim on rear side and any damag…" at bounding box center [276, 97] width 326 height 32
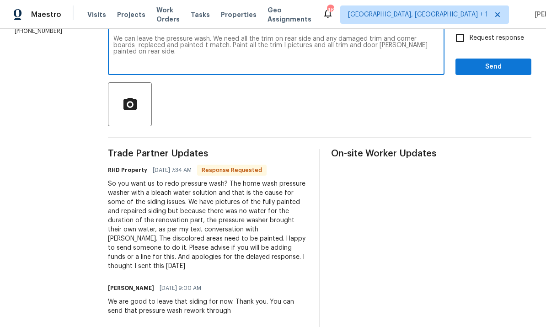
scroll to position [163, 0]
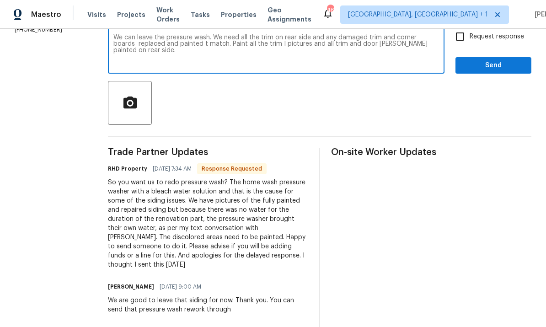
click at [218, 48] on textarea "We can leave the pressure wash. We need all the trim on rear side and any damag…" at bounding box center [276, 50] width 326 height 32
click at [238, 52] on textarea "We can leave the pressure wash. We need all the trim on rear side and any damag…" at bounding box center [276, 50] width 326 height 32
click at [221, 47] on textarea "We can leave the pressure wash. We need all the trim on rear side and any damag…" at bounding box center [276, 50] width 326 height 32
click at [217, 43] on textarea "We can leave the pressure wash. We need all the trim on rear side and any damag…" at bounding box center [276, 50] width 326 height 32
click at [225, 45] on textarea "We can leave the pressure wash. We need all the trim on rear side and any damag…" at bounding box center [276, 50] width 326 height 32
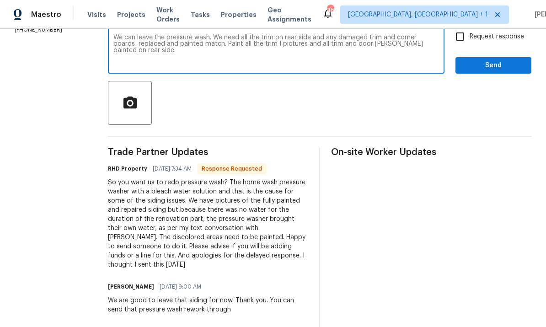
click at [294, 47] on textarea "We can leave the pressure wash. We need all the trim on rear side and any damag…" at bounding box center [276, 50] width 326 height 32
click at [321, 42] on textarea "We can leave the pressure wash. We need all the trim on rear side and any damag…" at bounding box center [276, 50] width 326 height 32
click at [230, 43] on textarea "We can leave the pressure wash. We need all the trim on rear side and any damag…" at bounding box center [276, 50] width 326 height 32
click at [237, 42] on textarea "We can leave the pressure wash. We need all the trim on rear side and any damag…" at bounding box center [276, 50] width 326 height 32
click at [243, 53] on textarea "We can leave the pressure wash. We need all the trim on rear side and any damag…" at bounding box center [276, 50] width 326 height 32
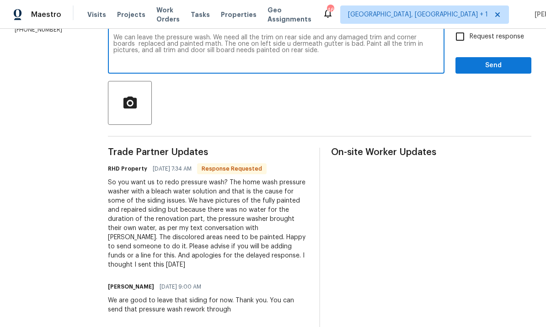
click at [291, 51] on textarea "We can leave the pressure wash. We need all the trim on rear side and any damag…" at bounding box center [276, 50] width 326 height 32
click at [247, 50] on textarea "We can leave the pressure wash. We need all the trim on rear side and any damag…" at bounding box center [276, 50] width 326 height 32
click at [187, 53] on textarea "We can leave the pressure wash. We need all the trim on rear side and any damag…" at bounding box center [276, 50] width 326 height 32
click at [188, 55] on textarea "We can leave the pressure wash. We need all the trim on rear side and any damag…" at bounding box center [276, 50] width 326 height 32
click at [184, 49] on textarea "We can leave the pressure wash. We need all the trim on rear side and any damag…" at bounding box center [276, 50] width 326 height 32
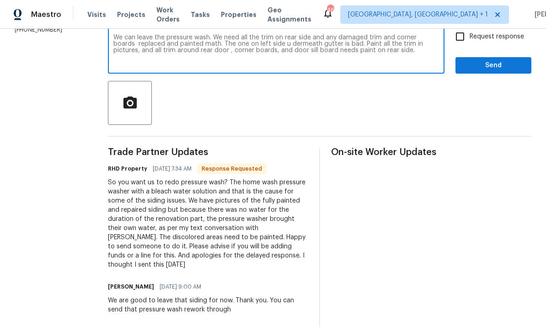
click at [286, 54] on textarea "We can leave the pressure wash. We need all the trim on rear side and any damag…" at bounding box center [276, 50] width 326 height 32
click at [280, 53] on textarea "We can leave the pressure wash. We need all the trim on rear side and any damag…" at bounding box center [276, 50] width 326 height 32
click at [182, 54] on textarea "We can leave the pressure wash. We need all the trim on rear side and any damag…" at bounding box center [276, 50] width 326 height 32
click at [311, 52] on textarea "We can leave the pressure wash. We need all the trim on rear side and any damag…" at bounding box center [276, 50] width 326 height 32
click at [312, 59] on textarea "We can leave the pressure wash. We need all the trim on rear side and any damag…" at bounding box center [276, 50] width 326 height 32
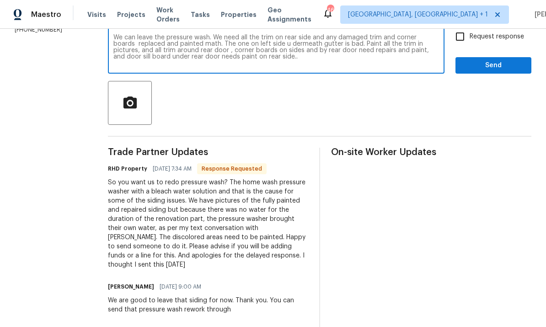
click at [330, 51] on textarea "We can leave the pressure wash. We need all the trim on rear side and any damag…" at bounding box center [276, 50] width 326 height 32
click at [337, 52] on textarea "We can leave the pressure wash. We need all the trim on rear side and any damag…" at bounding box center [276, 50] width 326 height 32
click at [331, 44] on textarea "We can leave the pressure wash. We need all the trim on rear side and any damag…" at bounding box center [276, 50] width 326 height 32
click at [314, 58] on textarea "We can leave the pressure wash. We need all the trim on rear side and any damag…" at bounding box center [276, 50] width 326 height 32
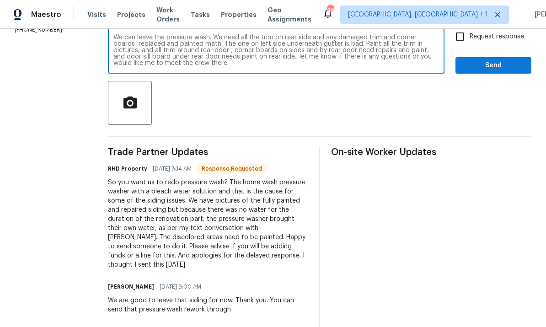
click at [212, 40] on textarea "We can leave the pressure wash. We need all the trim on rear side and any damag…" at bounding box center [276, 50] width 326 height 32
click at [219, 47] on textarea "We can leave the pressure wash. We need all the trim on rear side and any damag…" at bounding box center [276, 50] width 326 height 32
click at [236, 46] on textarea "We can leave the pressure wash. We need all the trim on rear side and any damag…" at bounding box center [276, 50] width 326 height 32
click at [381, 43] on textarea "We can leave the pressure wash. We need all the trim on rear side and any damag…" at bounding box center [276, 50] width 326 height 32
click at [400, 66] on textarea "We can leave the pressure wash. We need all the trim on rear side and any damag…" at bounding box center [276, 50] width 326 height 32
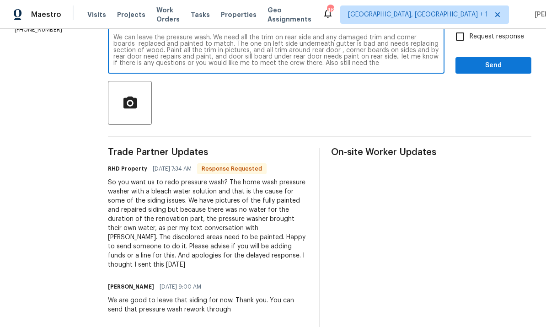
scroll to position [6, 0]
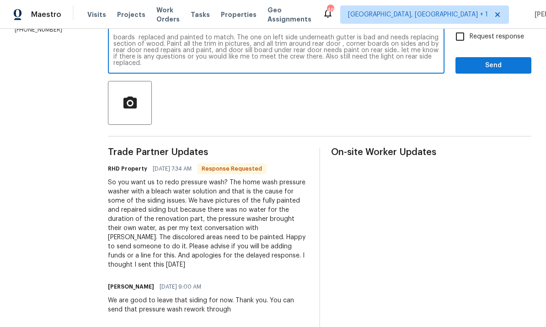
type textarea "We can leave the pressure wash. We need all the trim on rear side and any damag…"
click at [460, 38] on input "Request response" at bounding box center [459, 36] width 19 height 19
checkbox input "true"
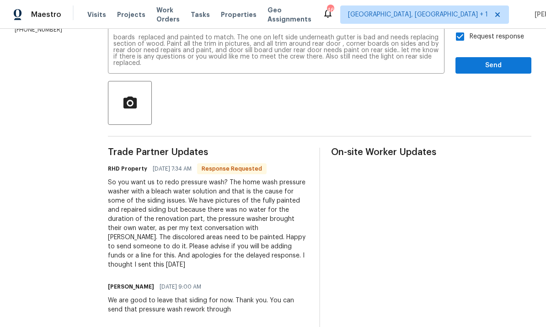
click at [491, 68] on span "Send" at bounding box center [493, 65] width 61 height 11
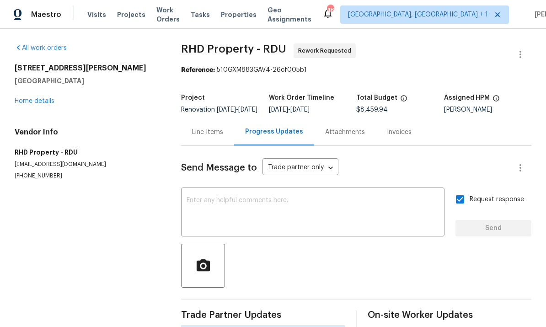
scroll to position [0, 0]
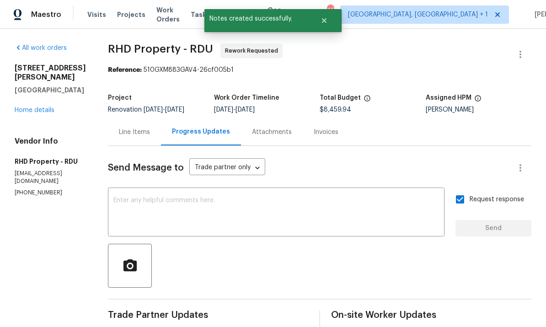
click at [54, 107] on link "Home details" at bounding box center [35, 110] width 40 height 6
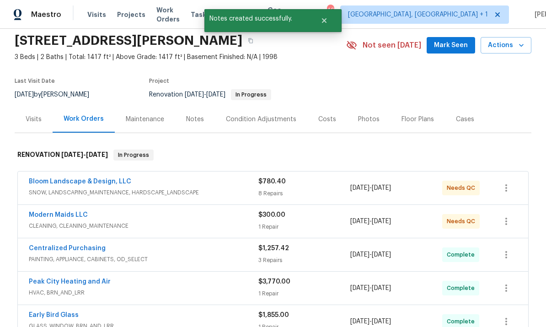
scroll to position [35, 0]
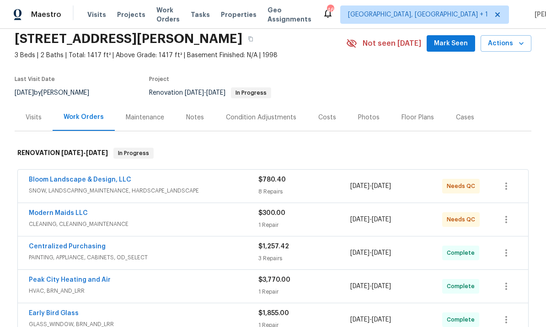
click at [111, 179] on link "Bloom Landscape & Design, LLC" at bounding box center [80, 179] width 102 height 6
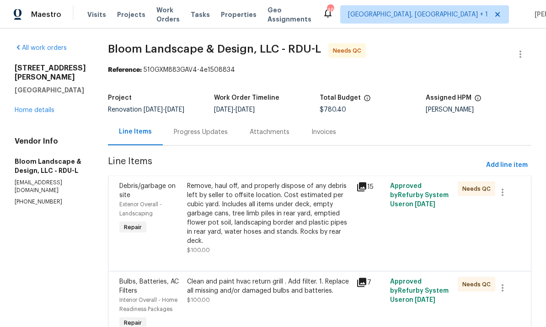
scroll to position [12, 0]
click at [313, 207] on div "Remove, haul off, and properly dispose of any debris left by seller to offsite …" at bounding box center [269, 214] width 164 height 64
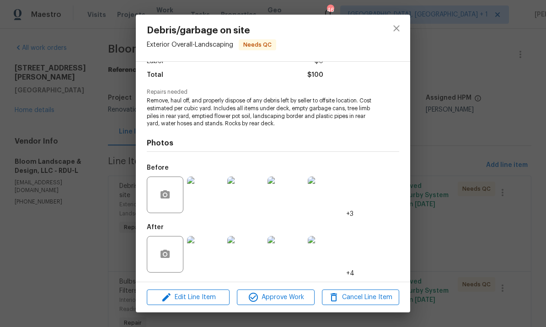
scroll to position [72, 0]
click at [211, 248] on img at bounding box center [205, 254] width 37 height 37
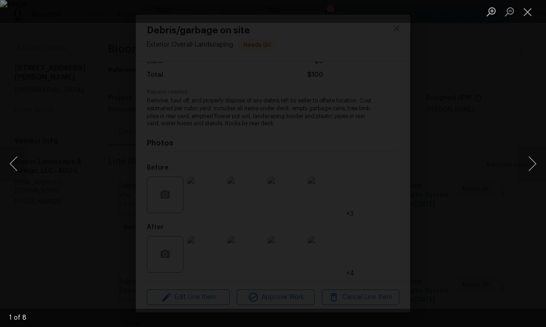
click at [530, 161] on button "Next image" at bounding box center [531, 163] width 27 height 37
click at [527, 156] on button "Next image" at bounding box center [531, 163] width 27 height 37
click at [529, 156] on button "Next image" at bounding box center [531, 163] width 27 height 37
click at [525, 154] on button "Next image" at bounding box center [531, 163] width 27 height 37
click at [527, 153] on button "Next image" at bounding box center [531, 163] width 27 height 37
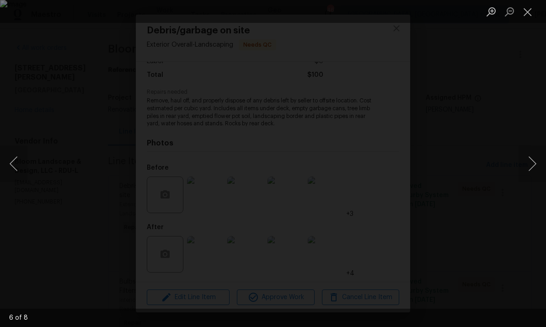
click at [525, 154] on button "Next image" at bounding box center [531, 163] width 27 height 37
click at [523, 156] on button "Next image" at bounding box center [531, 163] width 27 height 37
click at [511, 203] on div "Lightbox" at bounding box center [273, 163] width 546 height 327
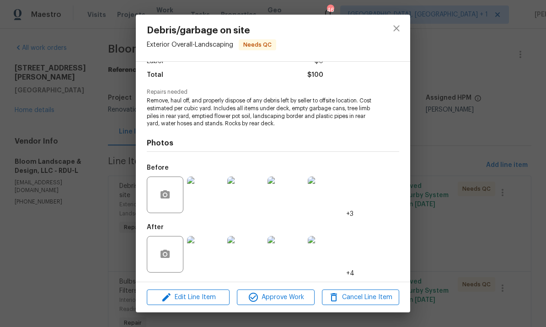
click at [455, 188] on div "Debris/garbage on site Exterior Overall - Landscaping Needs QC Vendor Bloom Lan…" at bounding box center [273, 163] width 546 height 327
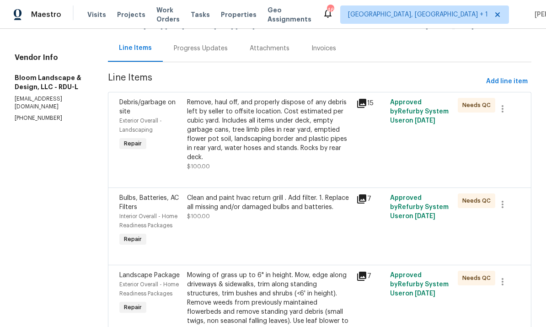
scroll to position [84, 0]
click at [279, 194] on div "Clean and paint hvac return grill . Add filter. 1. Replace all missing and/or d…" at bounding box center [269, 202] width 164 height 18
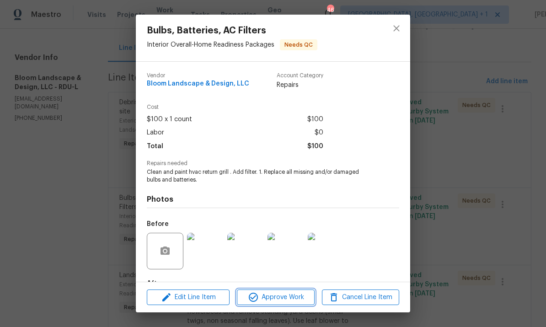
click at [289, 296] on span "Approve Work" at bounding box center [276, 297] width 72 height 11
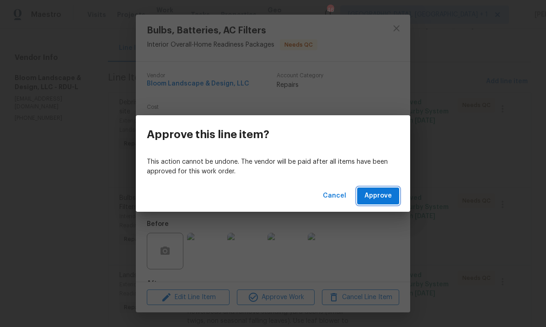
click at [379, 190] on button "Approve" at bounding box center [378, 195] width 42 height 17
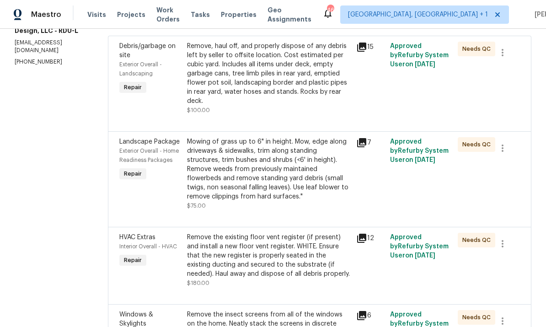
scroll to position [147, 0]
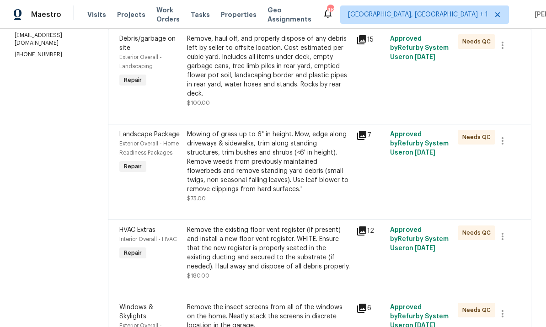
click at [309, 254] on div "Remove the existing floor vent register (if present) and install a new floor ve…" at bounding box center [269, 248] width 164 height 46
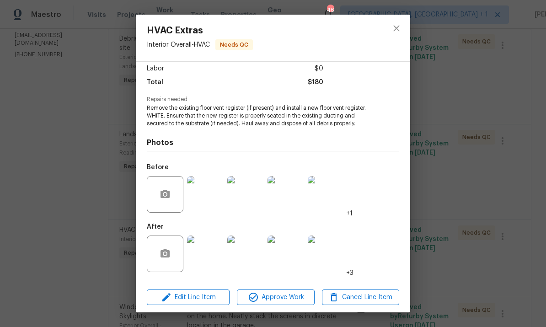
scroll to position [65, 0]
click at [217, 248] on img at bounding box center [205, 253] width 37 height 37
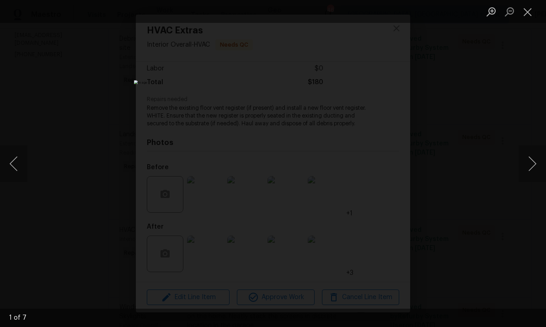
click at [530, 157] on button "Next image" at bounding box center [531, 163] width 27 height 37
click at [524, 158] on button "Next image" at bounding box center [531, 163] width 27 height 37
click at [529, 155] on button "Next image" at bounding box center [531, 163] width 27 height 37
click at [528, 157] on button "Next image" at bounding box center [531, 163] width 27 height 37
click at [529, 155] on button "Next image" at bounding box center [531, 163] width 27 height 37
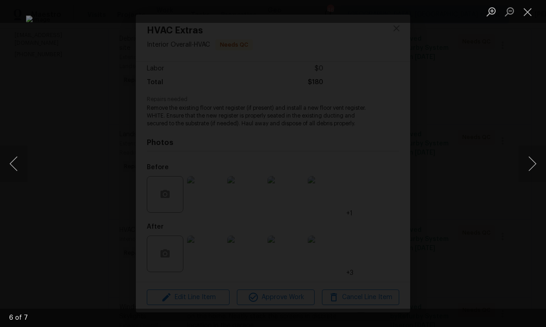
click at [529, 152] on button "Next image" at bounding box center [531, 163] width 27 height 37
click at [529, 156] on button "Next image" at bounding box center [531, 163] width 27 height 37
click at [521, 248] on div "Lightbox" at bounding box center [273, 163] width 546 height 327
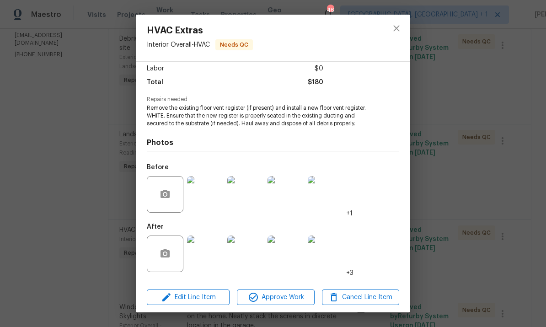
click at [491, 195] on div "HVAC Extras Interior Overall - HVAC Needs QC Vendor Bloom Landscape & Design, L…" at bounding box center [273, 163] width 546 height 327
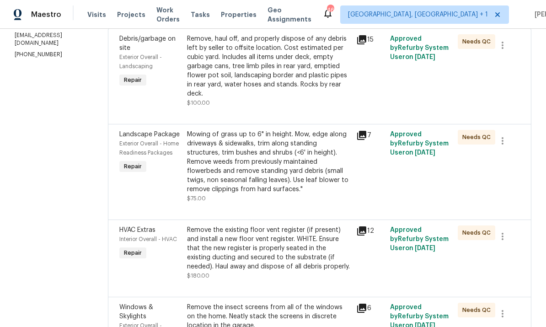
click at [304, 180] on div "Mowing of grass up to 6" in height. Mow, edge along driveways & sidewalks, trim…" at bounding box center [269, 162] width 164 height 64
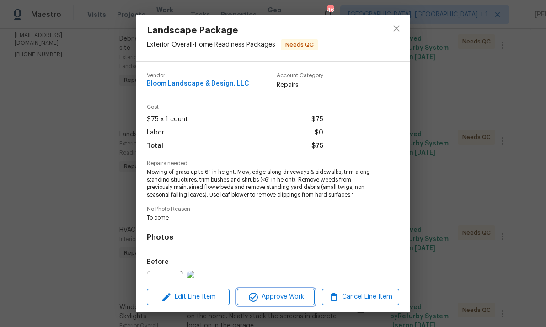
click at [285, 299] on span "Approve Work" at bounding box center [276, 296] width 72 height 11
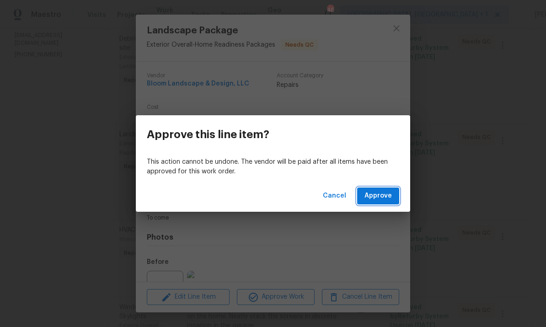
click at [385, 201] on span "Approve" at bounding box center [377, 195] width 27 height 11
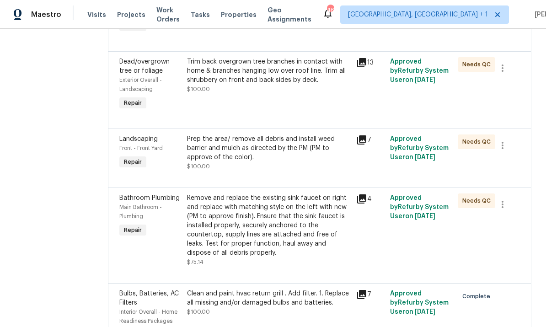
scroll to position [374, 0]
click at [293, 230] on div "Remove and replace the existing sink faucet on right and replace with matching …" at bounding box center [269, 226] width 164 height 64
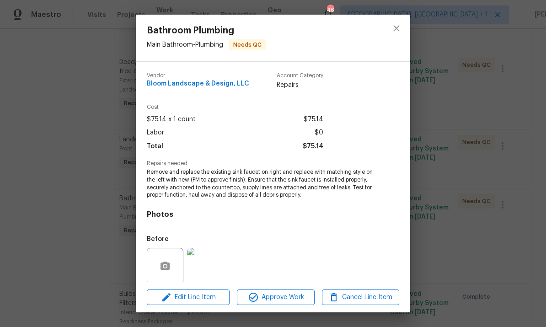
click at [277, 297] on span "Approve Work" at bounding box center [276, 297] width 72 height 11
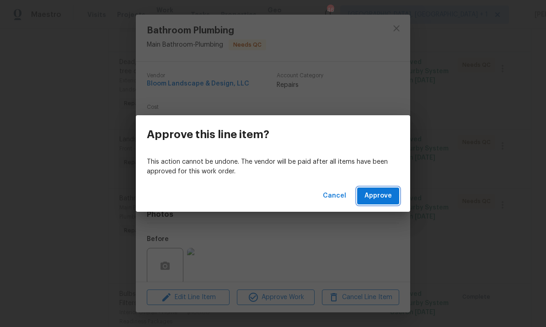
click at [390, 204] on button "Approve" at bounding box center [378, 195] width 42 height 17
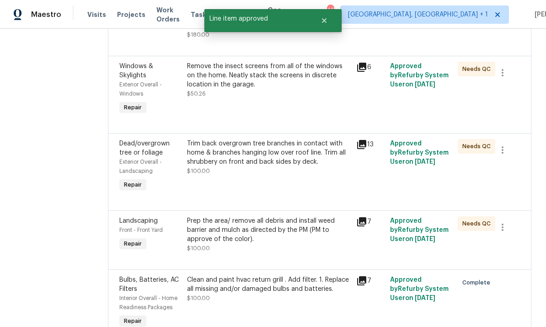
scroll to position [293, 0]
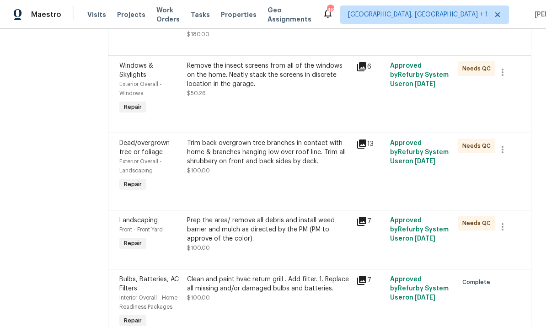
click at [295, 180] on div "Trim back overgrown tree branches in contact with home & branches hanging low o…" at bounding box center [268, 166] width 169 height 60
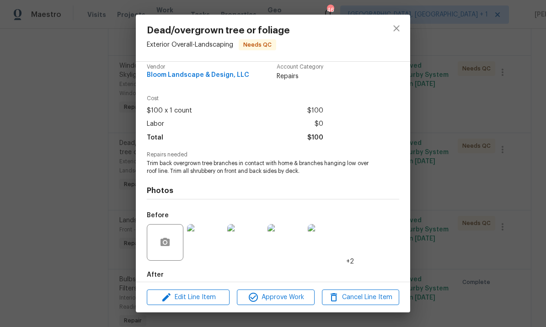
scroll to position [15, 0]
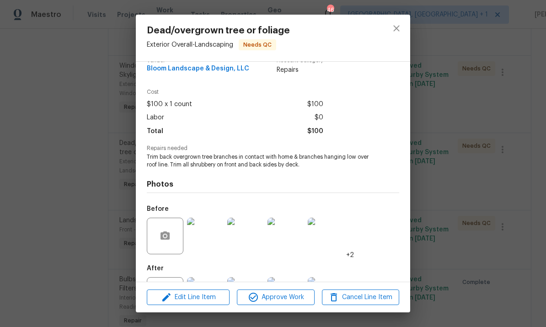
click at [206, 240] on img at bounding box center [205, 236] width 37 height 37
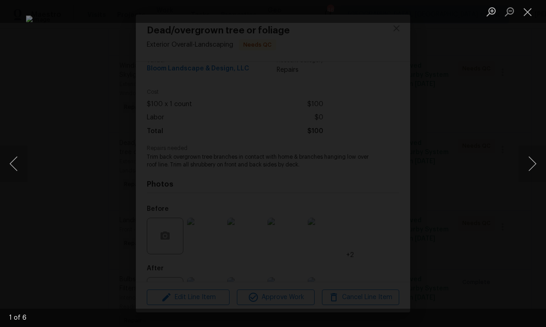
click at [531, 154] on button "Next image" at bounding box center [531, 163] width 27 height 37
click at [532, 154] on button "Next image" at bounding box center [531, 163] width 27 height 37
click at [530, 156] on button "Next image" at bounding box center [531, 163] width 27 height 37
click at [530, 213] on div "Lightbox" at bounding box center [273, 163] width 546 height 327
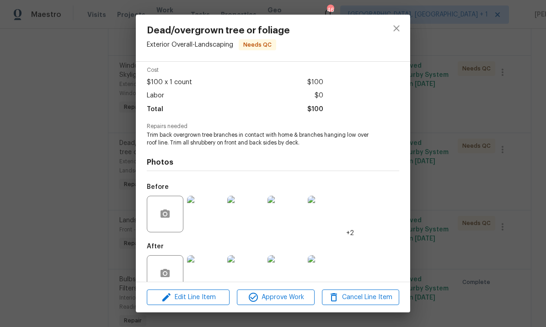
scroll to position [55, 0]
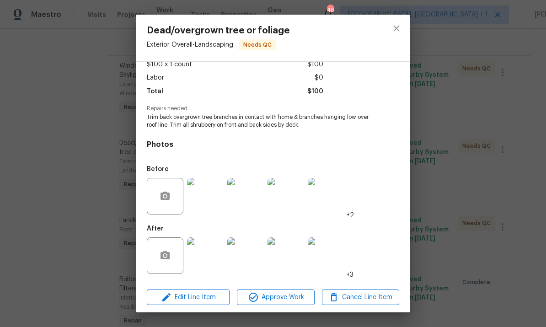
click at [208, 268] on img at bounding box center [205, 255] width 37 height 37
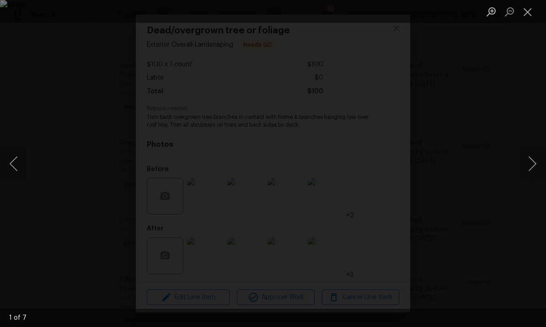
click at [524, 163] on button "Next image" at bounding box center [531, 163] width 27 height 37
click at [524, 157] on button "Next image" at bounding box center [531, 163] width 27 height 37
click at [530, 157] on button "Next image" at bounding box center [531, 163] width 27 height 37
click at [531, 158] on button "Next image" at bounding box center [531, 163] width 27 height 37
click at [527, 161] on button "Next image" at bounding box center [531, 163] width 27 height 37
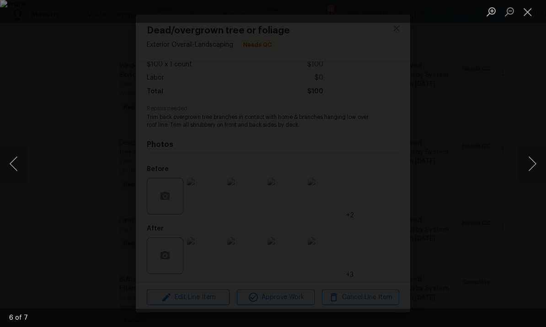
click at [529, 165] on button "Next image" at bounding box center [531, 163] width 27 height 37
click at [533, 267] on div "Lightbox" at bounding box center [273, 163] width 546 height 327
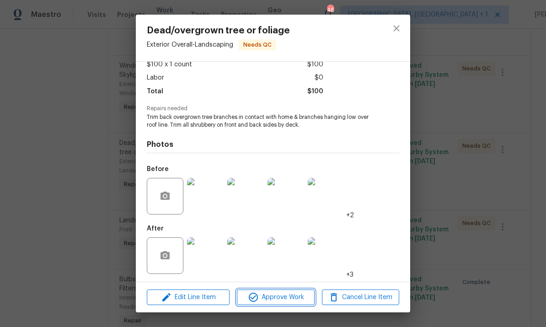
click at [282, 298] on span "Approve Work" at bounding box center [276, 297] width 72 height 11
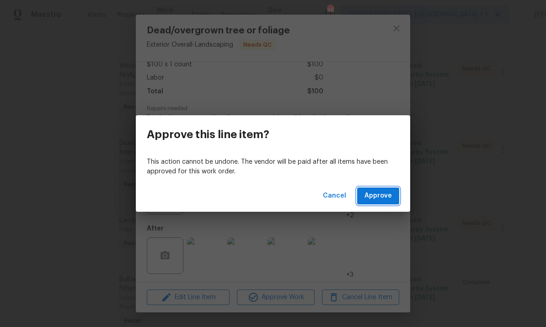
click at [379, 193] on span "Approve" at bounding box center [377, 195] width 27 height 11
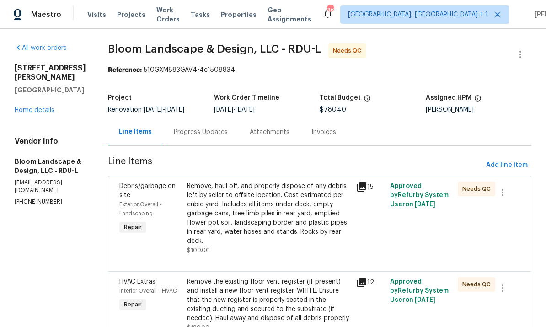
scroll to position [0, 0]
click at [50, 107] on link "Home details" at bounding box center [35, 110] width 40 height 6
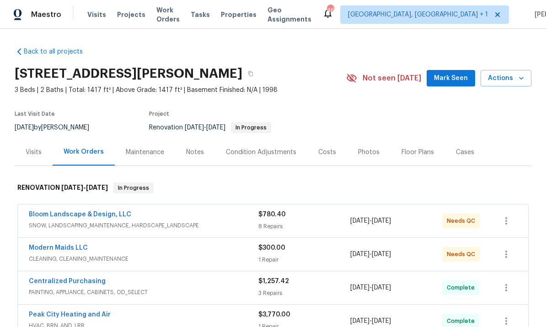
click at [194, 151] on div "Notes" at bounding box center [195, 152] width 18 height 9
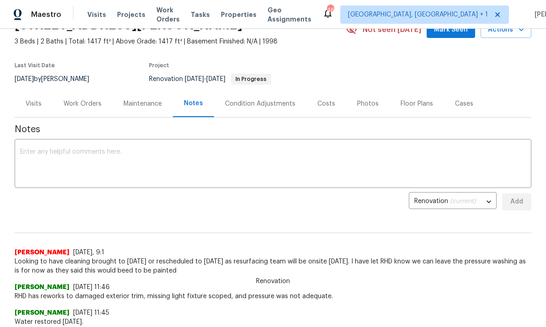
scroll to position [48, 0]
click at [93, 107] on div "Work Orders" at bounding box center [83, 103] width 38 height 9
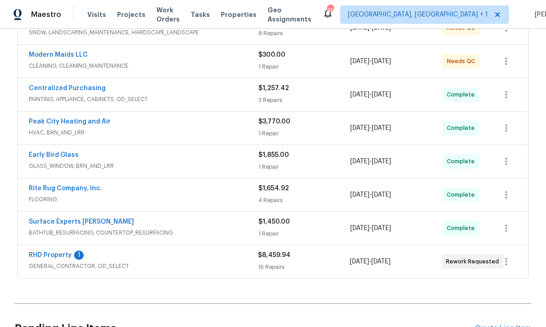
scroll to position [193, 0]
click at [75, 214] on div "Surface Experts Cary BATHTUB_RESURFACING, COUNTERTOP_RESURFACING $1,450.00 1 Re…" at bounding box center [273, 228] width 510 height 33
click at [76, 224] on link "Surface Experts Cary" at bounding box center [81, 222] width 105 height 6
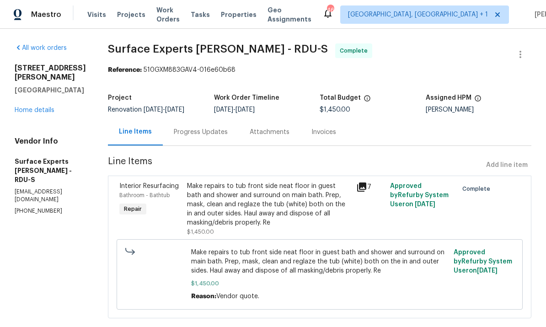
click at [205, 137] on div "Progress Updates" at bounding box center [201, 131] width 76 height 27
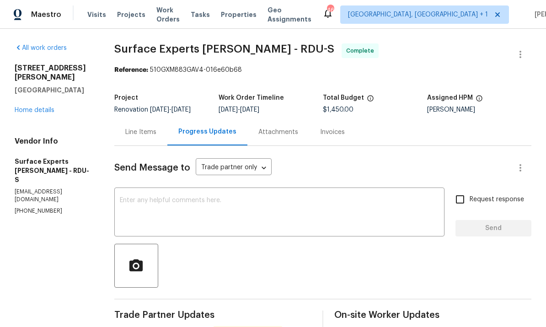
click at [54, 107] on link "Home details" at bounding box center [35, 110] width 40 height 6
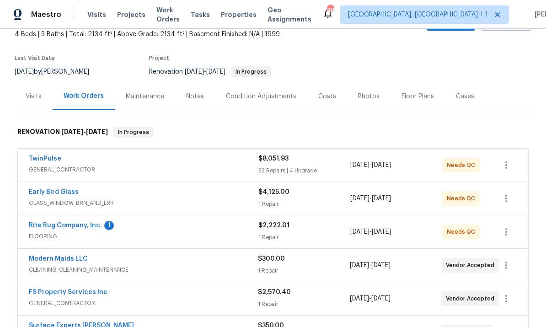
scroll to position [51, 0]
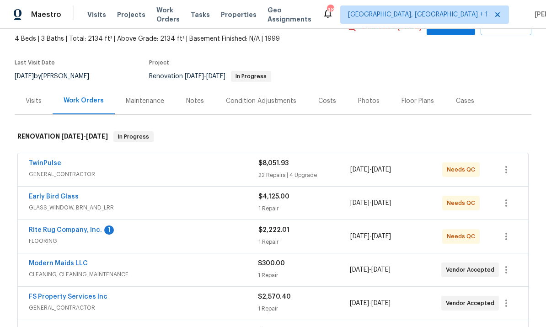
click at [193, 103] on div "Notes" at bounding box center [195, 100] width 18 height 9
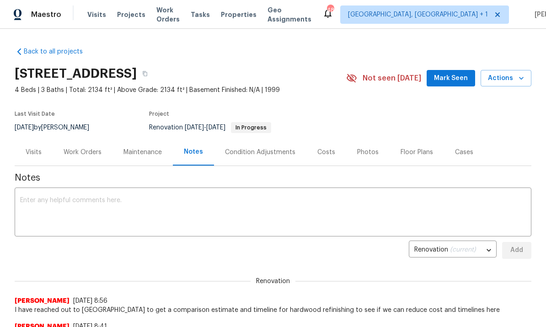
scroll to position [28, 0]
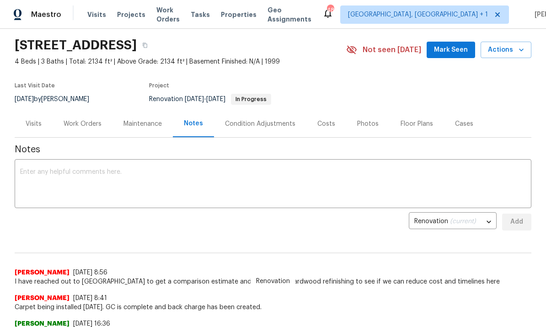
click at [480, 238] on div "Renovation [PERSON_NAME] [DATE] 8:56 I have reached out to [GEOGRAPHIC_DATA] to…" at bounding box center [273, 262] width 517 height 48
click at [94, 129] on div "Work Orders" at bounding box center [83, 123] width 60 height 27
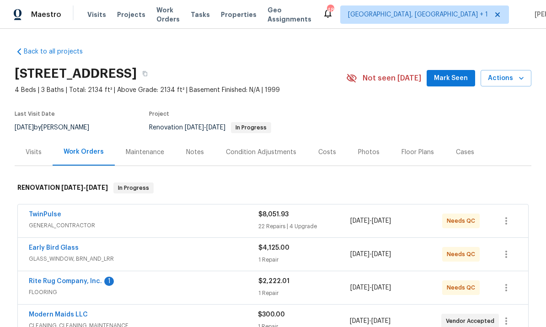
click at [148, 153] on div "Maintenance" at bounding box center [145, 152] width 38 height 9
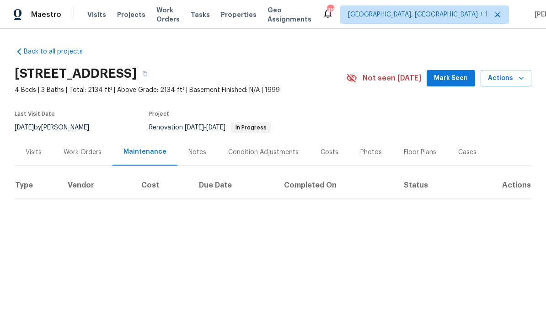
click at [40, 148] on div "Visits" at bounding box center [34, 152] width 16 height 9
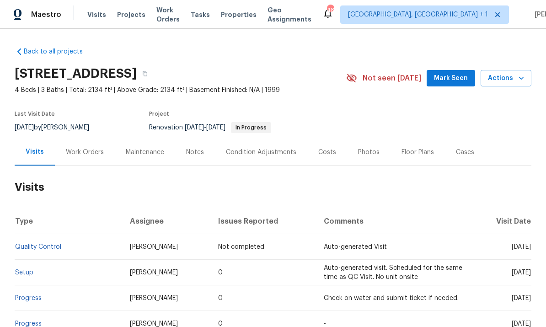
click at [151, 154] on div "Maintenance" at bounding box center [145, 152] width 38 height 9
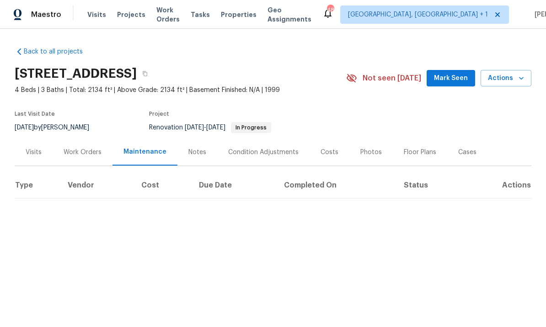
click at [76, 154] on div "Work Orders" at bounding box center [83, 152] width 38 height 9
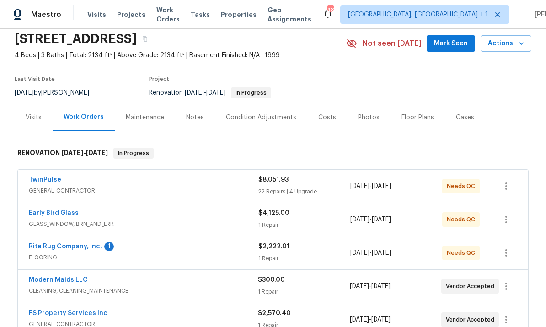
scroll to position [82, 0]
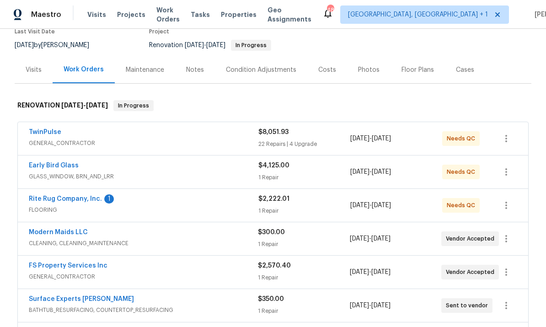
click at [48, 133] on link "TwinPulse" at bounding box center [45, 132] width 32 height 6
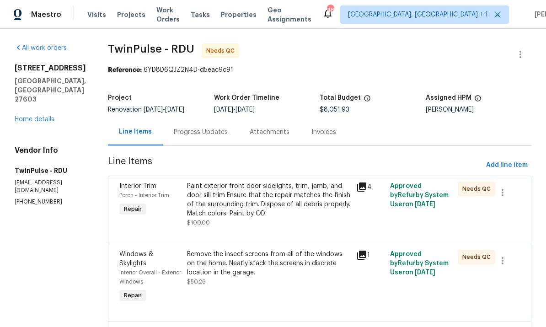
click at [51, 116] on link "Home details" at bounding box center [35, 119] width 40 height 6
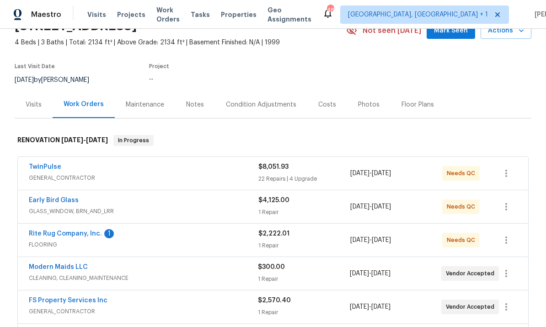
scroll to position [52, 0]
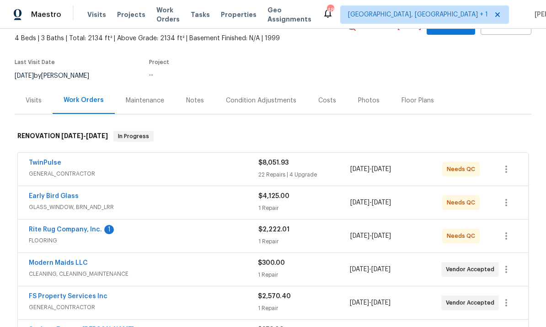
click at [76, 231] on link "Rite Rug Company, Inc." at bounding box center [65, 229] width 73 height 6
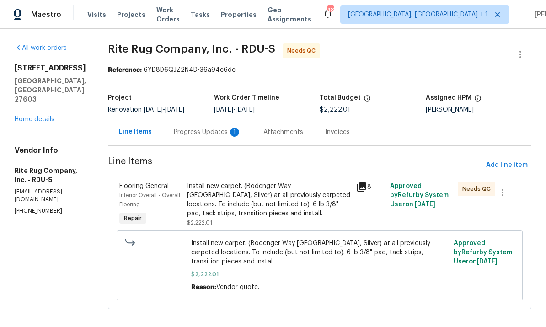
click at [220, 133] on div "Progress Updates 1" at bounding box center [208, 132] width 68 height 9
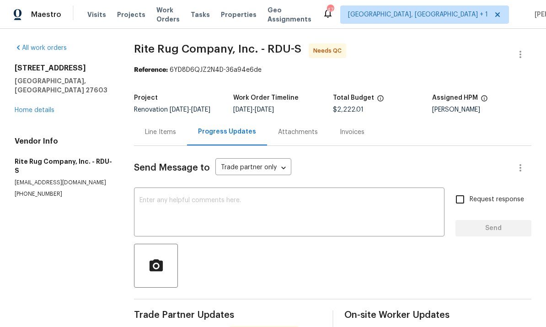
click at [53, 107] on link "Home details" at bounding box center [35, 110] width 40 height 6
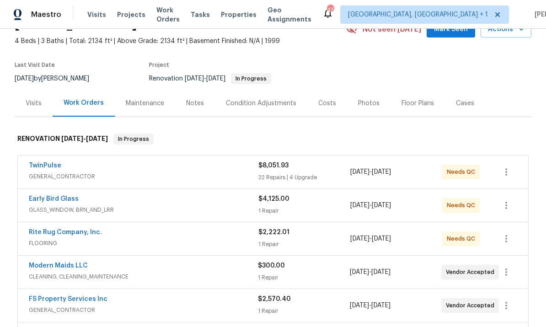
scroll to position [52, 0]
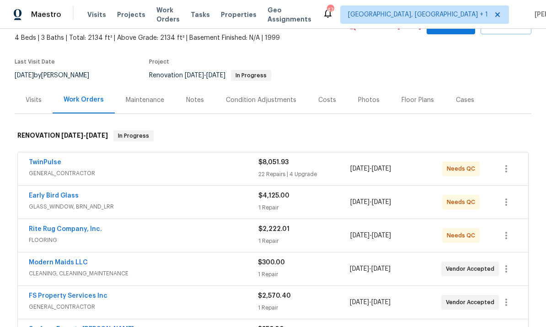
click at [69, 193] on link "Early Bird Glass" at bounding box center [54, 195] width 50 height 6
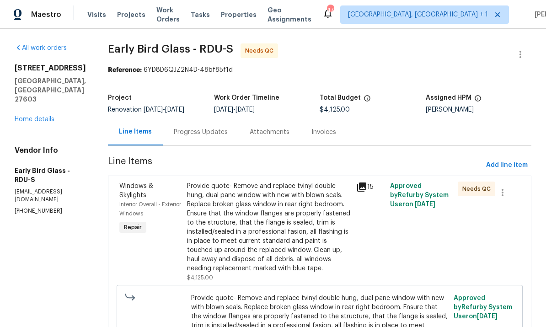
click at [205, 132] on div "Progress Updates" at bounding box center [201, 132] width 54 height 9
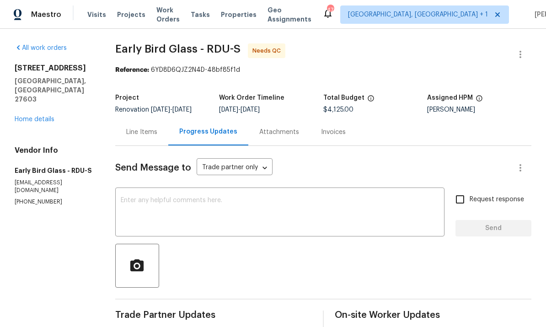
click at [48, 116] on link "Home details" at bounding box center [35, 119] width 40 height 6
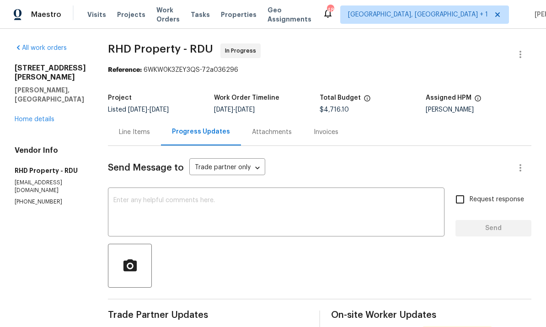
click at [50, 116] on link "Home details" at bounding box center [35, 119] width 40 height 6
